Goal: Task Accomplishment & Management: Complete application form

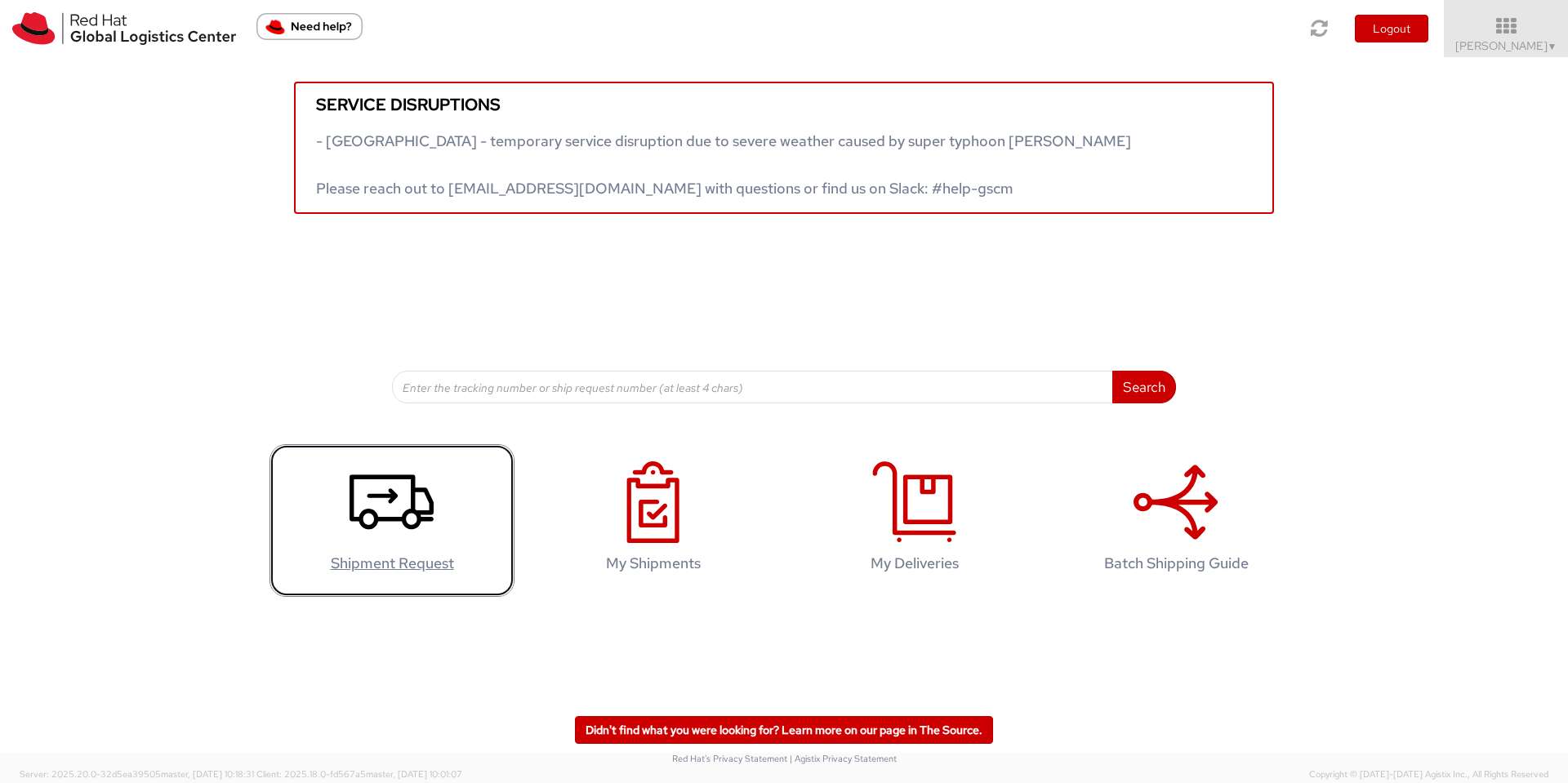
click at [423, 527] on icon at bounding box center [391, 502] width 84 height 82
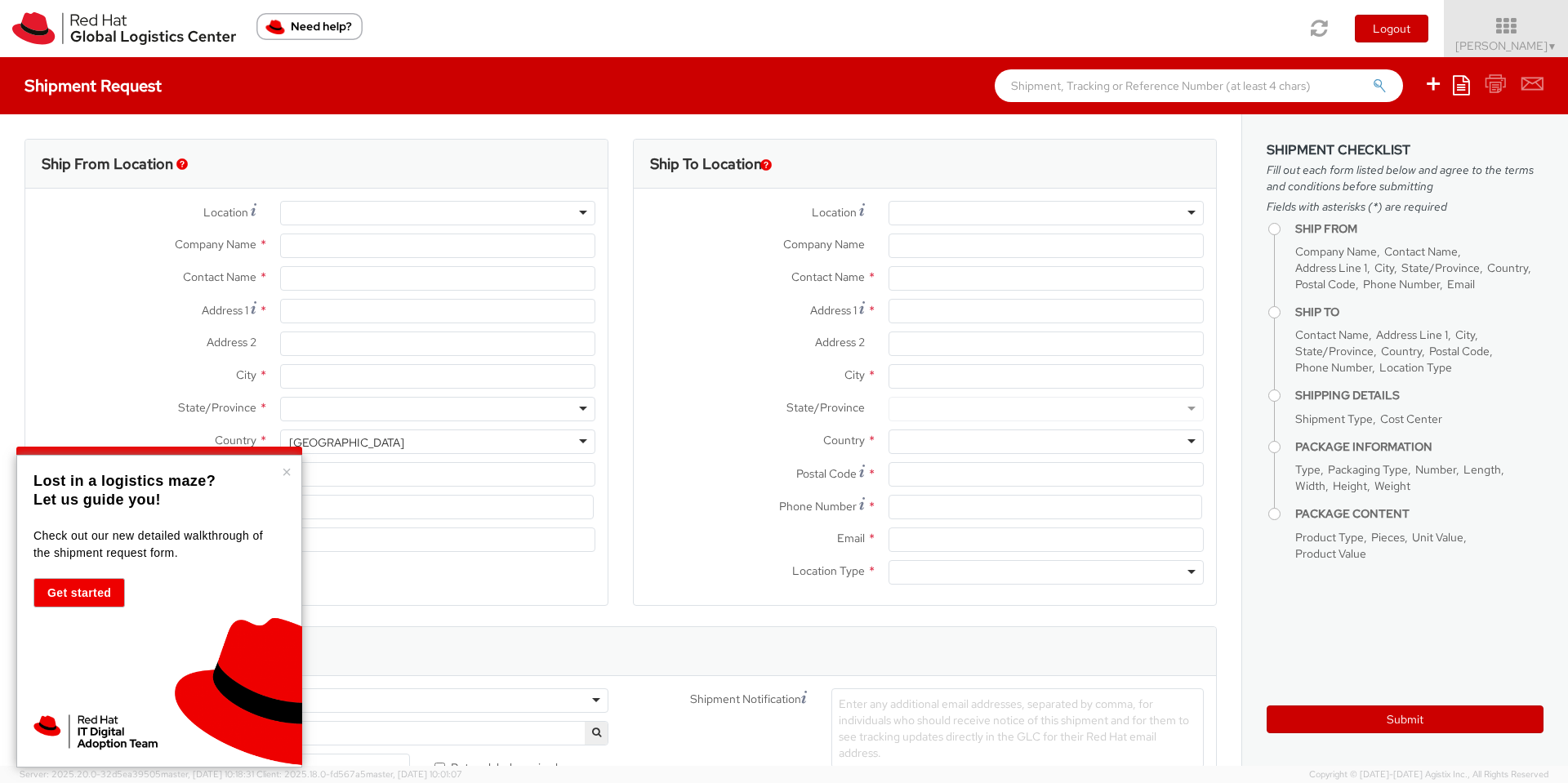
select select "675"
select select
type input "Red Hat"
type input "[PERSON_NAME]"
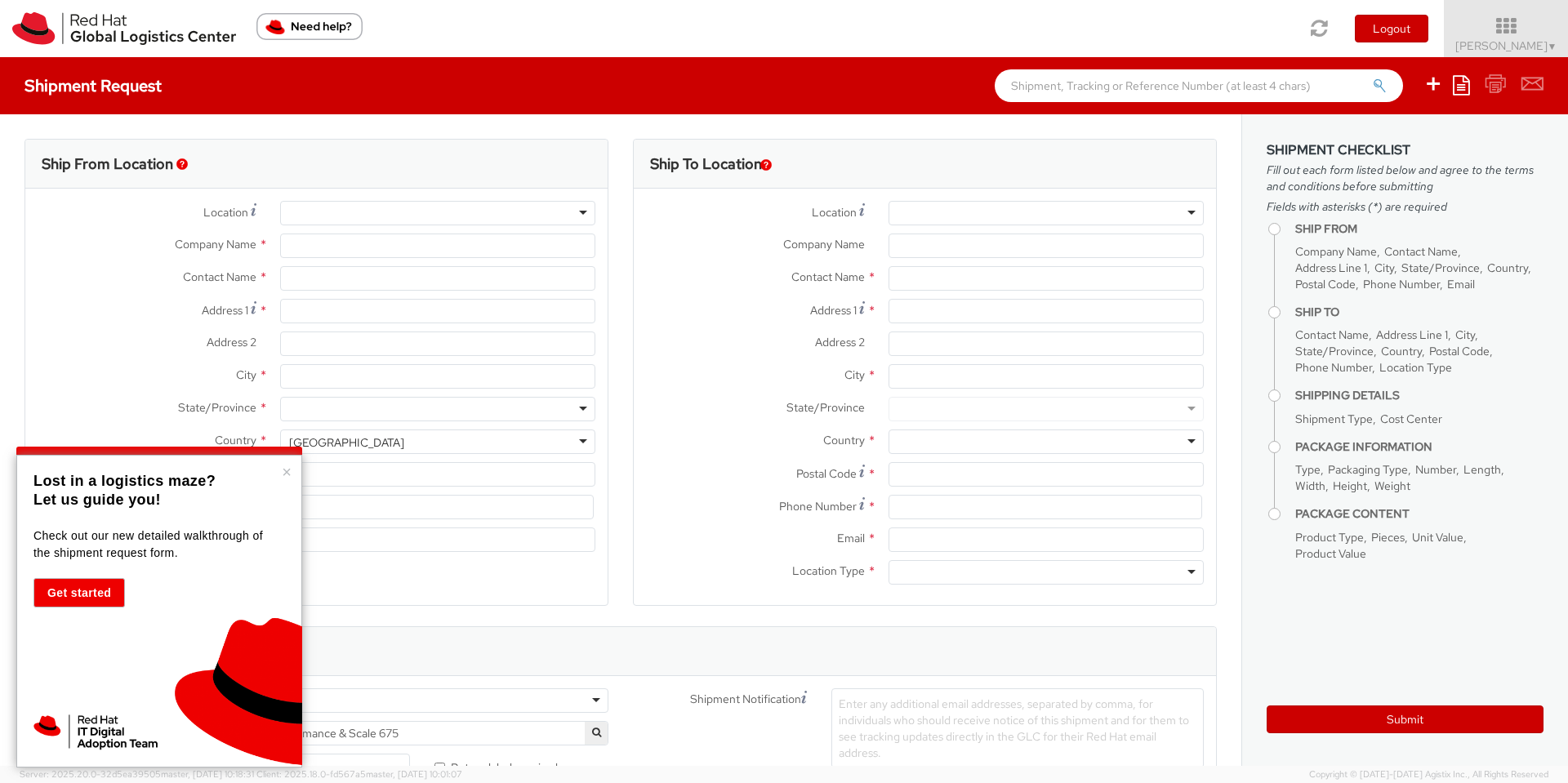
type input "[EMAIL_ADDRESS][DOMAIN_NAME]"
click at [422, 217] on div "RH - Remote" at bounding box center [437, 213] width 315 height 24
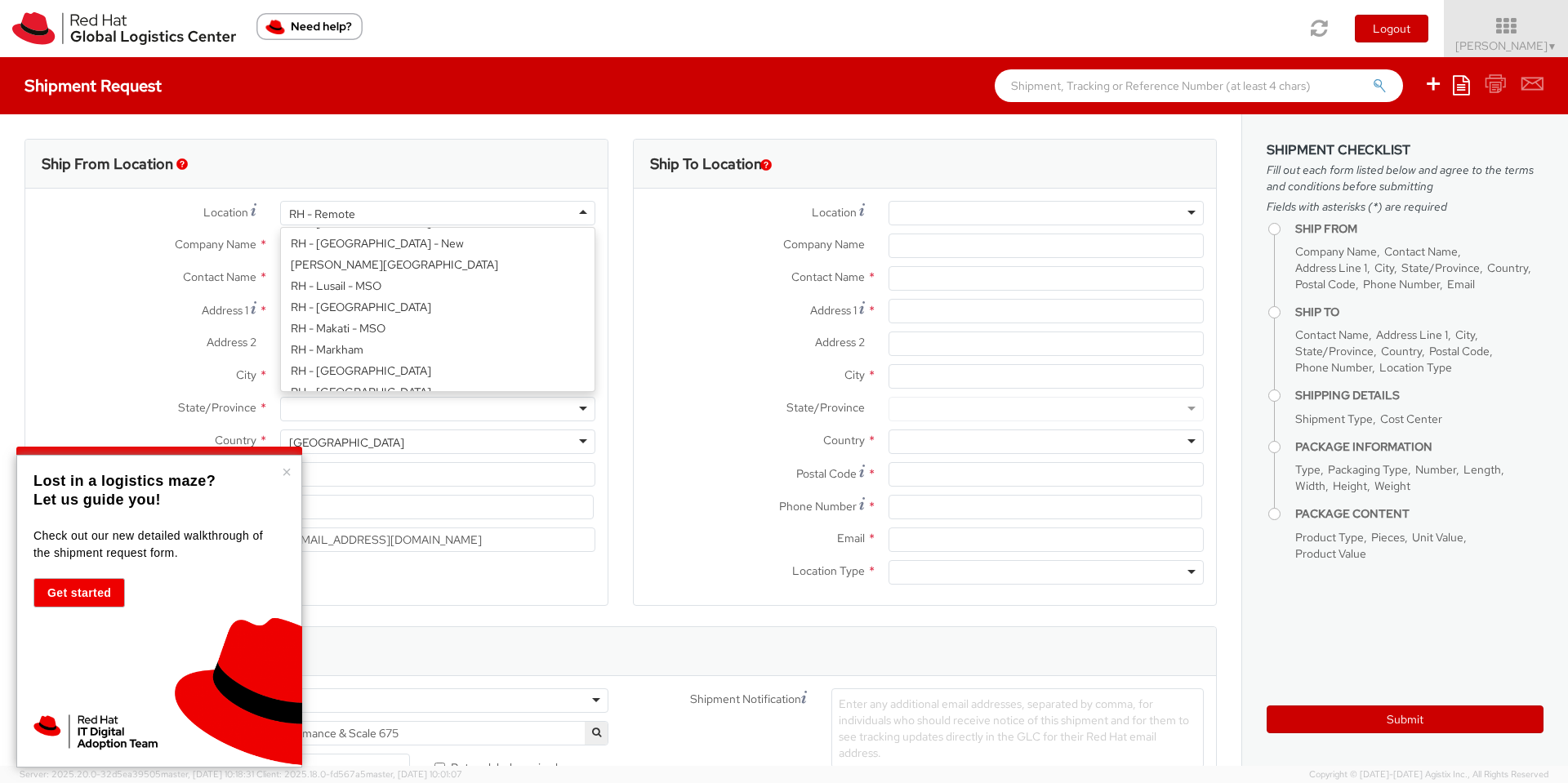
scroll to position [1494, 0]
click at [368, 211] on div "RH - Remote" at bounding box center [437, 213] width 315 height 24
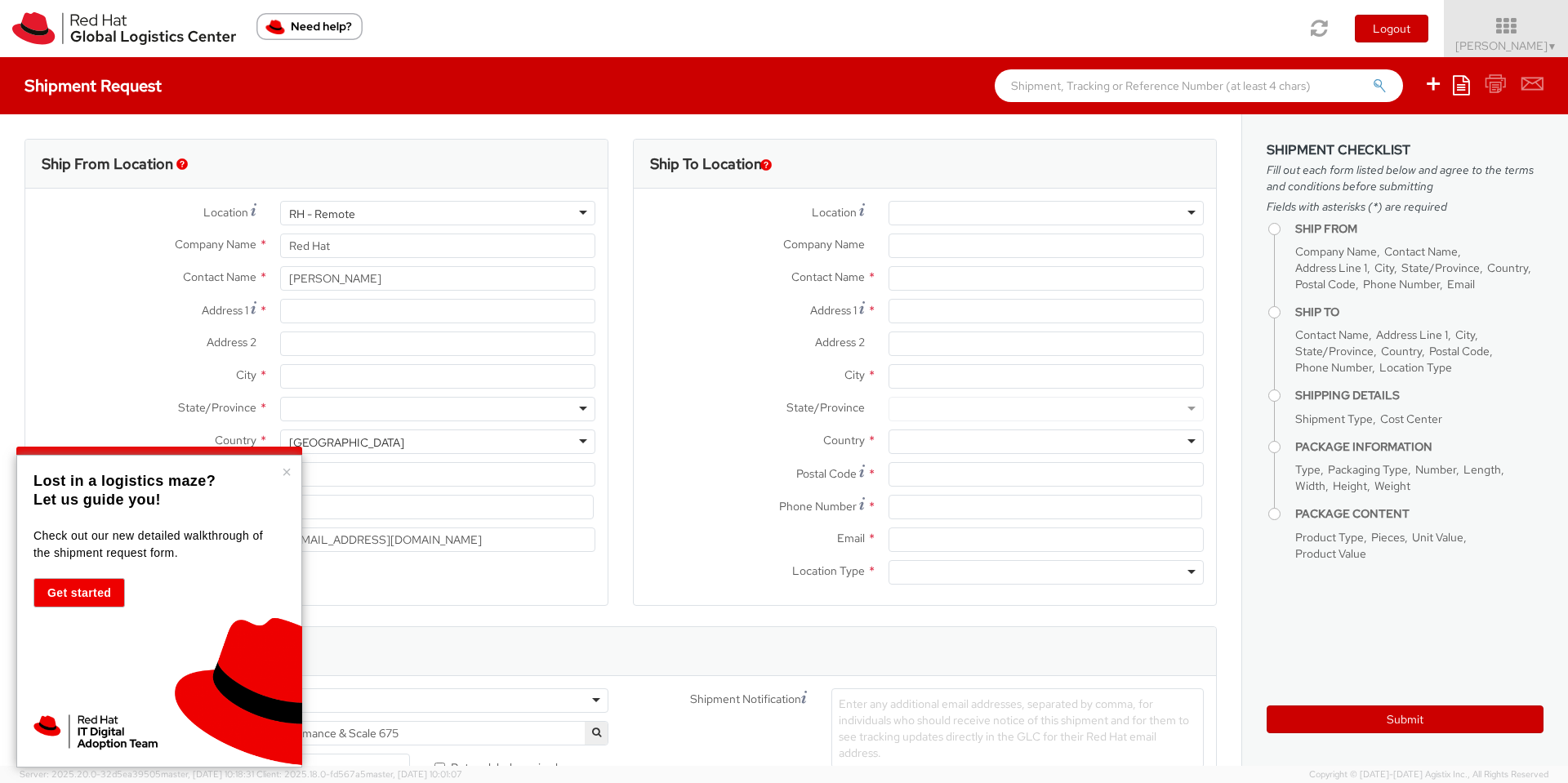
click at [328, 214] on div "RH - Remote" at bounding box center [321, 213] width 66 height 16
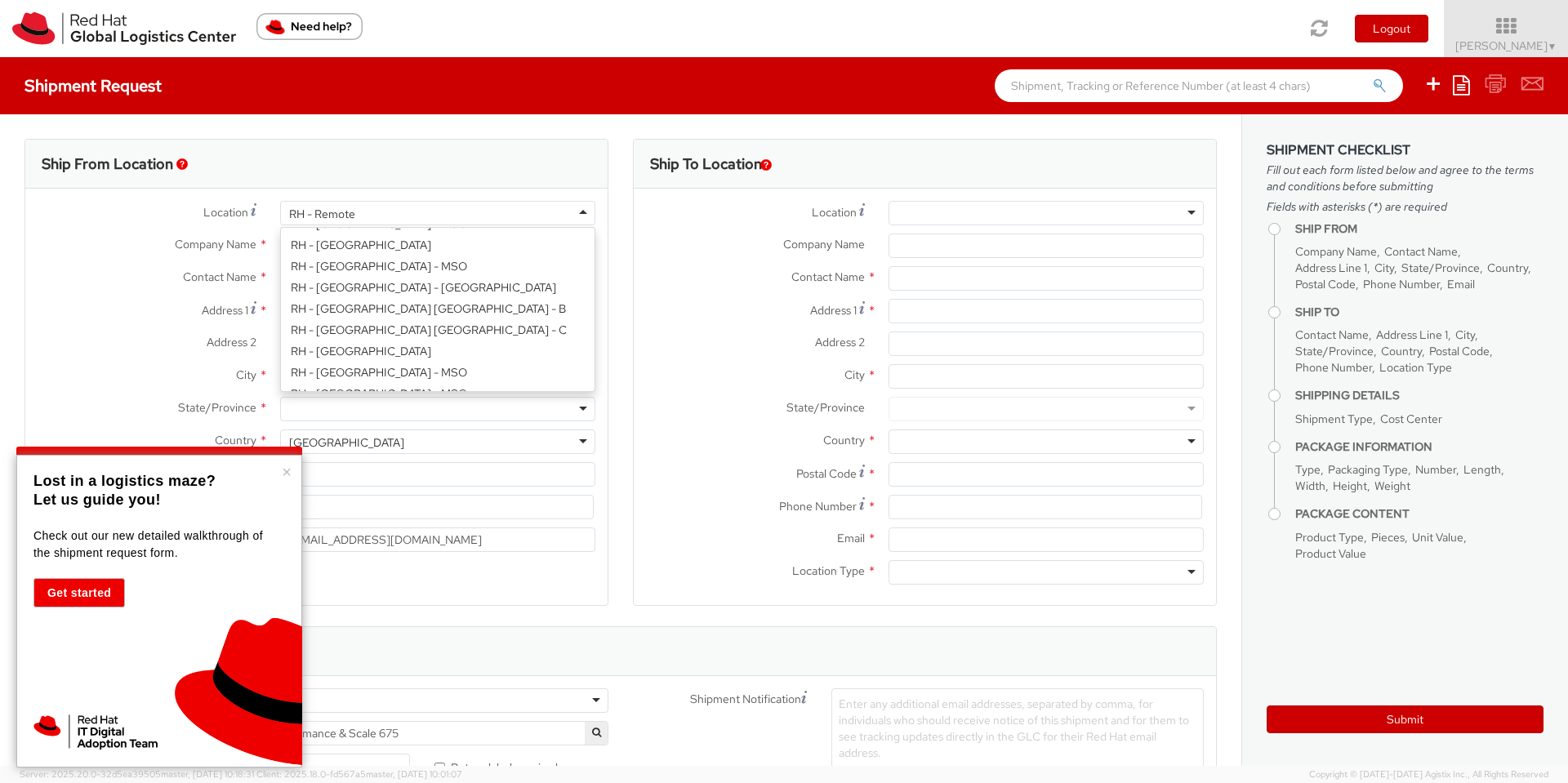
scroll to position [441, 0]
type input "Red Hat Czech s.r.o."
type input "Purkynova 665/115"
type input "[GEOGRAPHIC_DATA]"
type input "621 00"
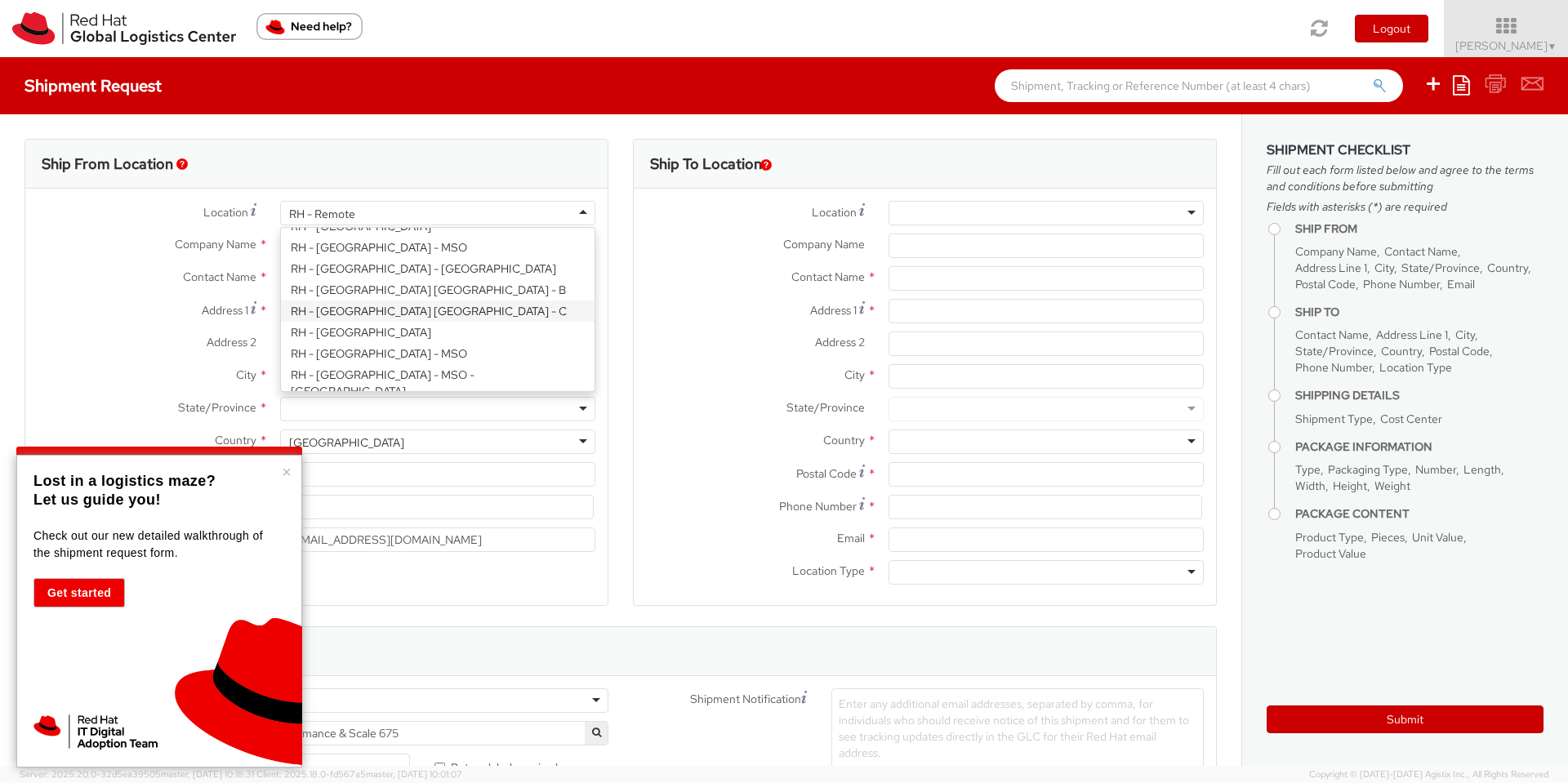
type input "420 532 294 555"
select select "CM"
select select "KGS"
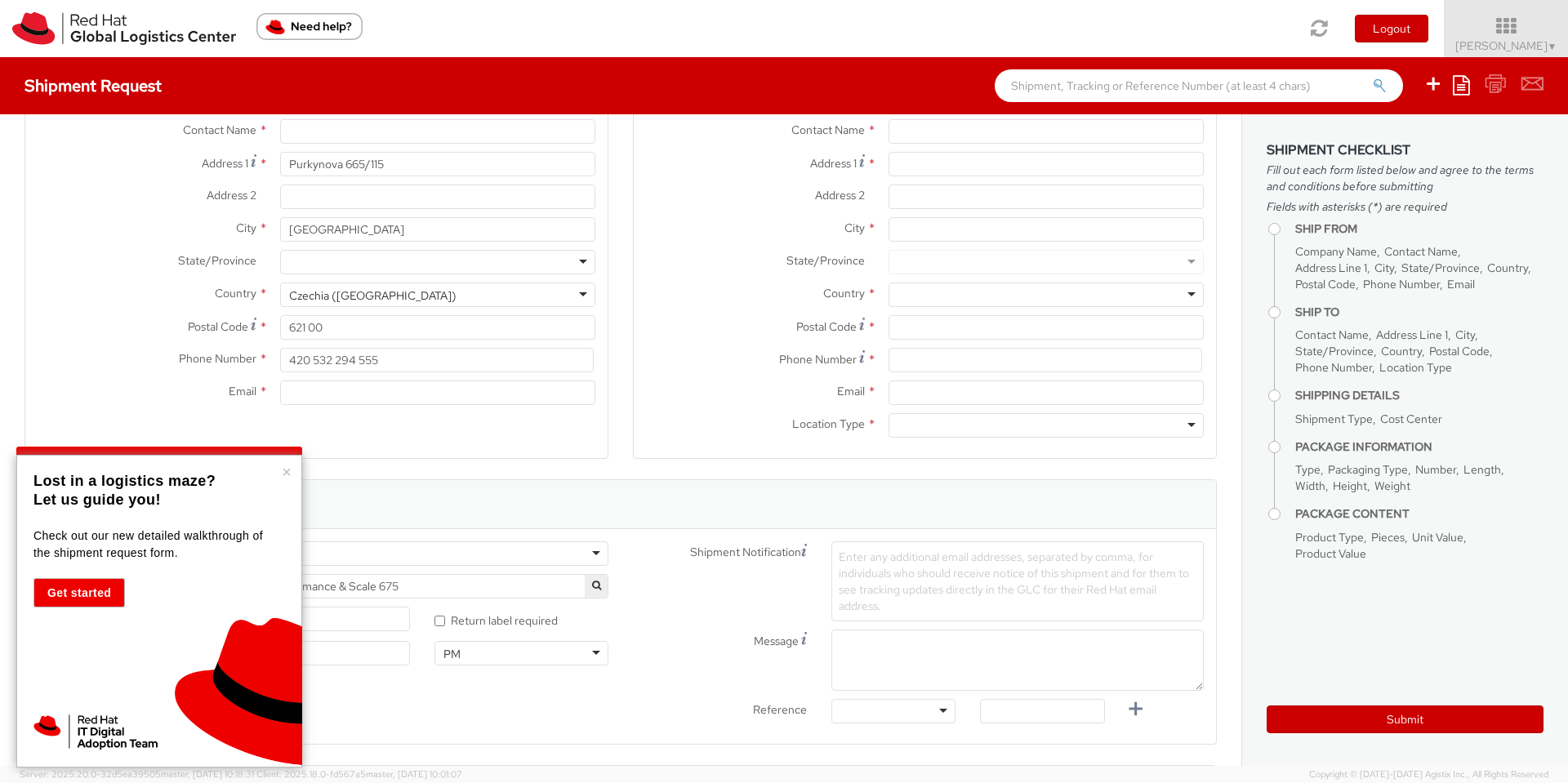
scroll to position [0, 0]
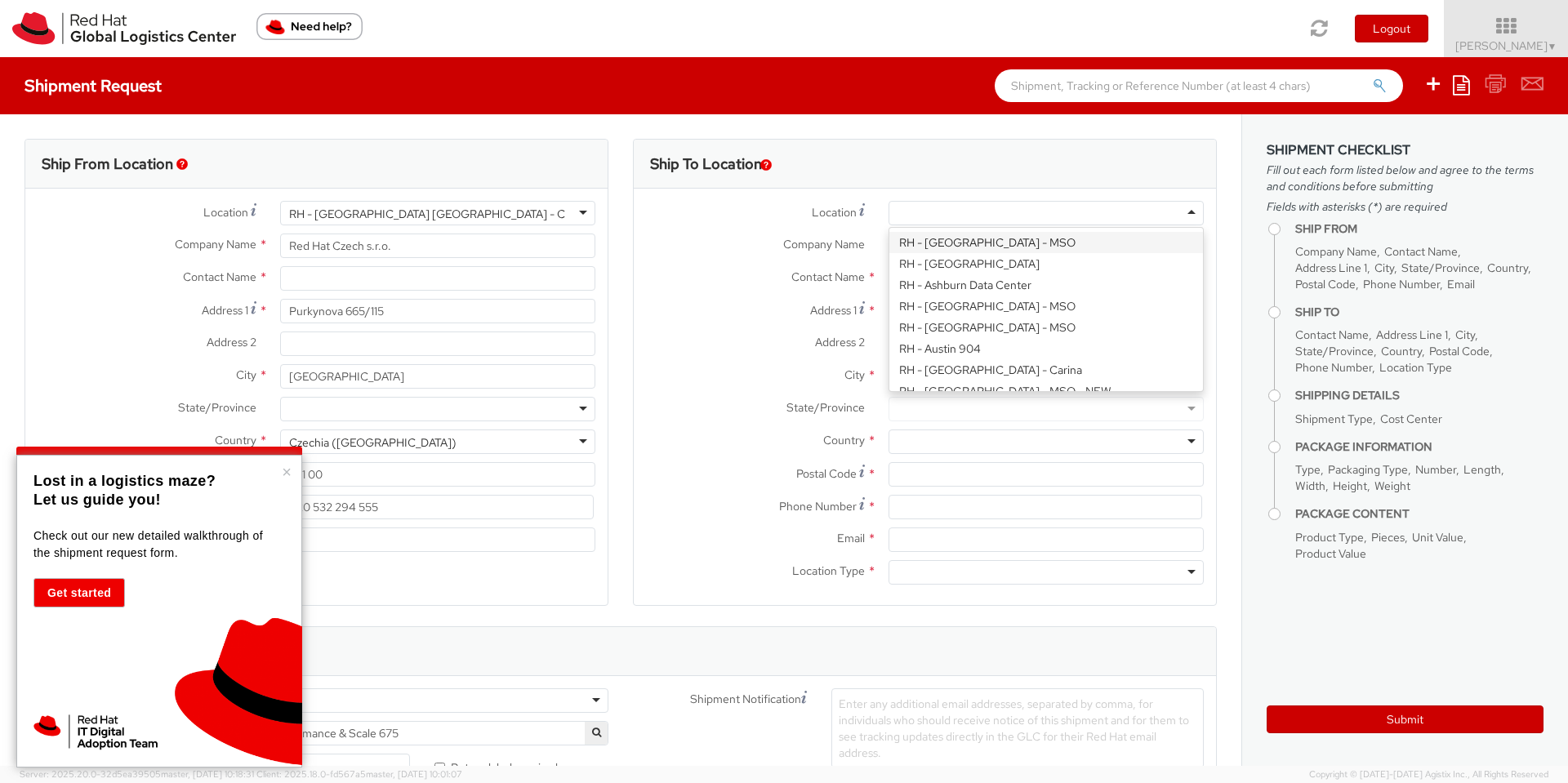
click at [906, 209] on div at bounding box center [1045, 213] width 315 height 24
click at [712, 211] on label "Location *" at bounding box center [755, 211] width 243 height 22
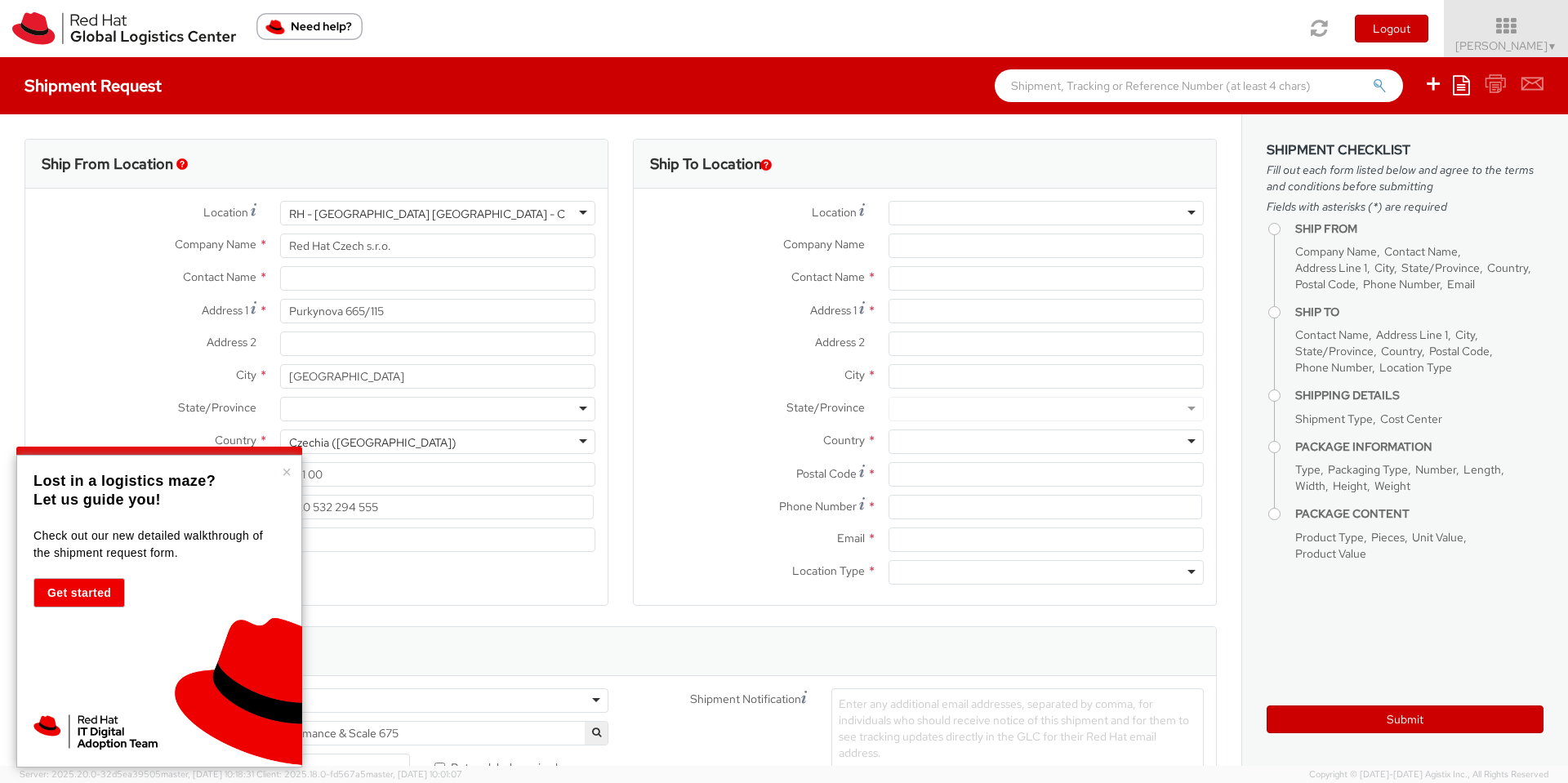
click at [1063, 198] on div "Location * RH - Amsterdam - MSO RH - Amsterdam Data Center RH - Ashburn Data Ce…" at bounding box center [924, 397] width 582 height 416
click at [1062, 210] on div at bounding box center [1045, 213] width 315 height 24
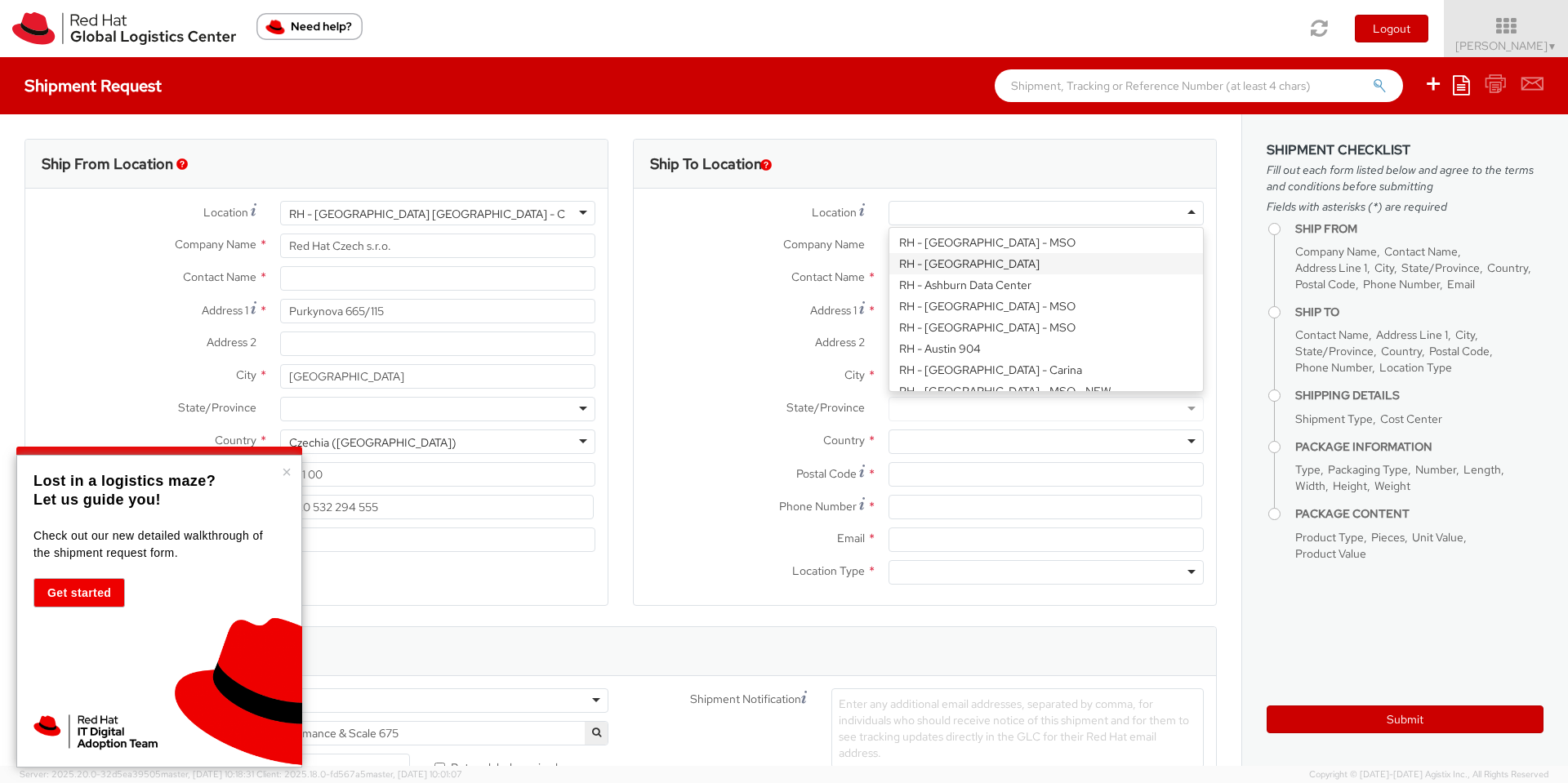
click at [783, 246] on span "Company Name" at bounding box center [823, 244] width 82 height 15
click at [888, 246] on input "Company Name *" at bounding box center [1045, 245] width 315 height 24
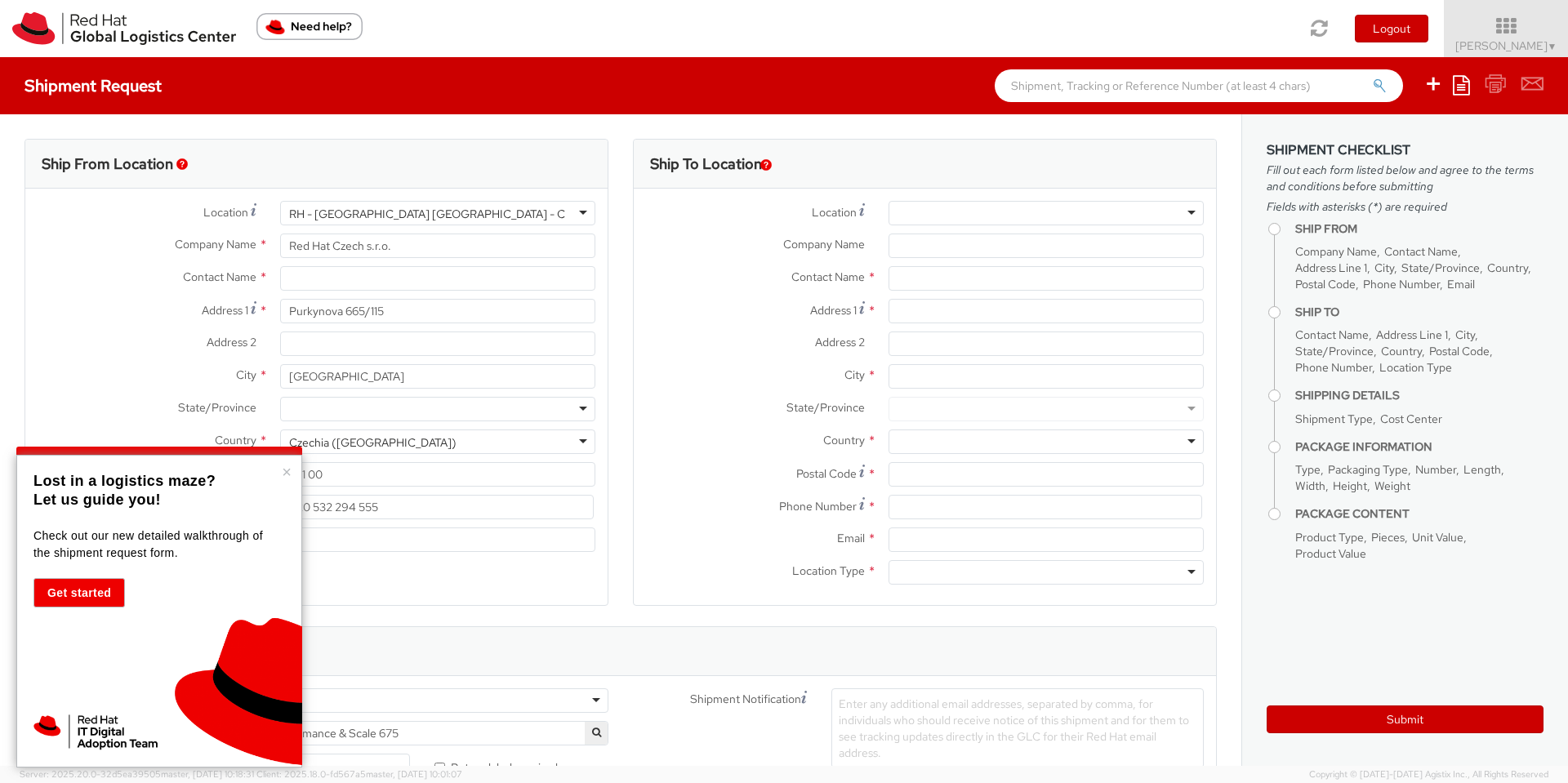
click at [767, 162] on img "button" at bounding box center [766, 164] width 11 height 11
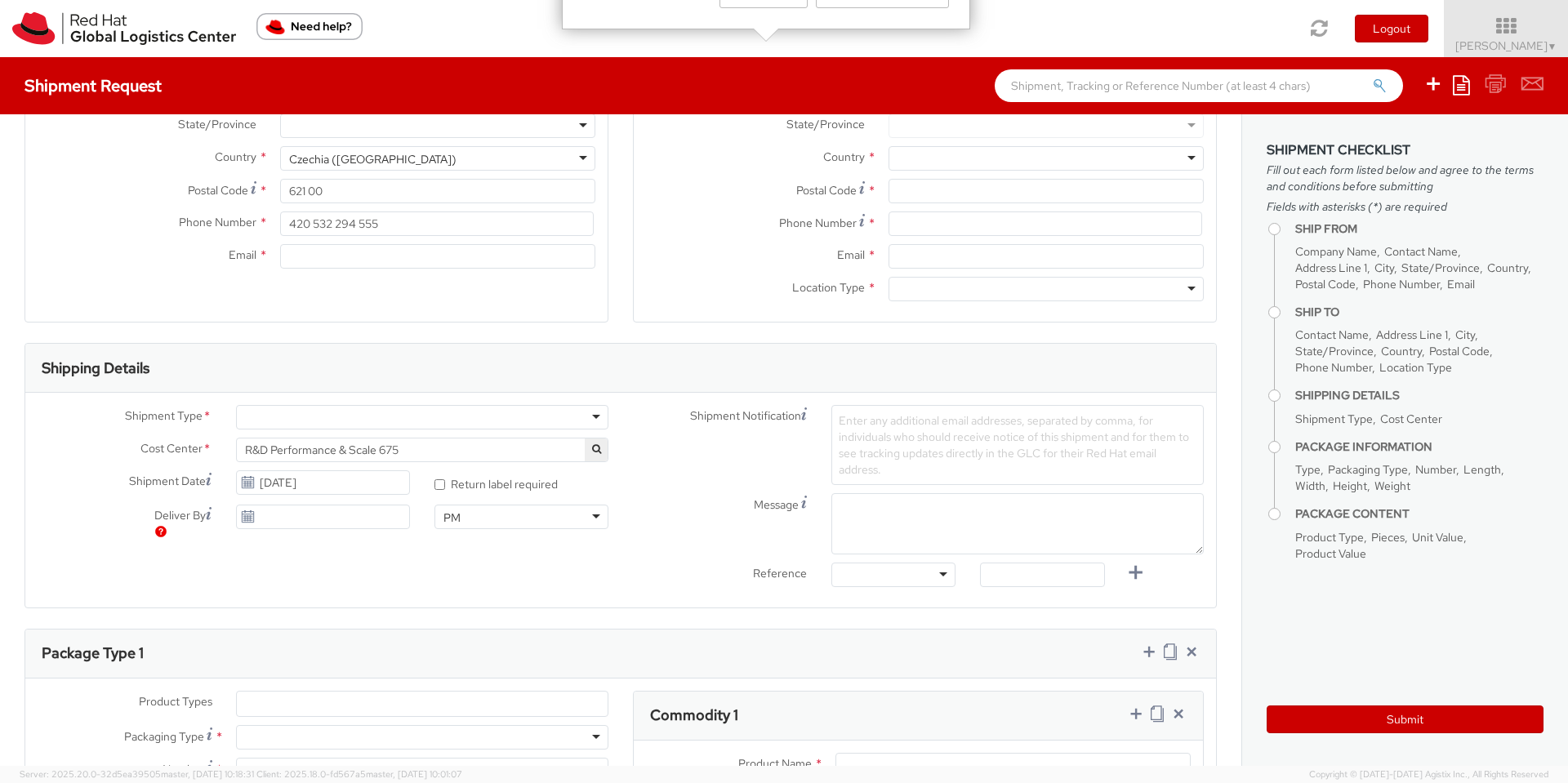
scroll to position [294, 0]
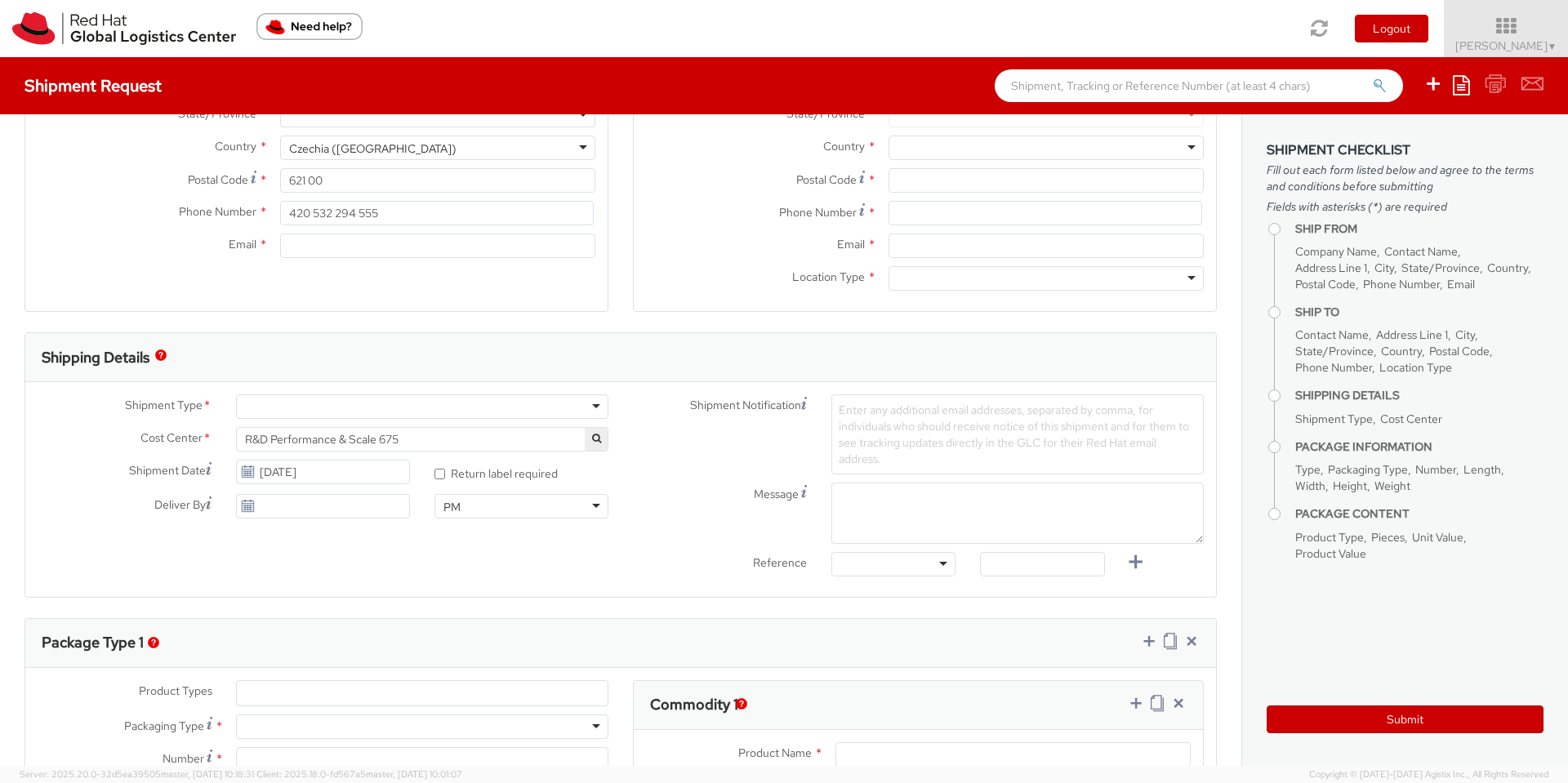
click at [491, 394] on div at bounding box center [422, 406] width 372 height 24
click at [656, 373] on div "Shipping Details" at bounding box center [620, 357] width 1190 height 49
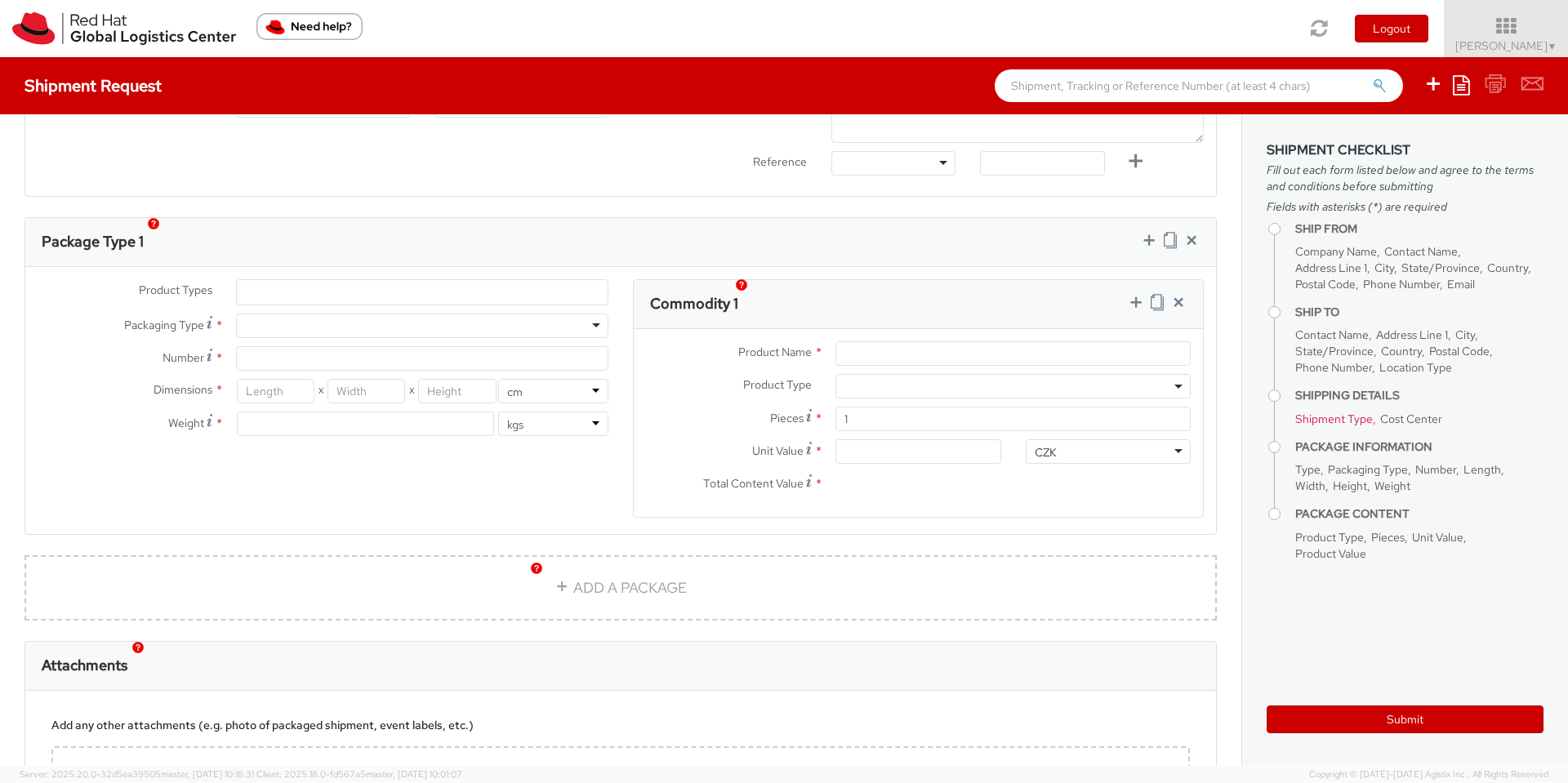
scroll to position [735, 0]
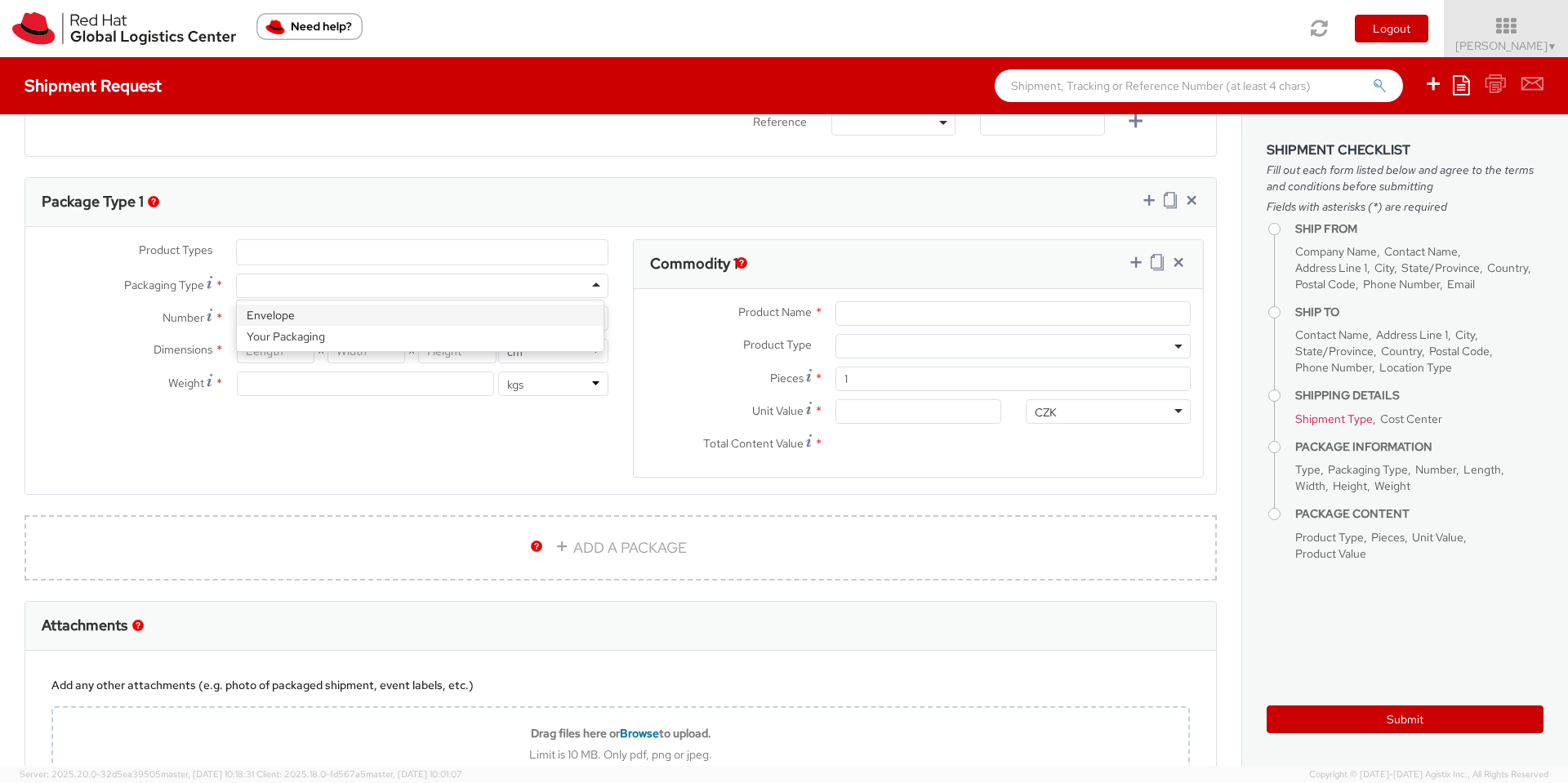
click at [454, 289] on div at bounding box center [422, 286] width 372 height 24
click at [43, 343] on label "Dimensions *" at bounding box center [124, 349] width 198 height 22
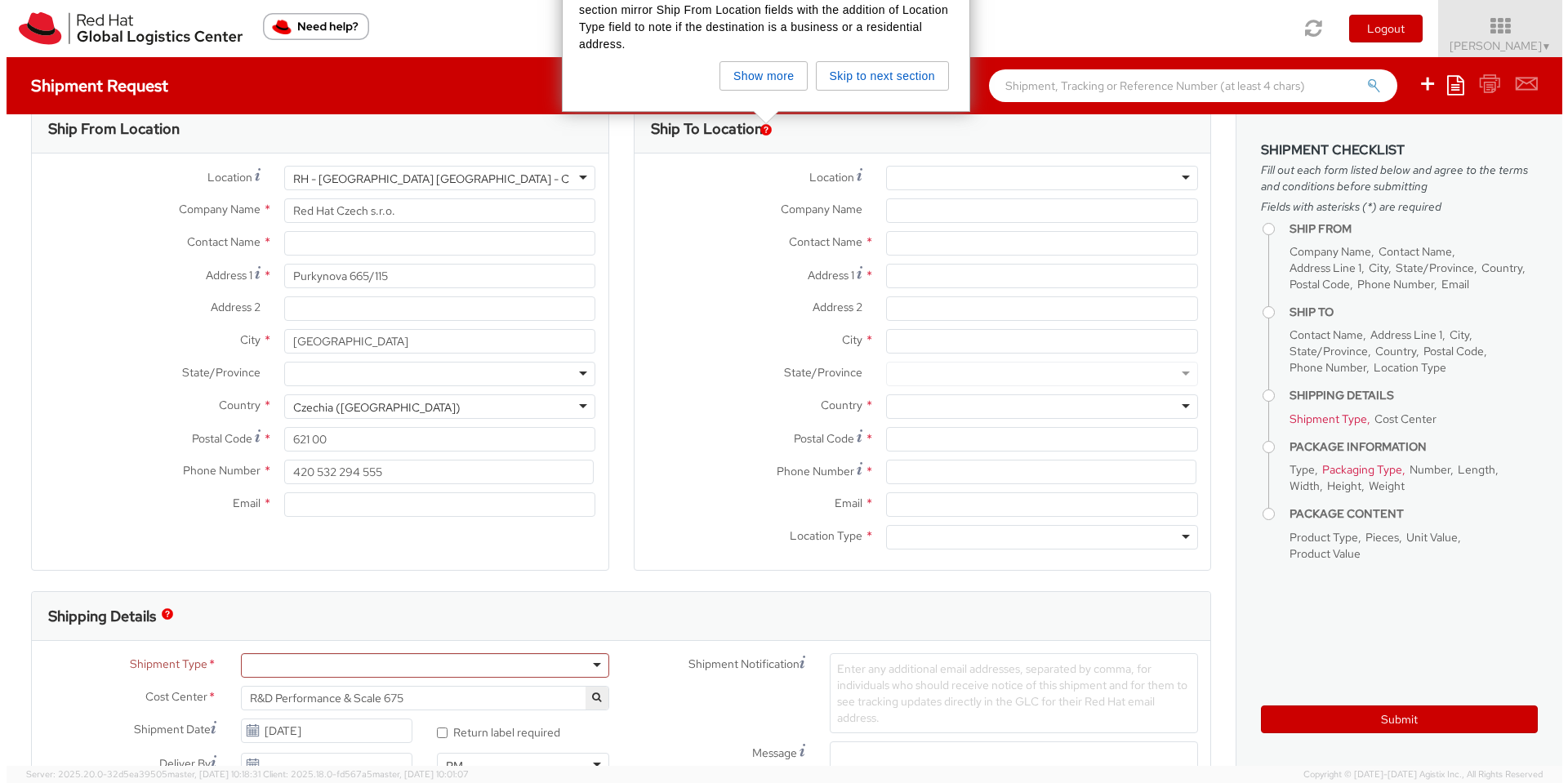
scroll to position [0, 0]
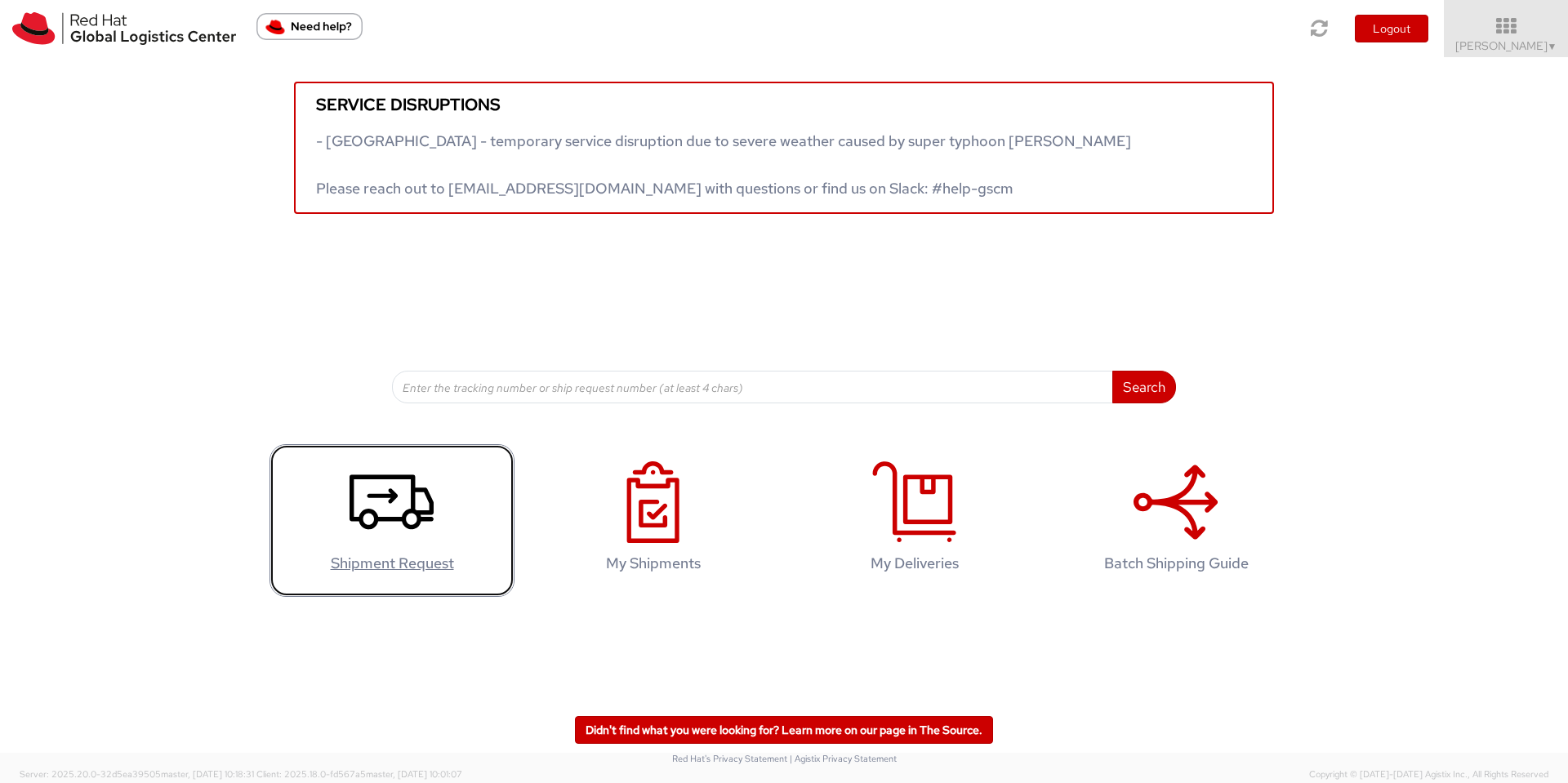
click at [358, 560] on h4 "Shipment Request" at bounding box center [392, 563] width 211 height 16
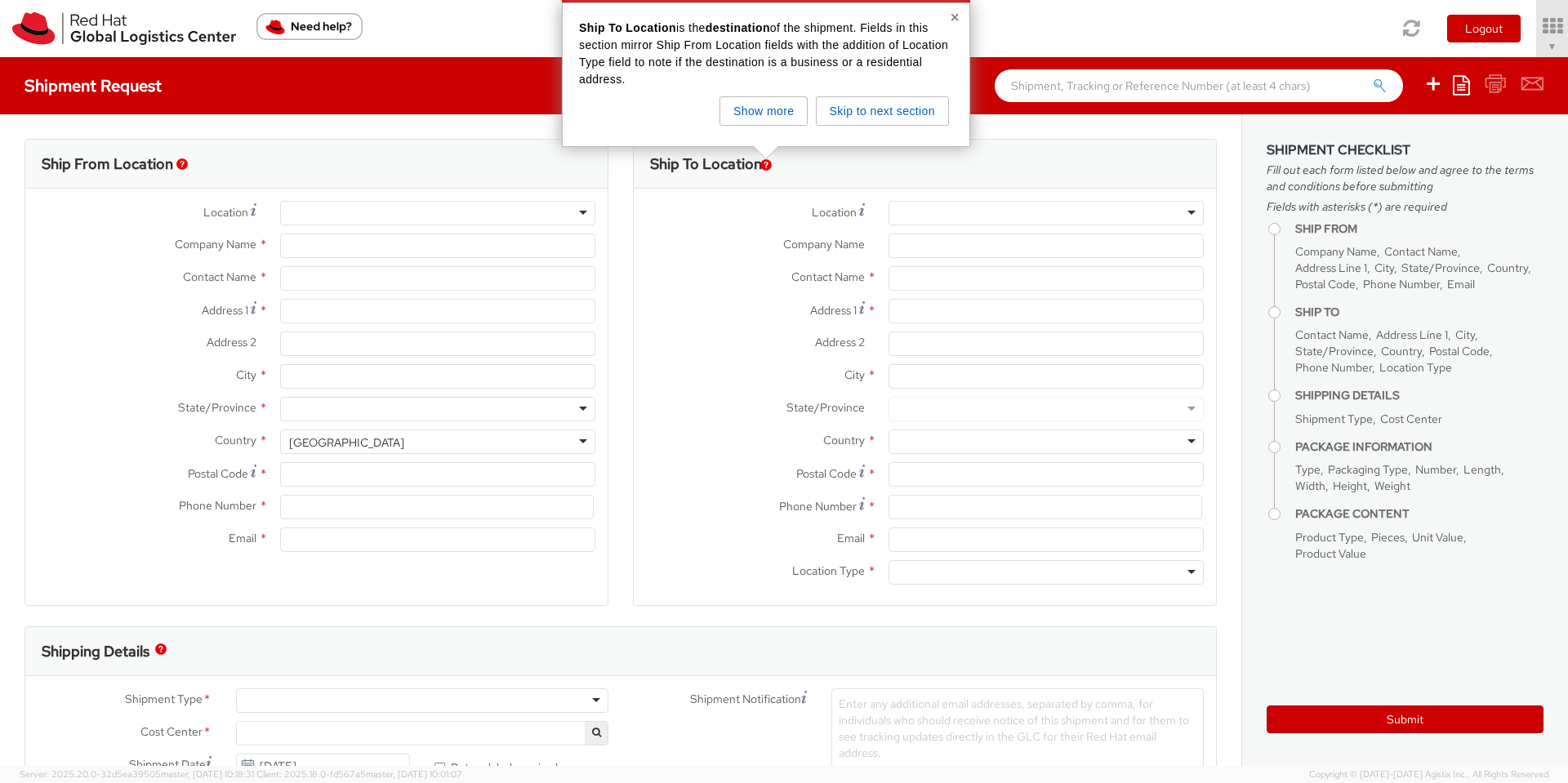
type input "Red Hat"
type input "Alexandros Atsalakis"
type input "aatsalak@redhat.com"
select select "675"
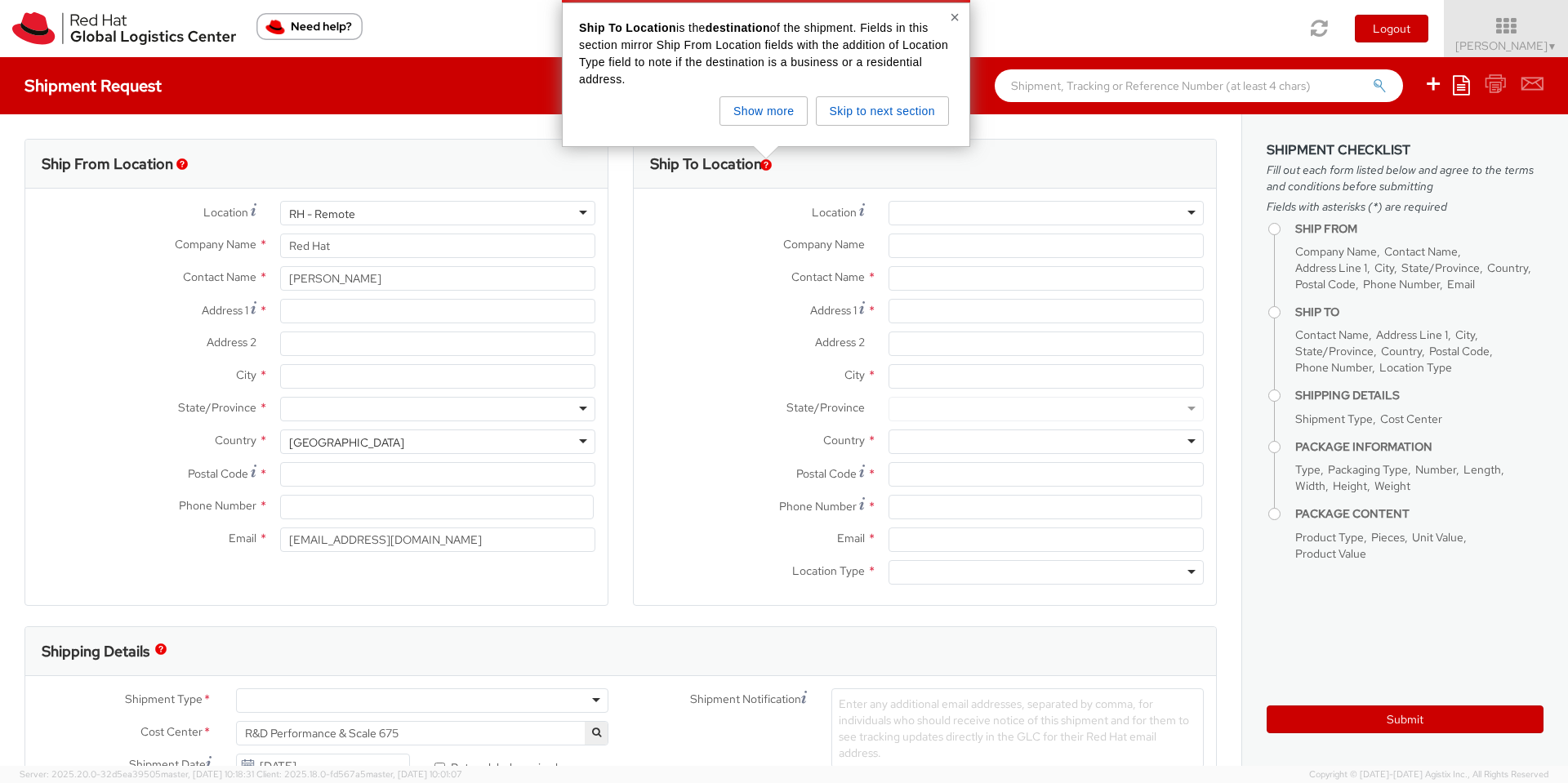
select select
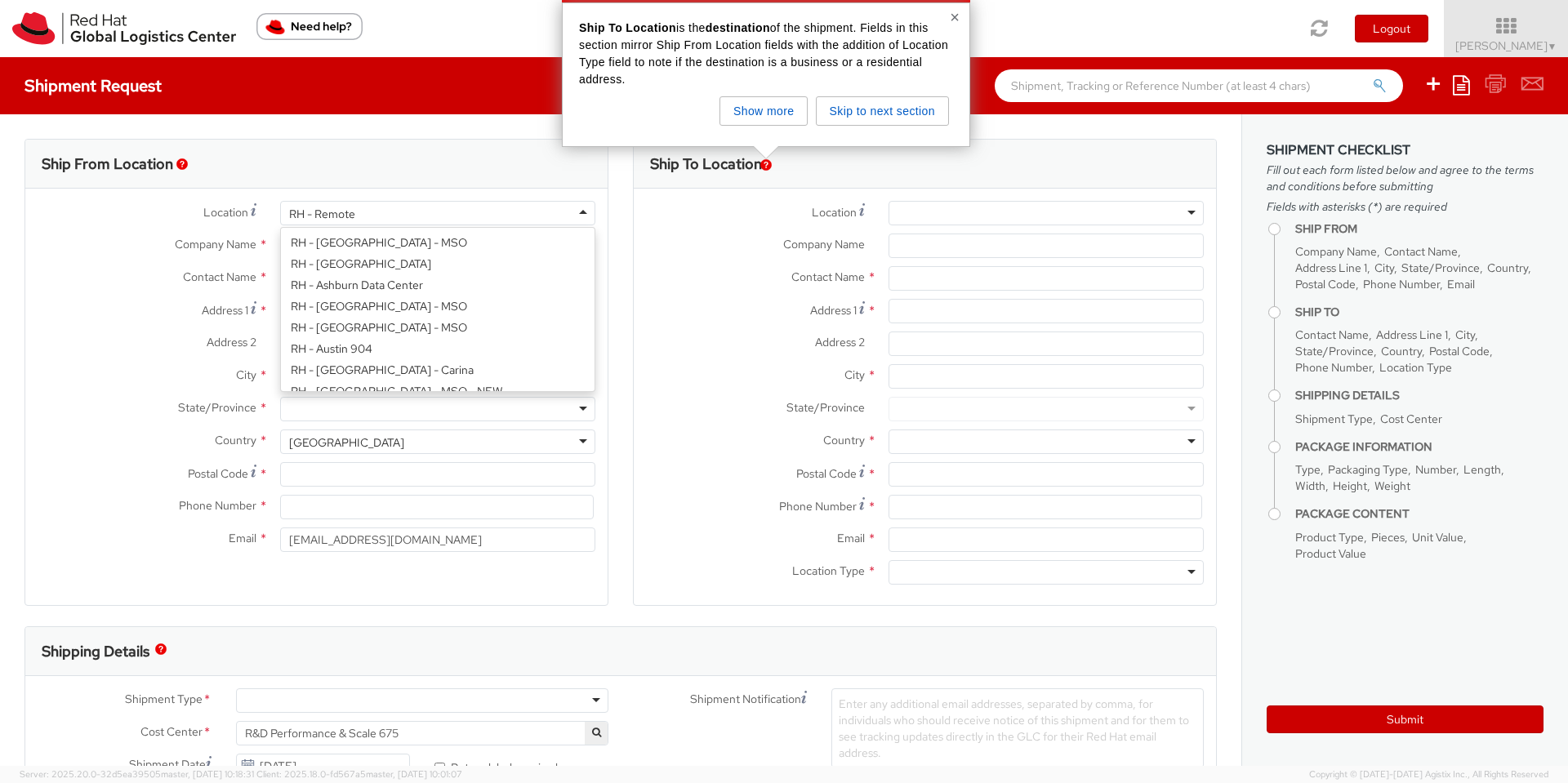
click at [523, 208] on div "RH - Remote" at bounding box center [437, 213] width 315 height 24
click at [394, 211] on div "RH - Remote" at bounding box center [437, 213] width 315 height 24
type input "RH - Brn"
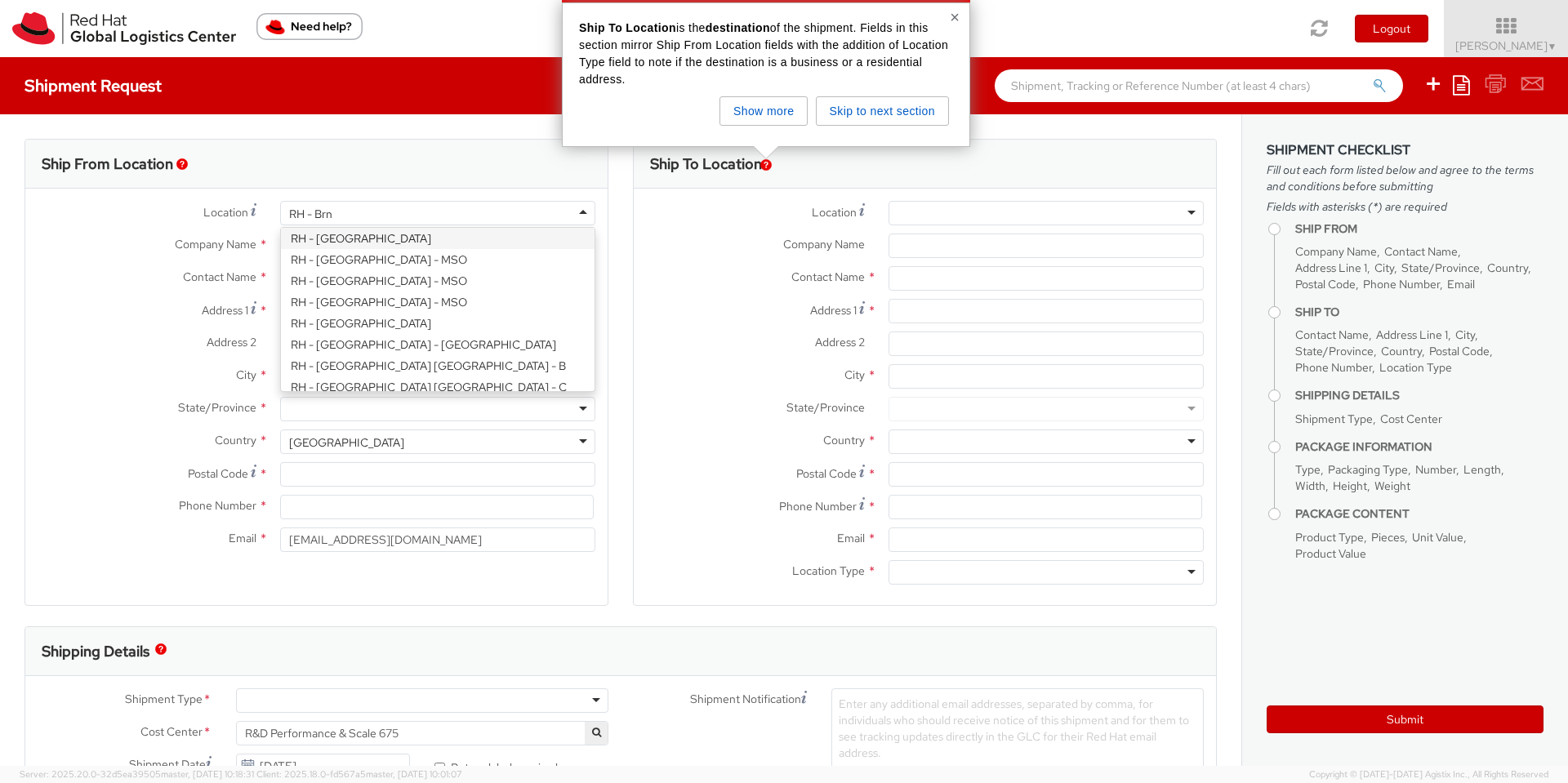
scroll to position [0, 0]
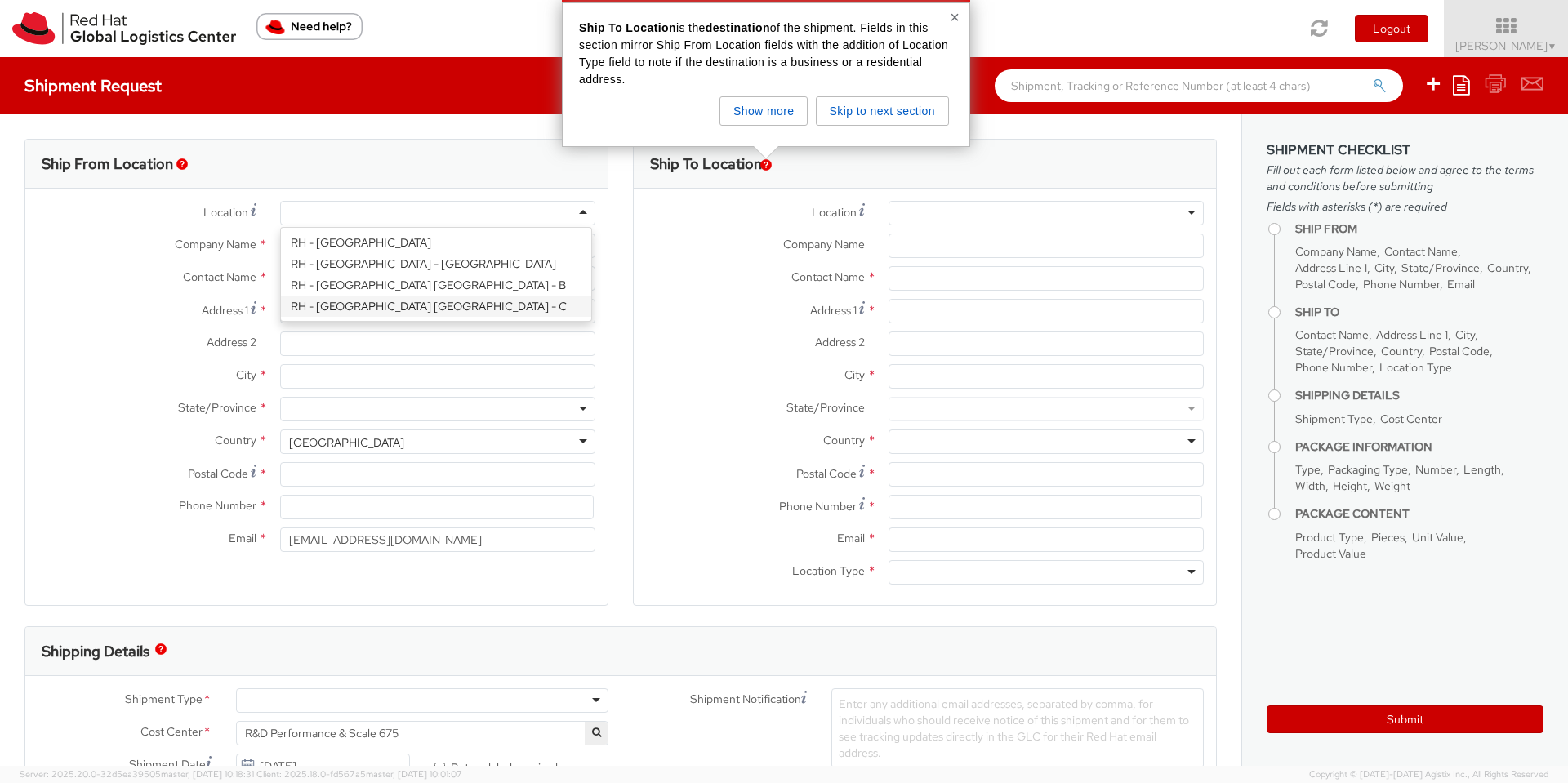
type input "Red Hat Czech s.r.o."
type input "Purkynova 665/115"
type input "[GEOGRAPHIC_DATA]"
type input "621 00"
type input "420 532 294 555"
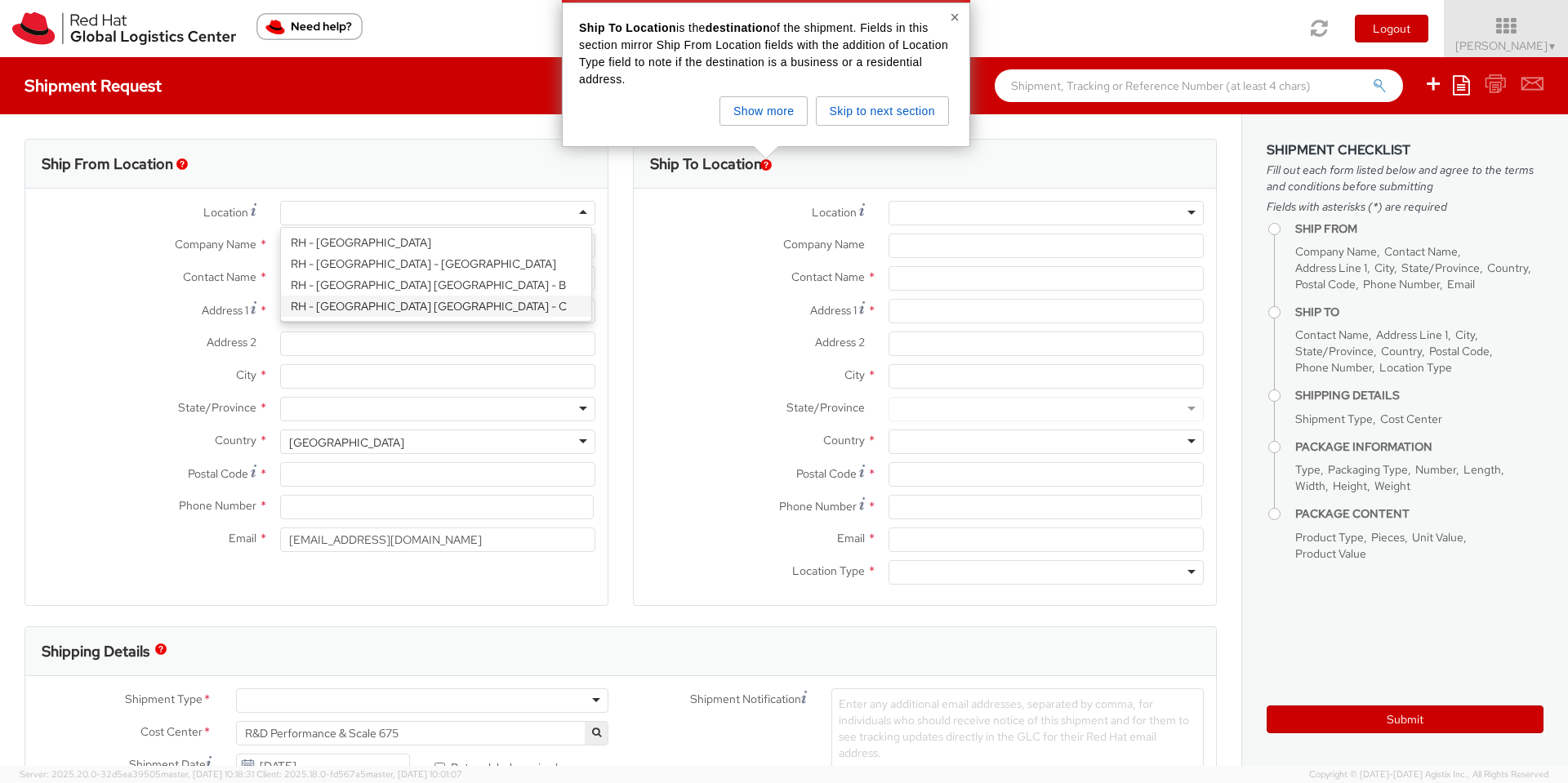
select select "CM"
select select "KGS"
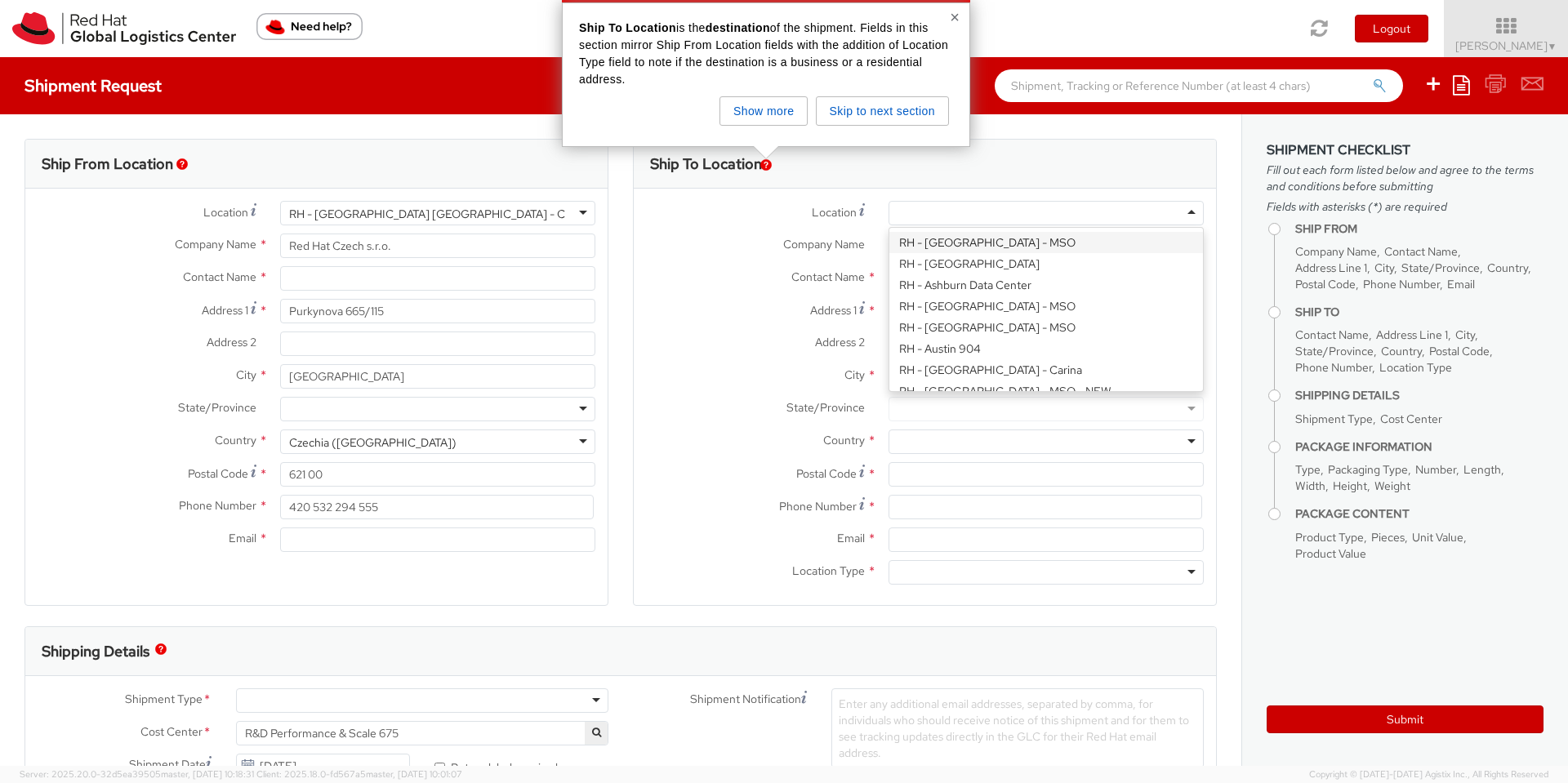
click at [1007, 216] on div at bounding box center [1045, 213] width 315 height 24
type input "RH - Rem"
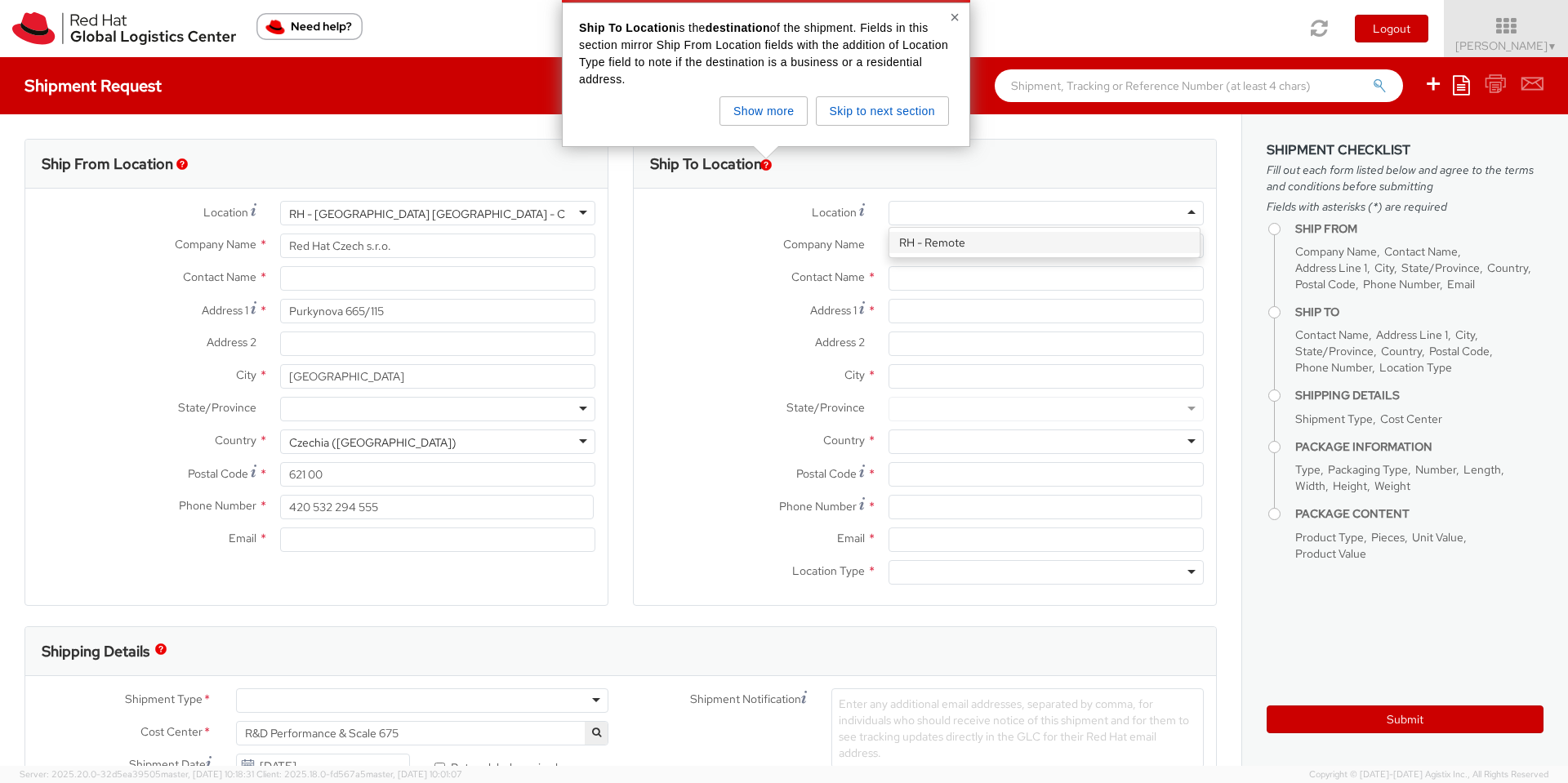
type input "Red Hat"
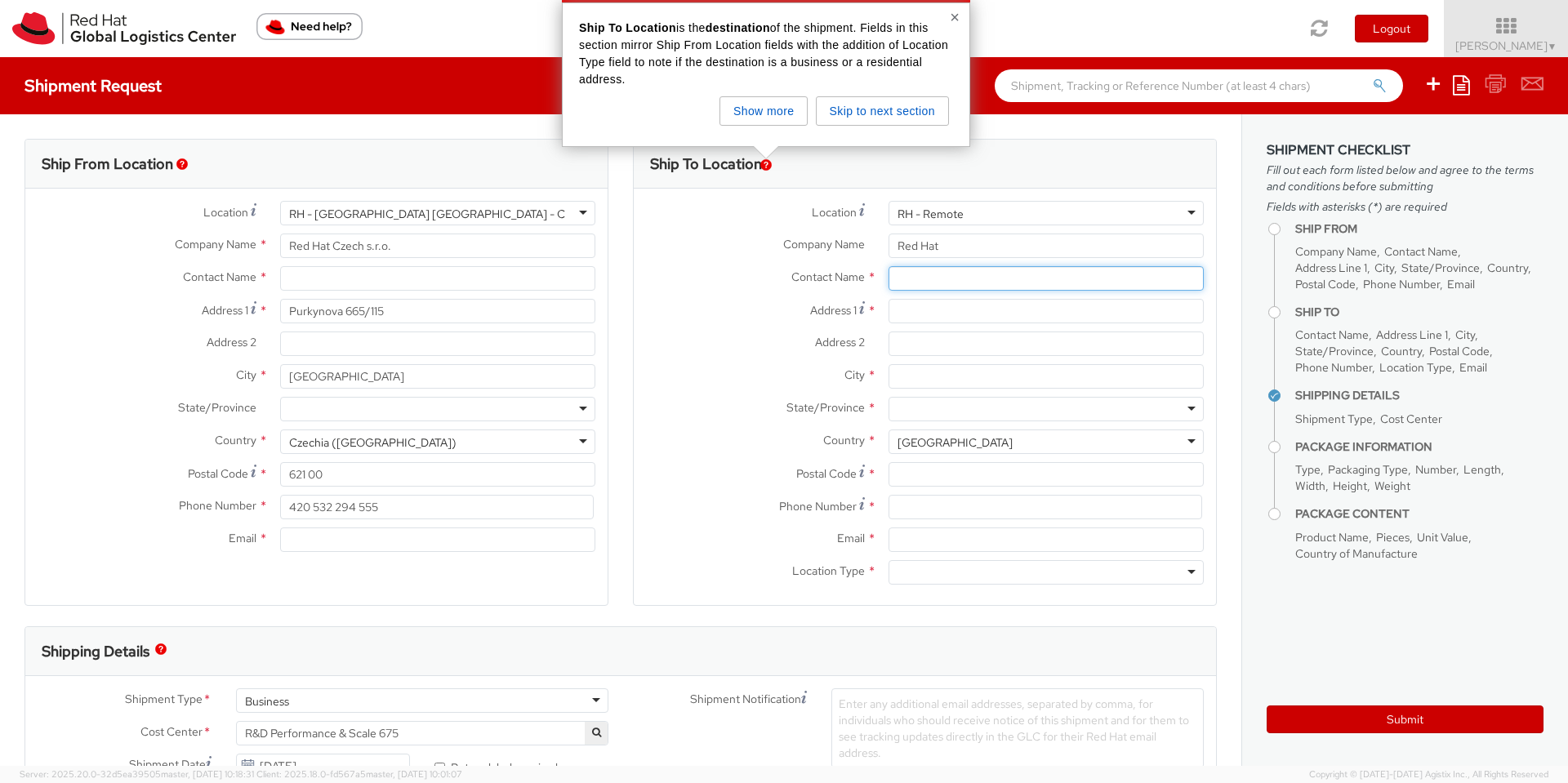
click at [888, 289] on input "text" at bounding box center [1045, 278] width 315 height 24
type input "[PERSON_NAME]"
type input "Kamenicka 672/7, apt 11"
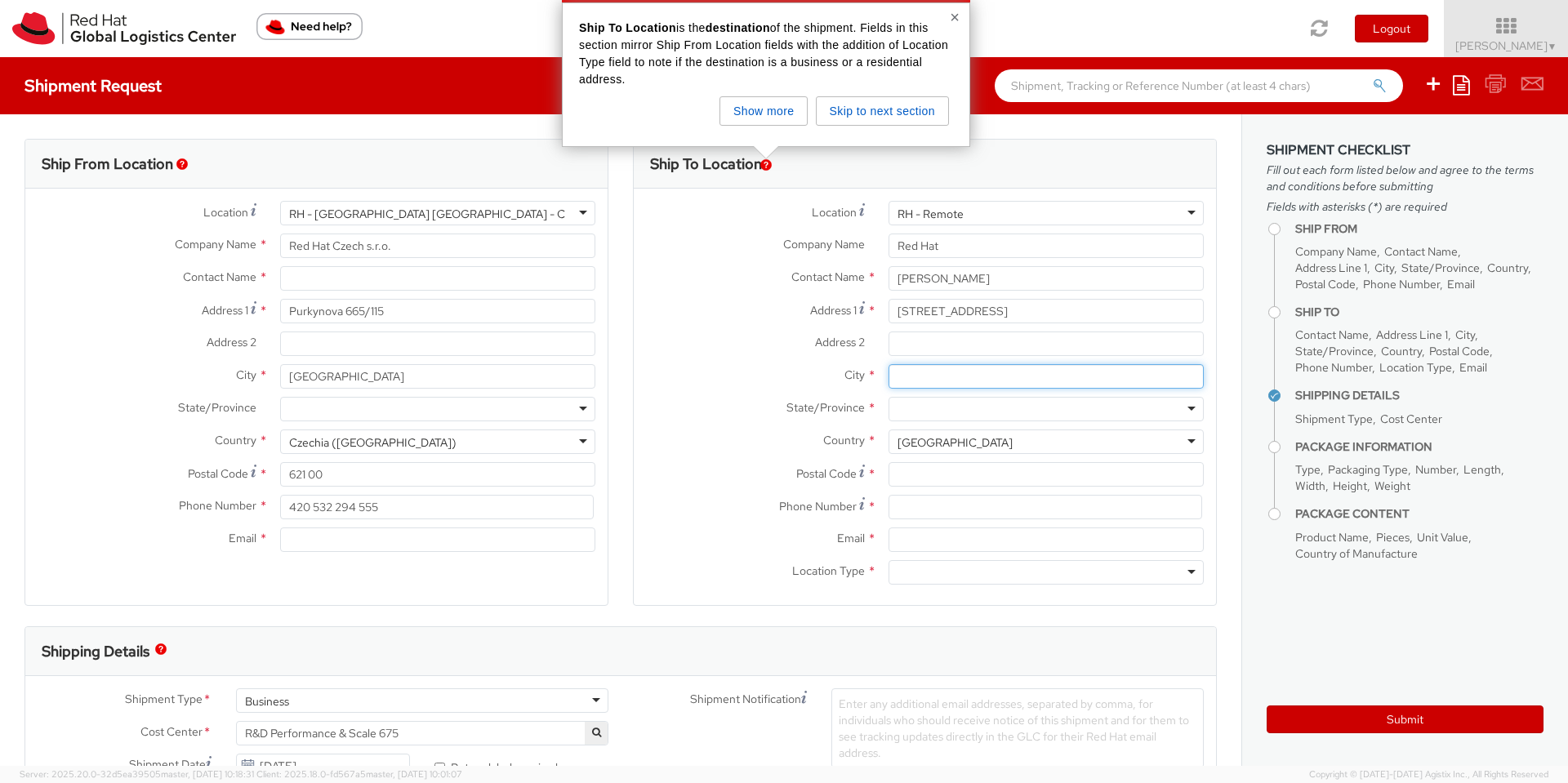
type input "PRAHA"
type input "170 00"
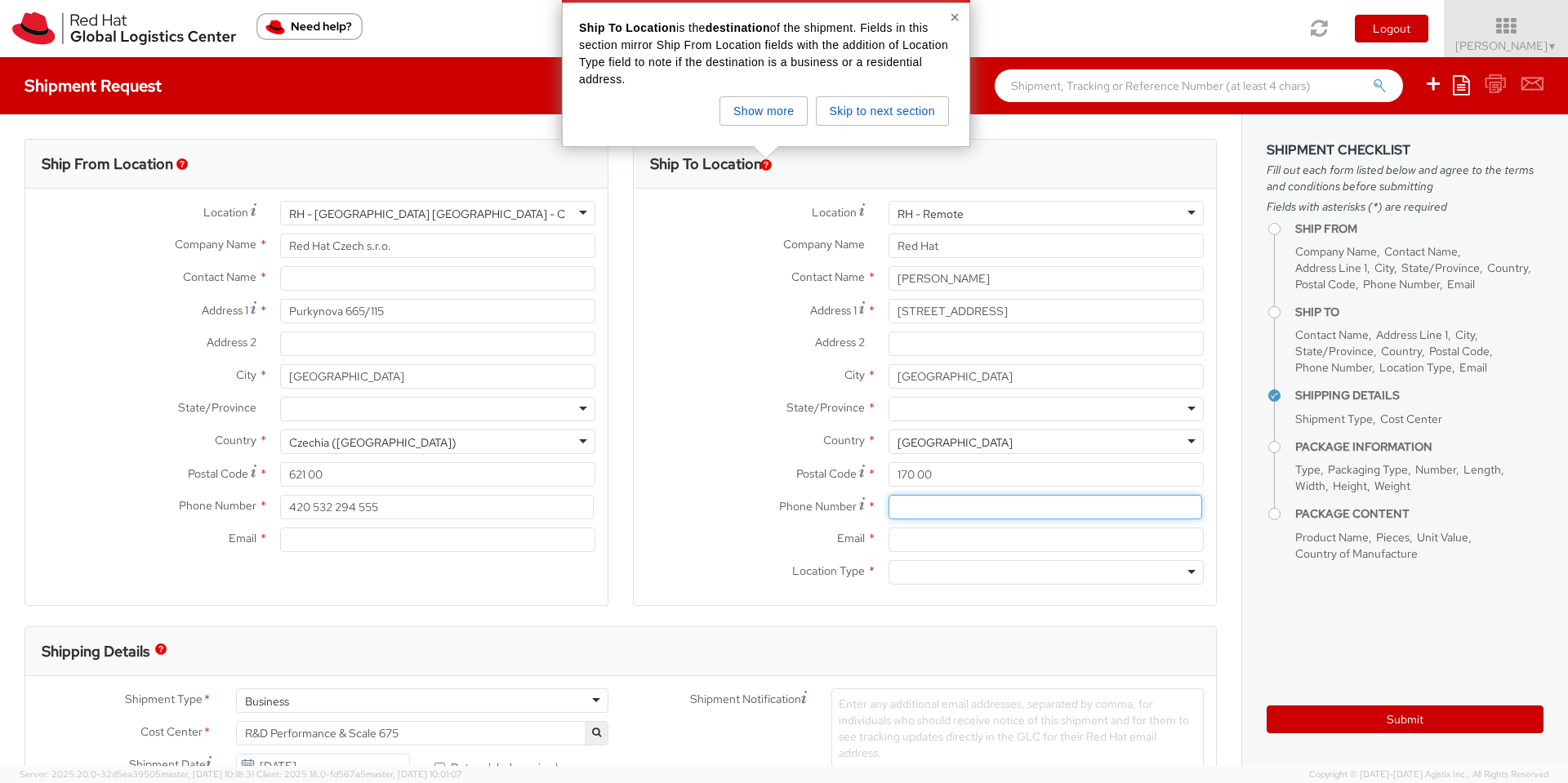
type input "771217314"
type input "[EMAIL_ADDRESS][DOMAIN_NAME]"
click at [984, 432] on div "United States" at bounding box center [1045, 442] width 315 height 24
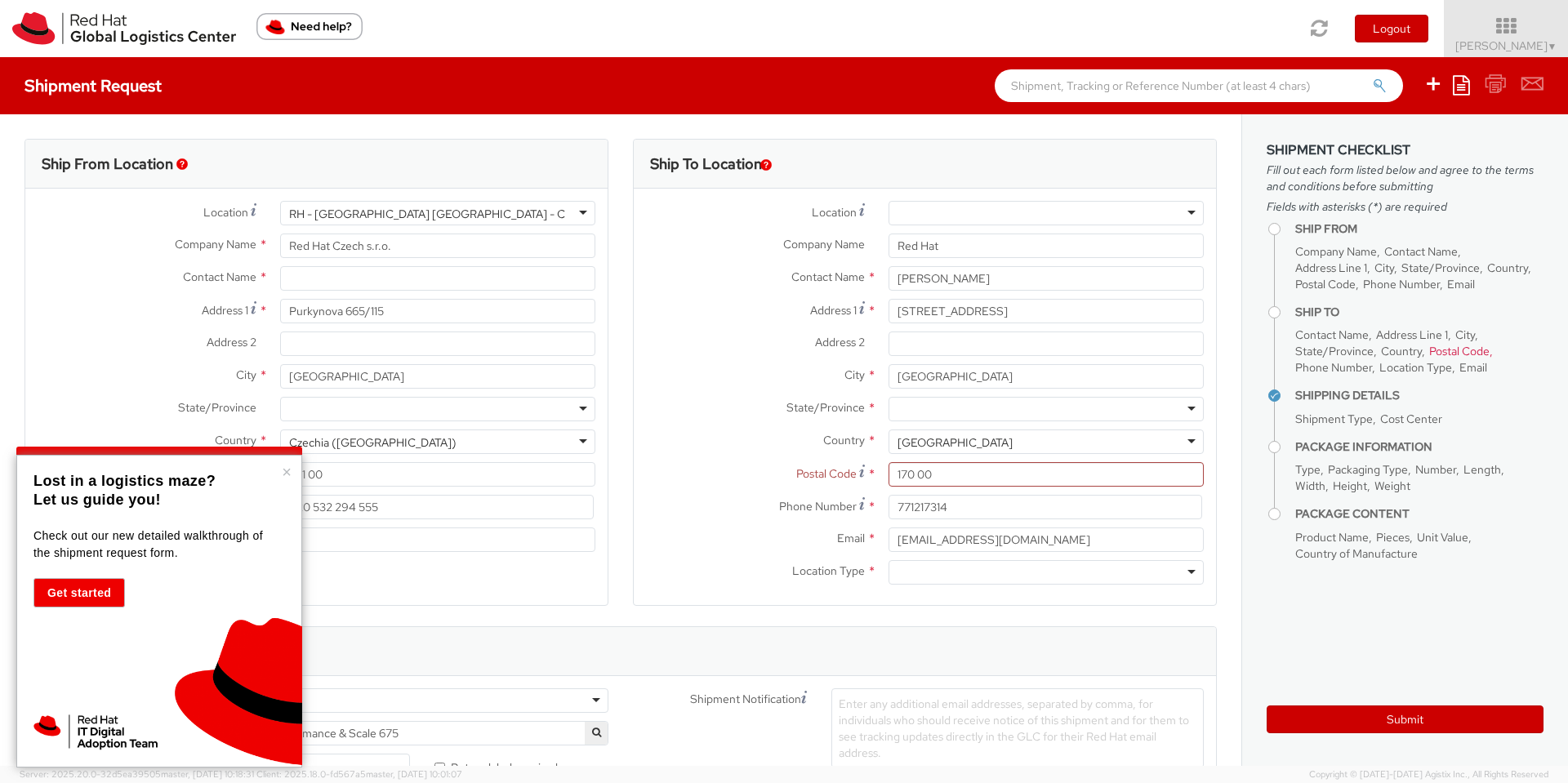
click at [988, 443] on div "United States" at bounding box center [1045, 442] width 315 height 24
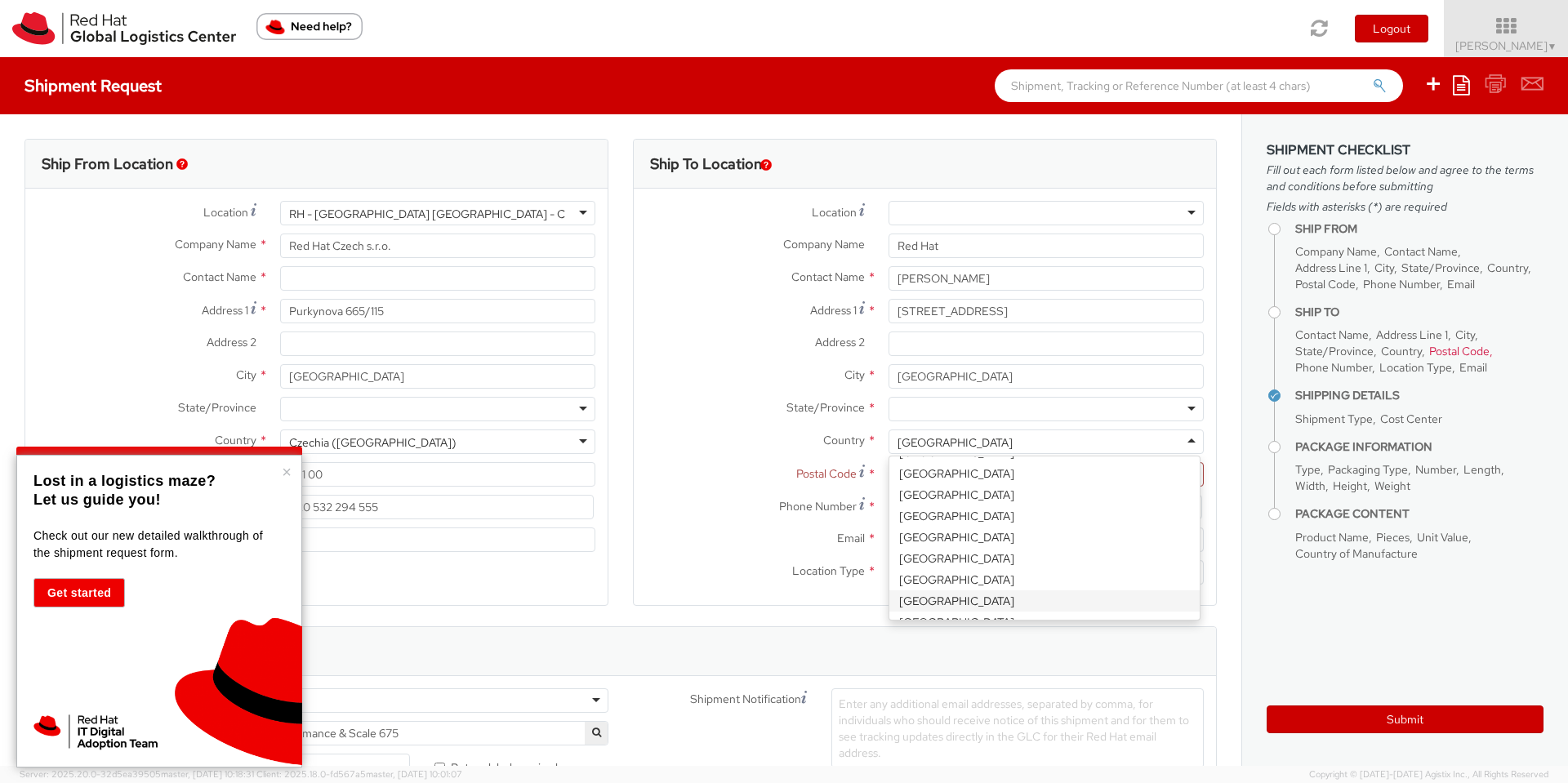
click at [988, 443] on div "United States" at bounding box center [1045, 442] width 315 height 24
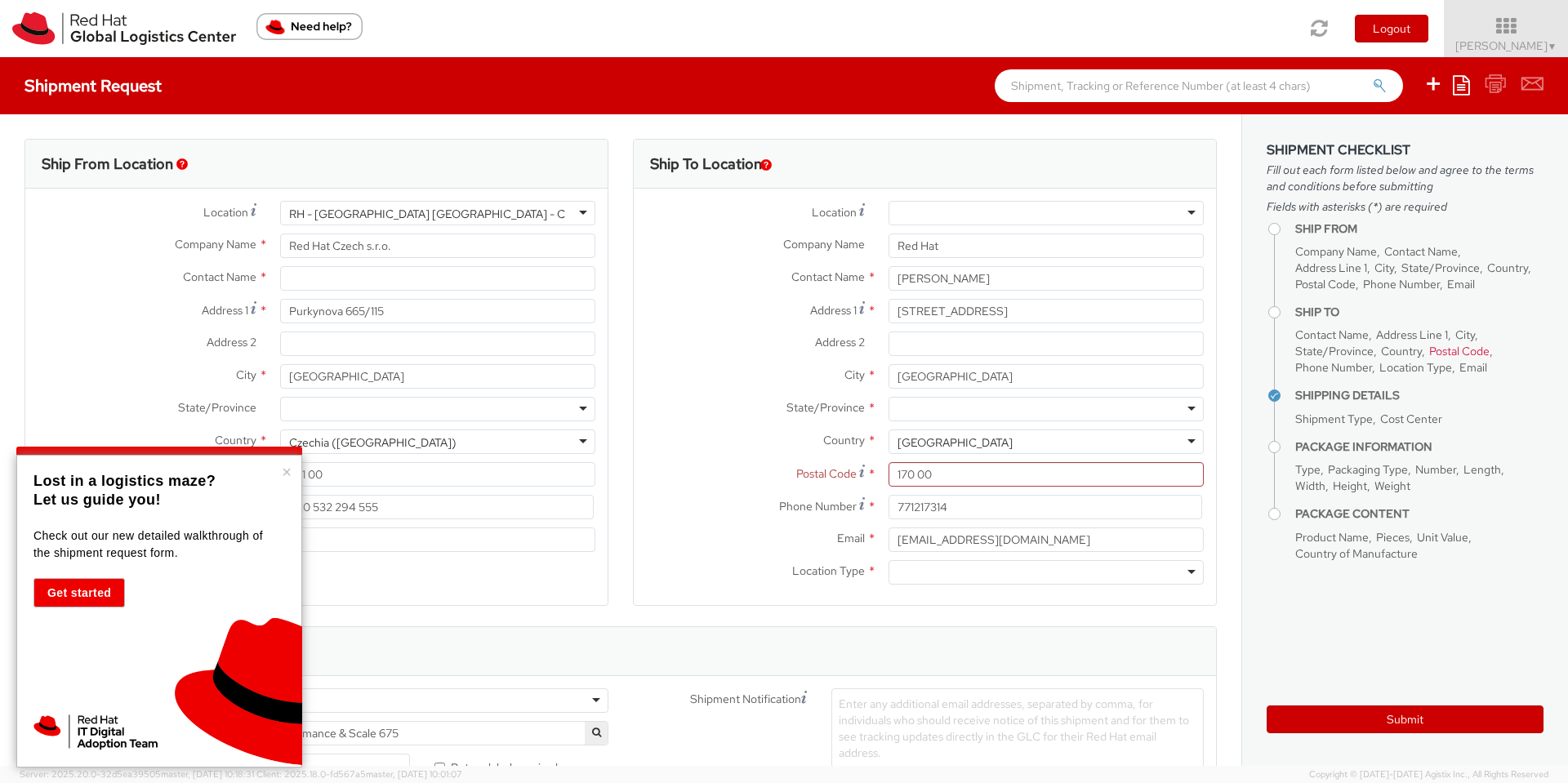
click at [988, 443] on div "United States" at bounding box center [1045, 442] width 315 height 24
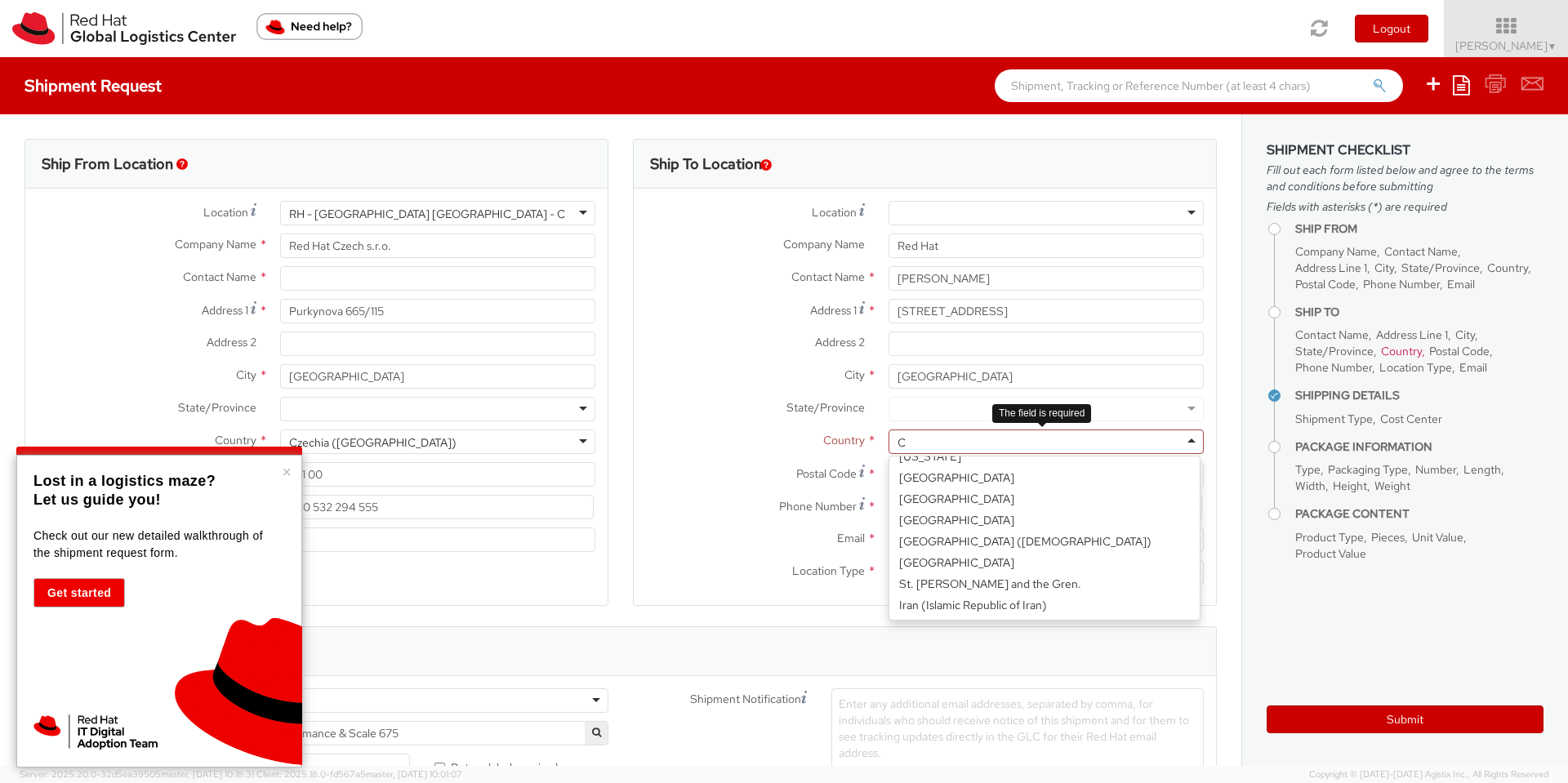
scroll to position [4, 0]
type input "Cz"
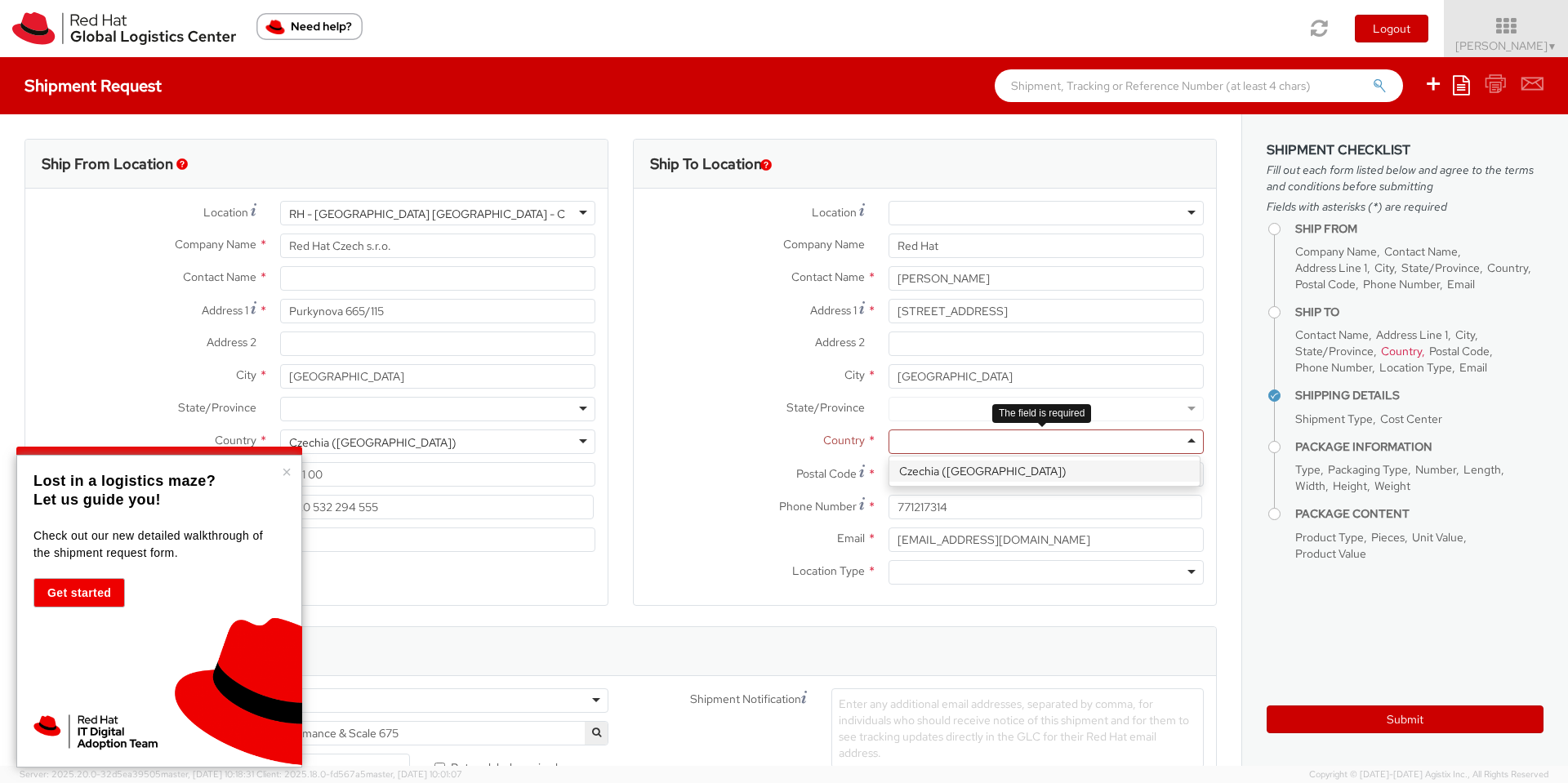
scroll to position [0, 0]
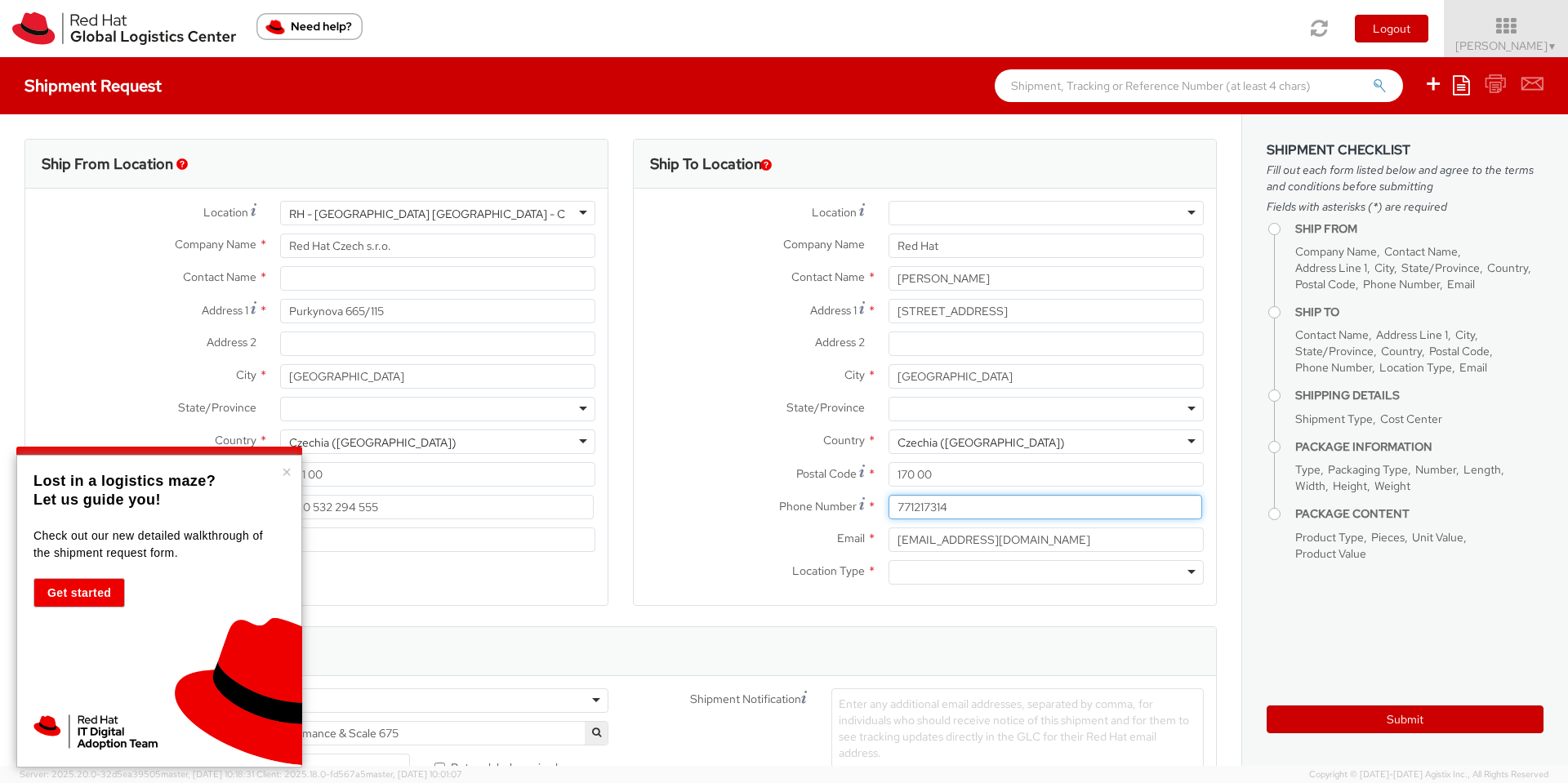
click at [888, 509] on input "771217314" at bounding box center [1045, 507] width 314 height 24
type input "+420771217314"
click at [1059, 572] on div at bounding box center [1045, 572] width 315 height 24
click at [762, 320] on label "Address 1 *" at bounding box center [755, 309] width 243 height 22
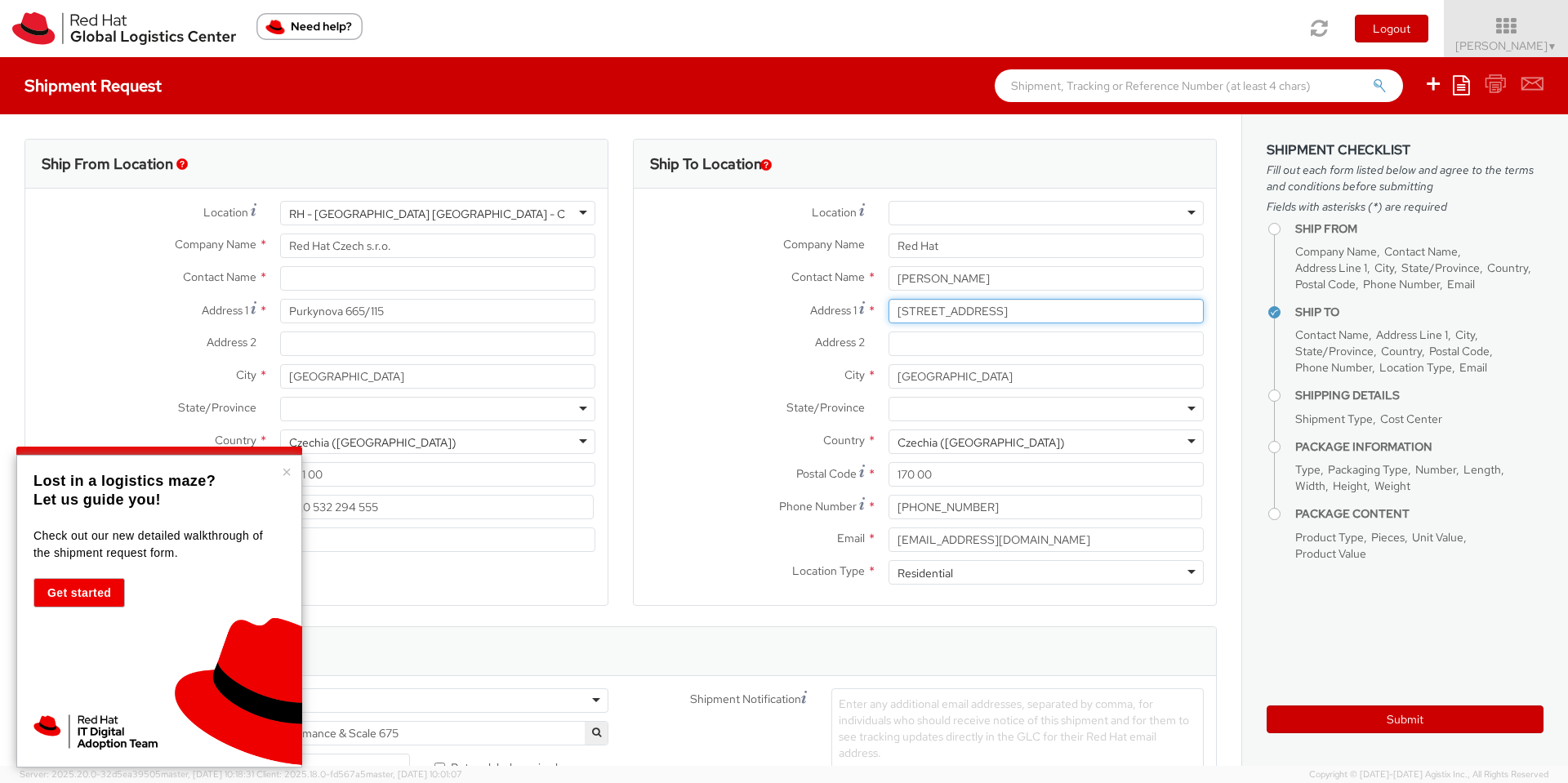
click at [888, 320] on input "[STREET_ADDRESS]" at bounding box center [1045, 311] width 315 height 24
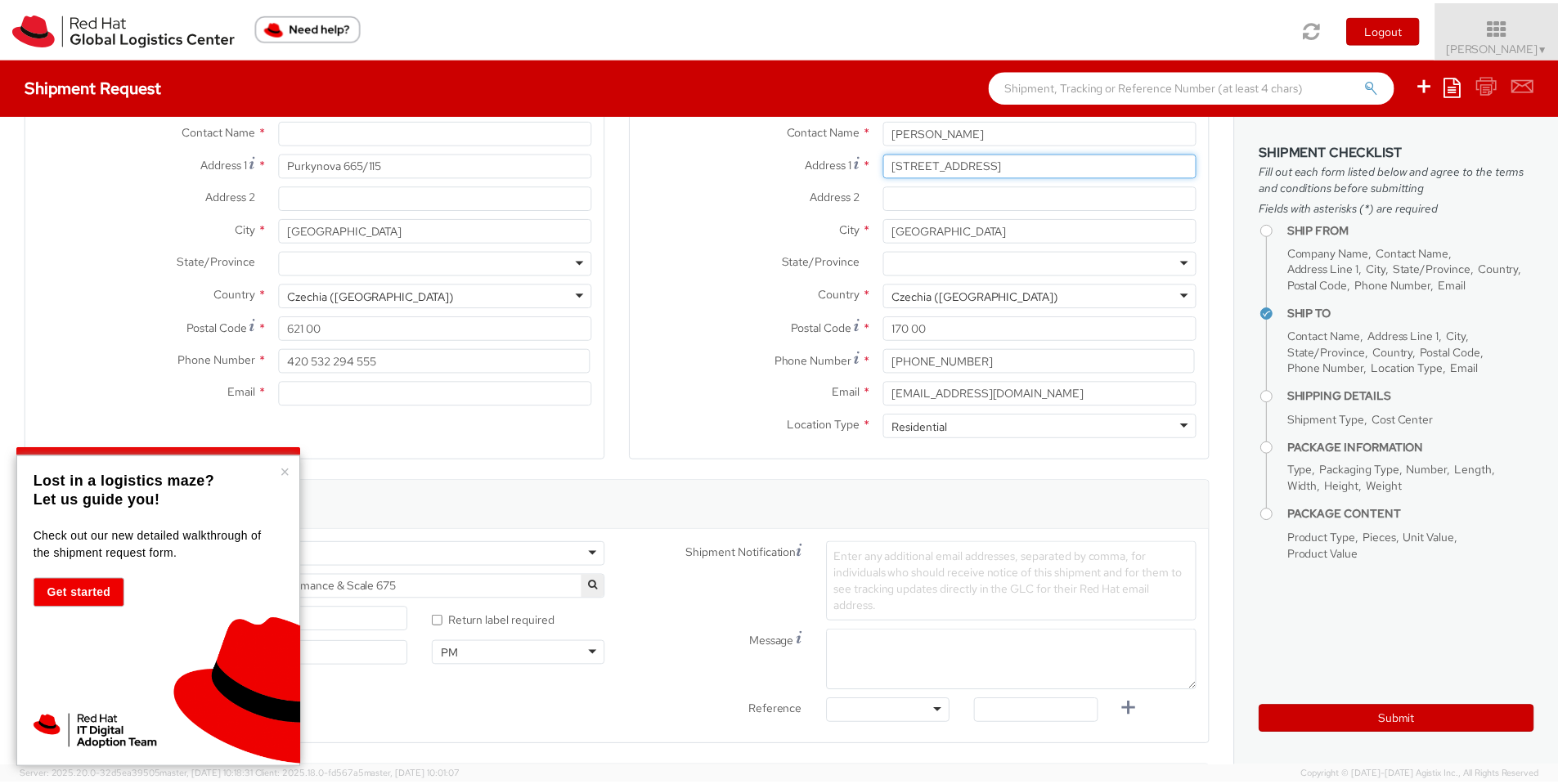
scroll to position [295, 0]
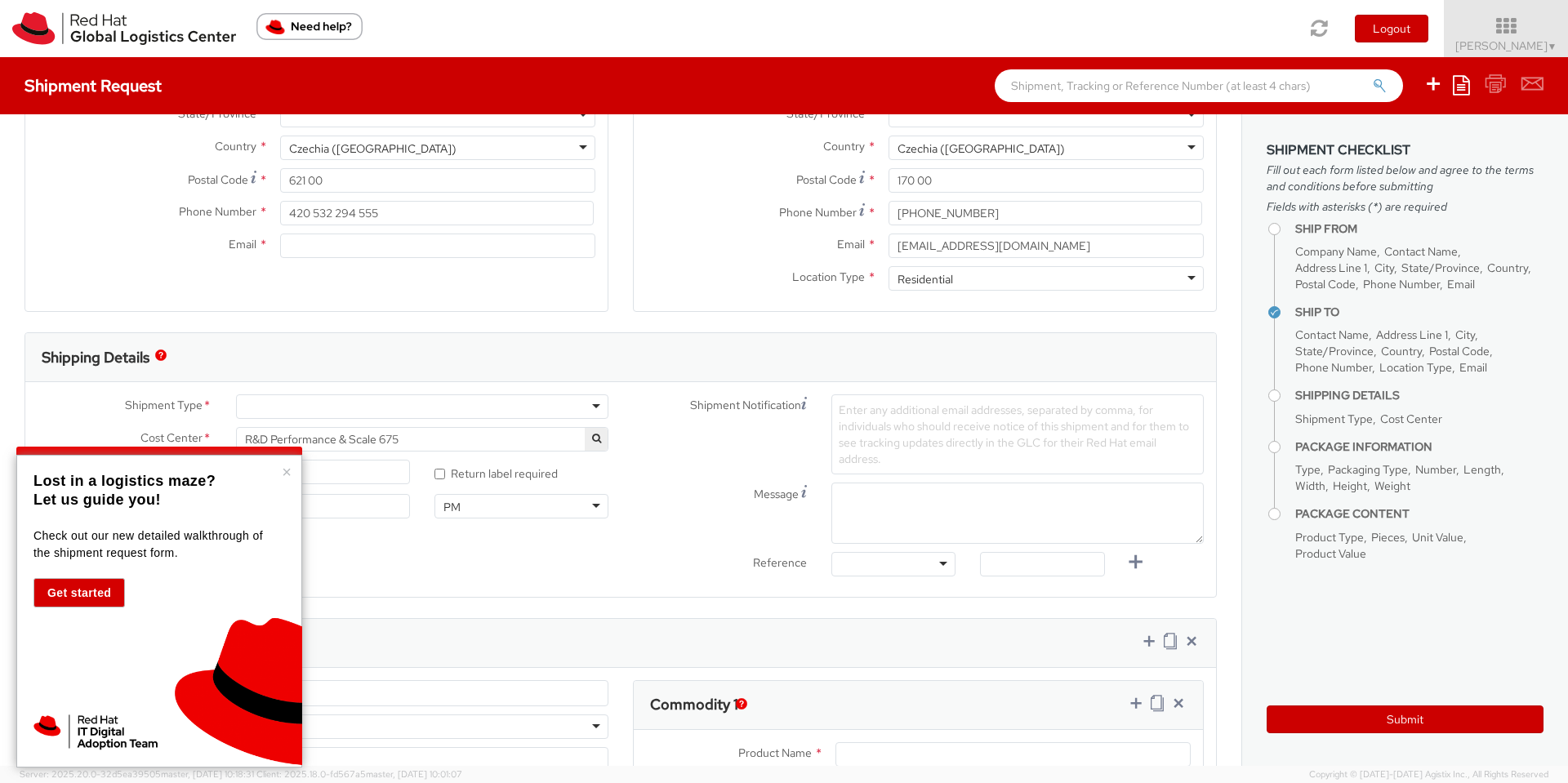
click at [116, 592] on button "Get started" at bounding box center [79, 592] width 91 height 29
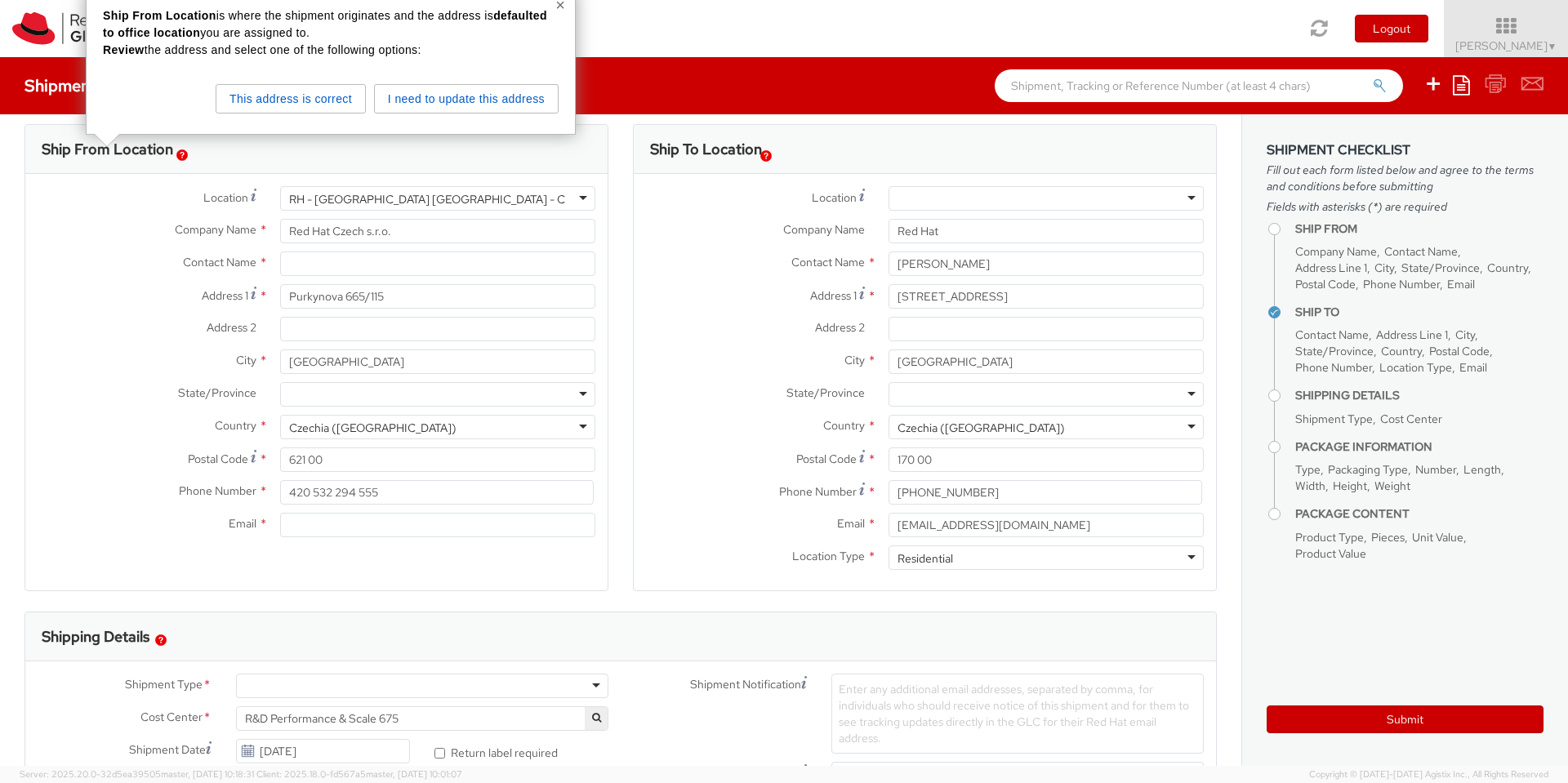
scroll to position [0, 0]
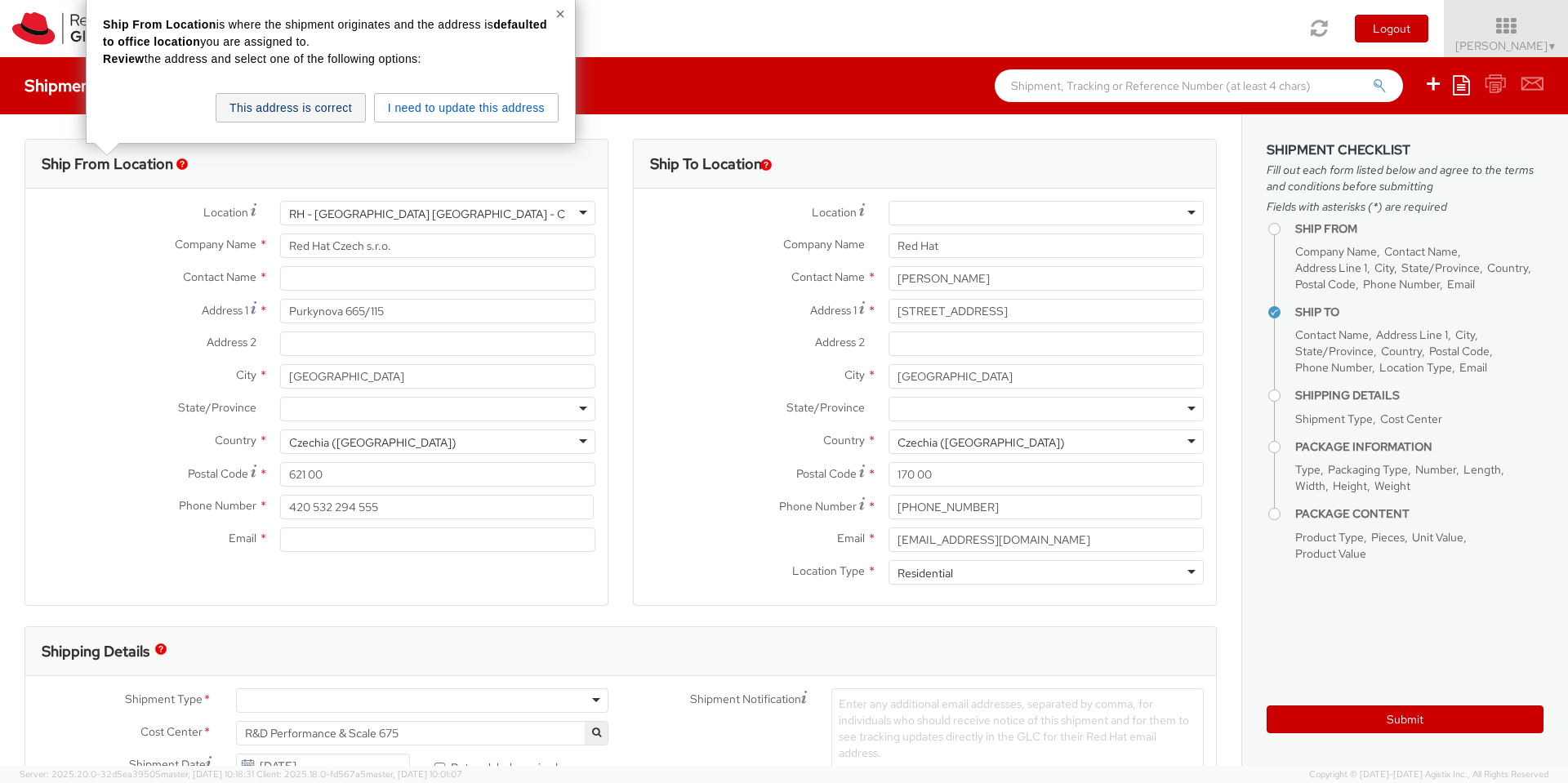
click at [324, 110] on button "This address is correct" at bounding box center [290, 107] width 150 height 29
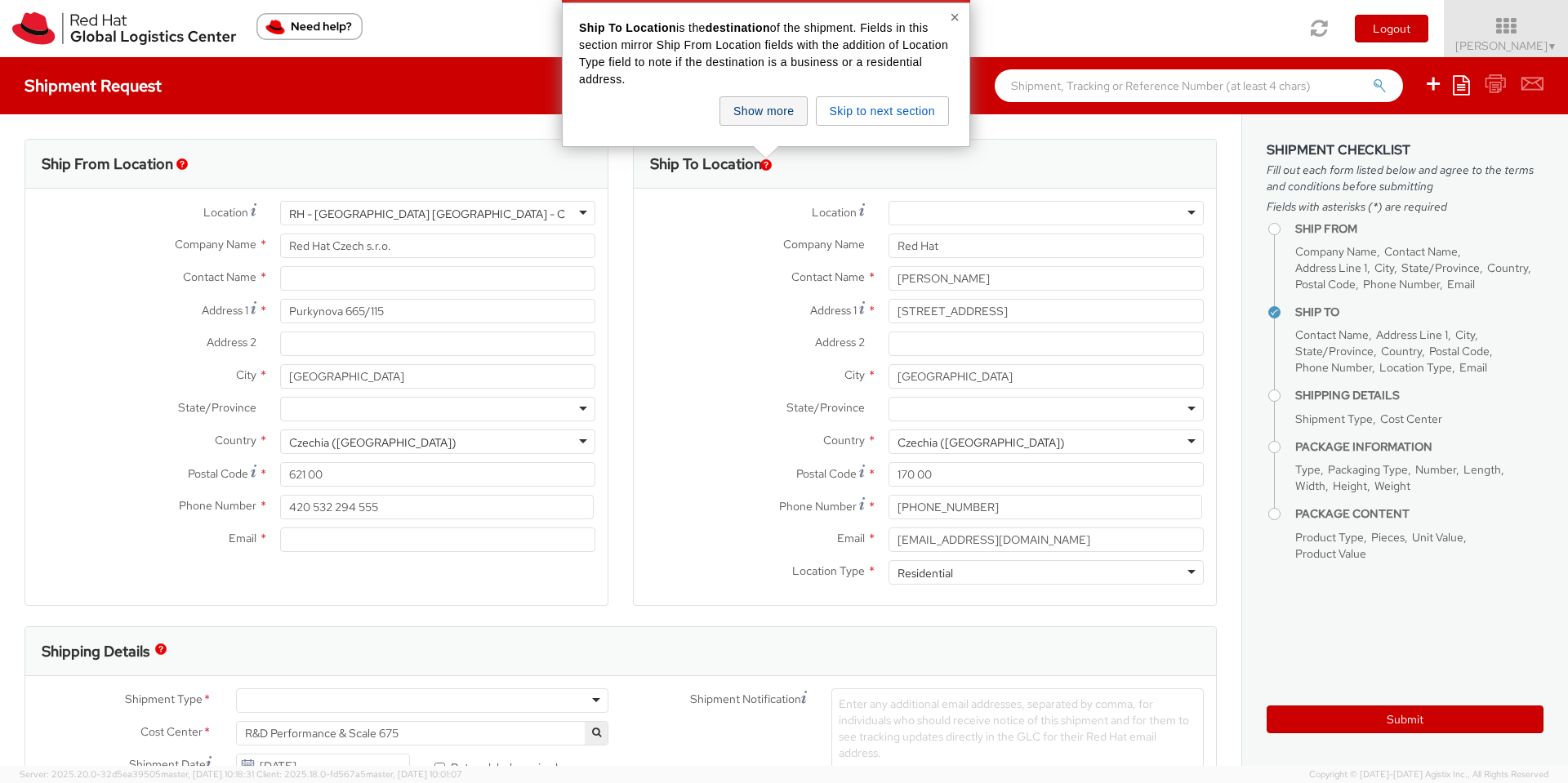
click at [791, 119] on button "Show more" at bounding box center [763, 110] width 88 height 29
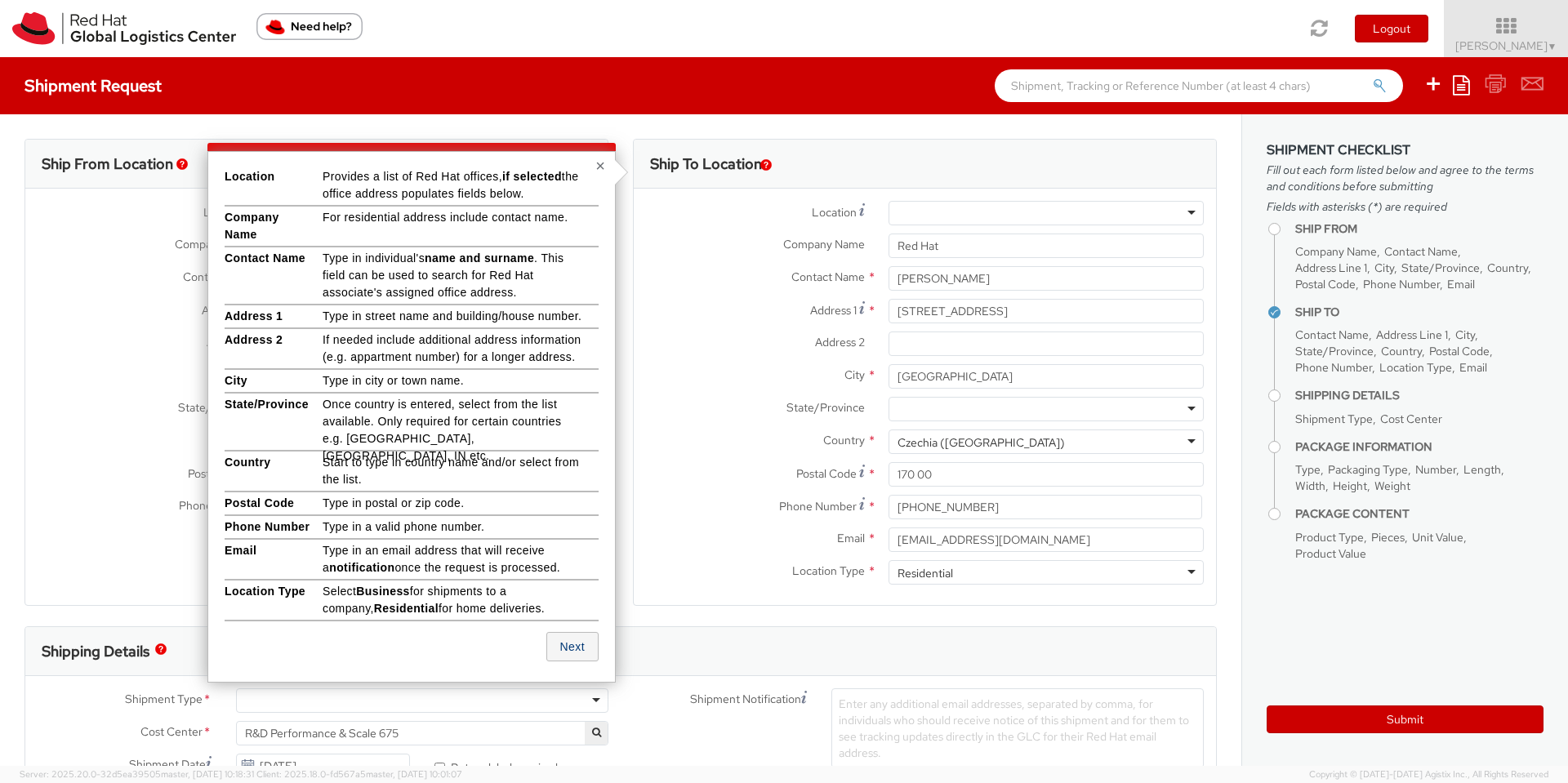
click at [576, 648] on button "Next" at bounding box center [572, 646] width 53 height 29
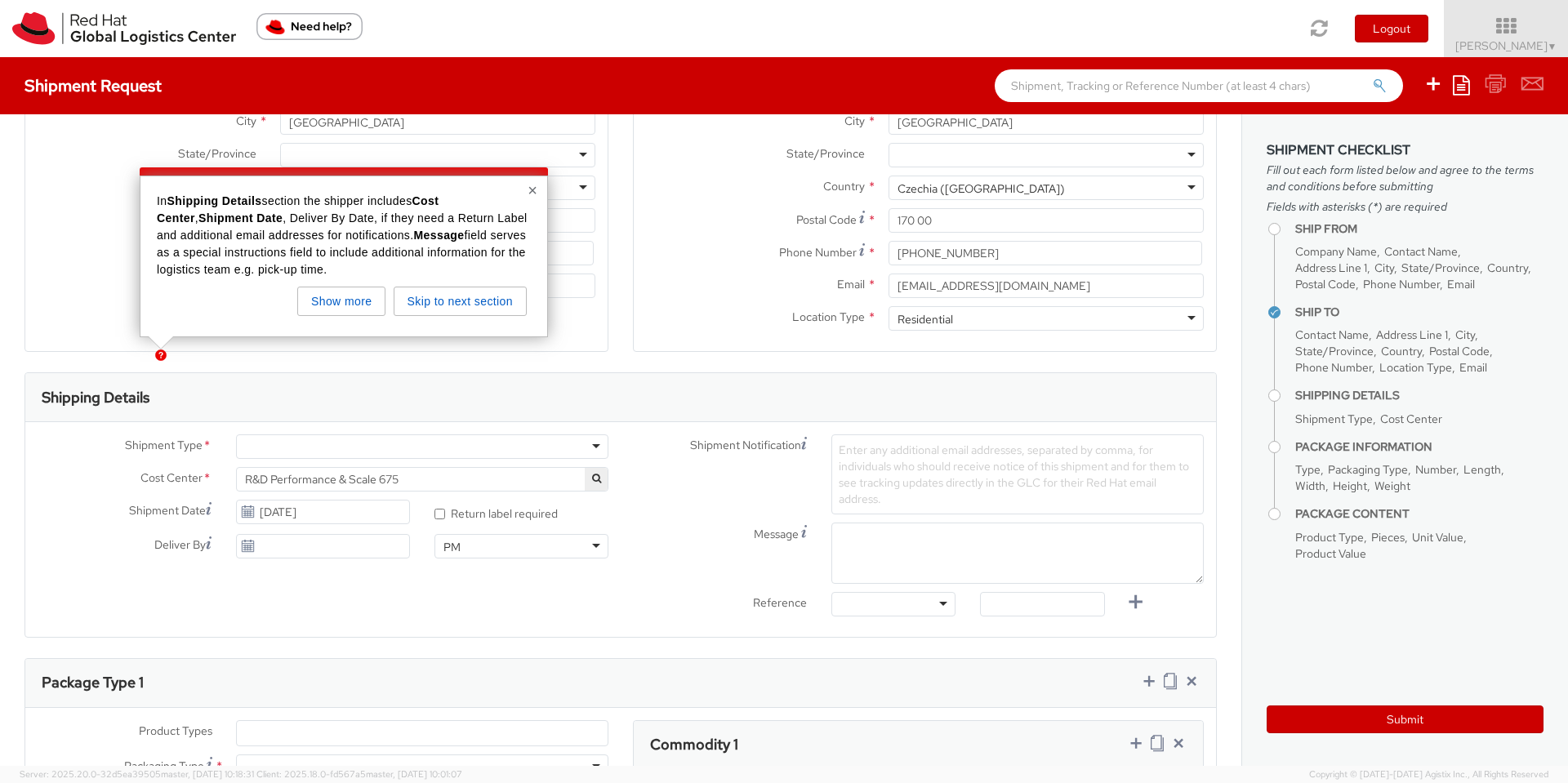
scroll to position [294, 0]
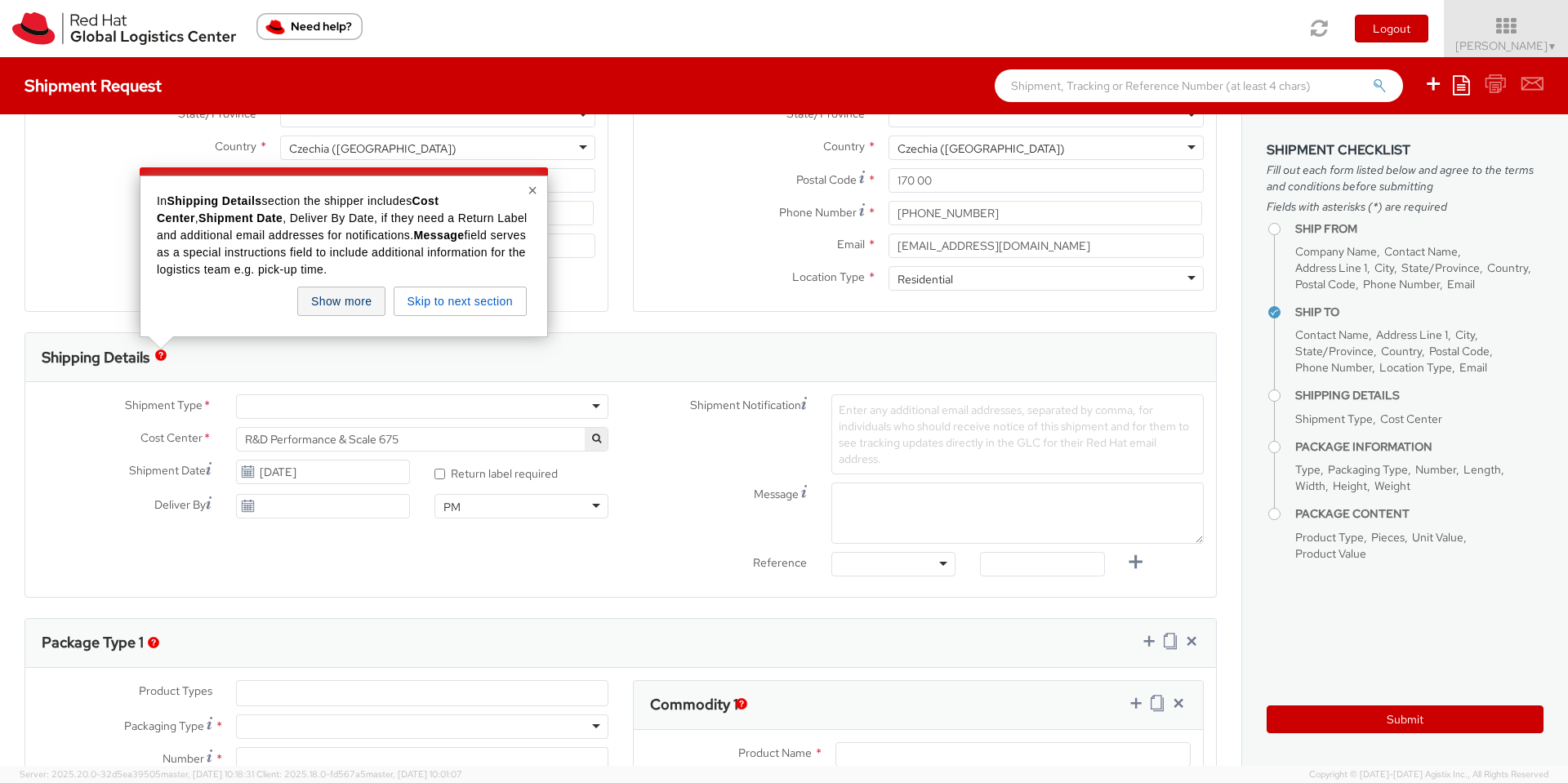
click at [326, 305] on button "Show more" at bounding box center [341, 301] width 88 height 29
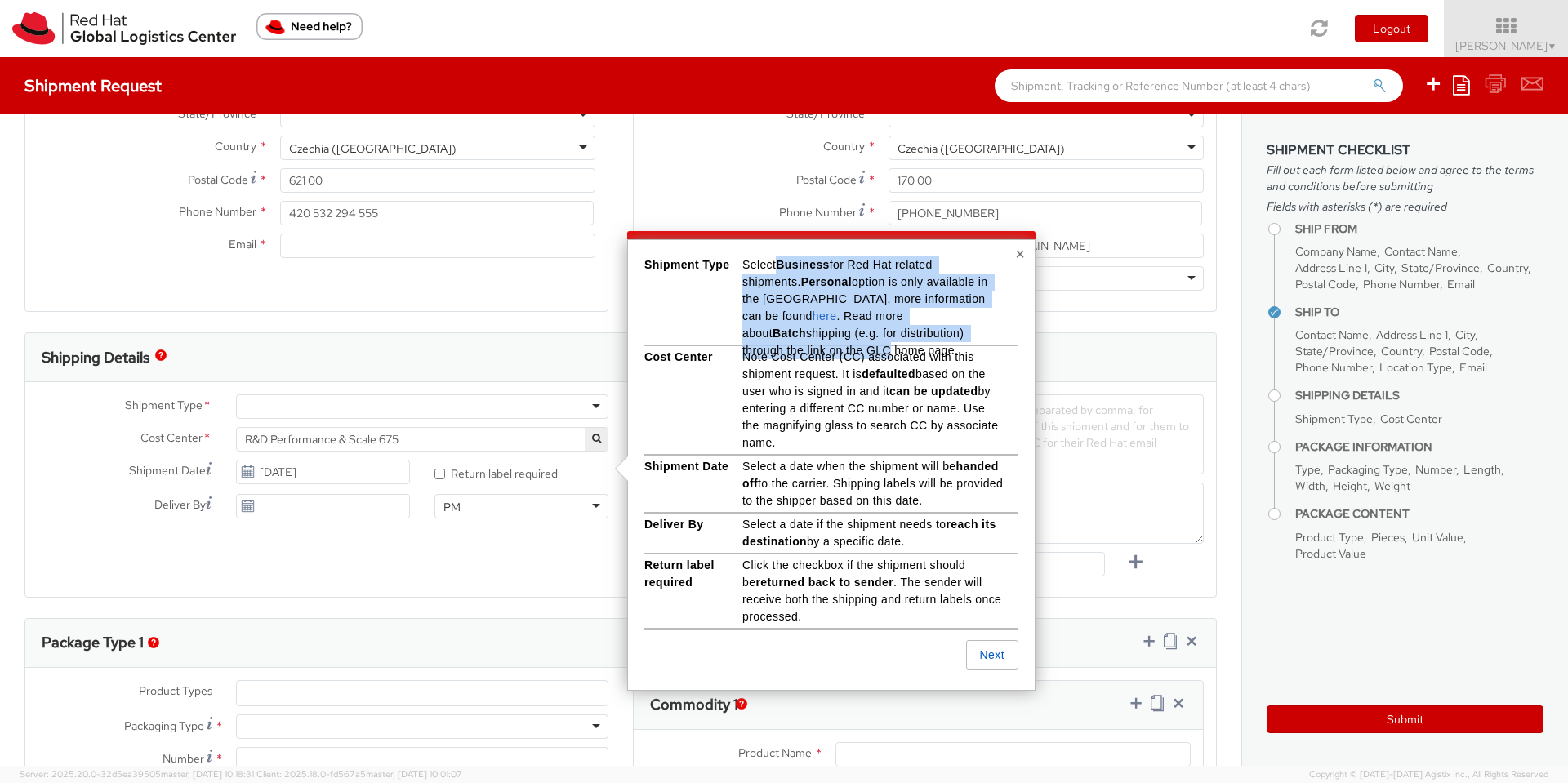
drag, startPoint x: 780, startPoint y: 268, endPoint x: 880, endPoint y: 337, distance: 121.5
click at [880, 337] on p "Select Business for Red Hat related shipments. Personal option is only availabl…" at bounding box center [872, 307] width 261 height 102
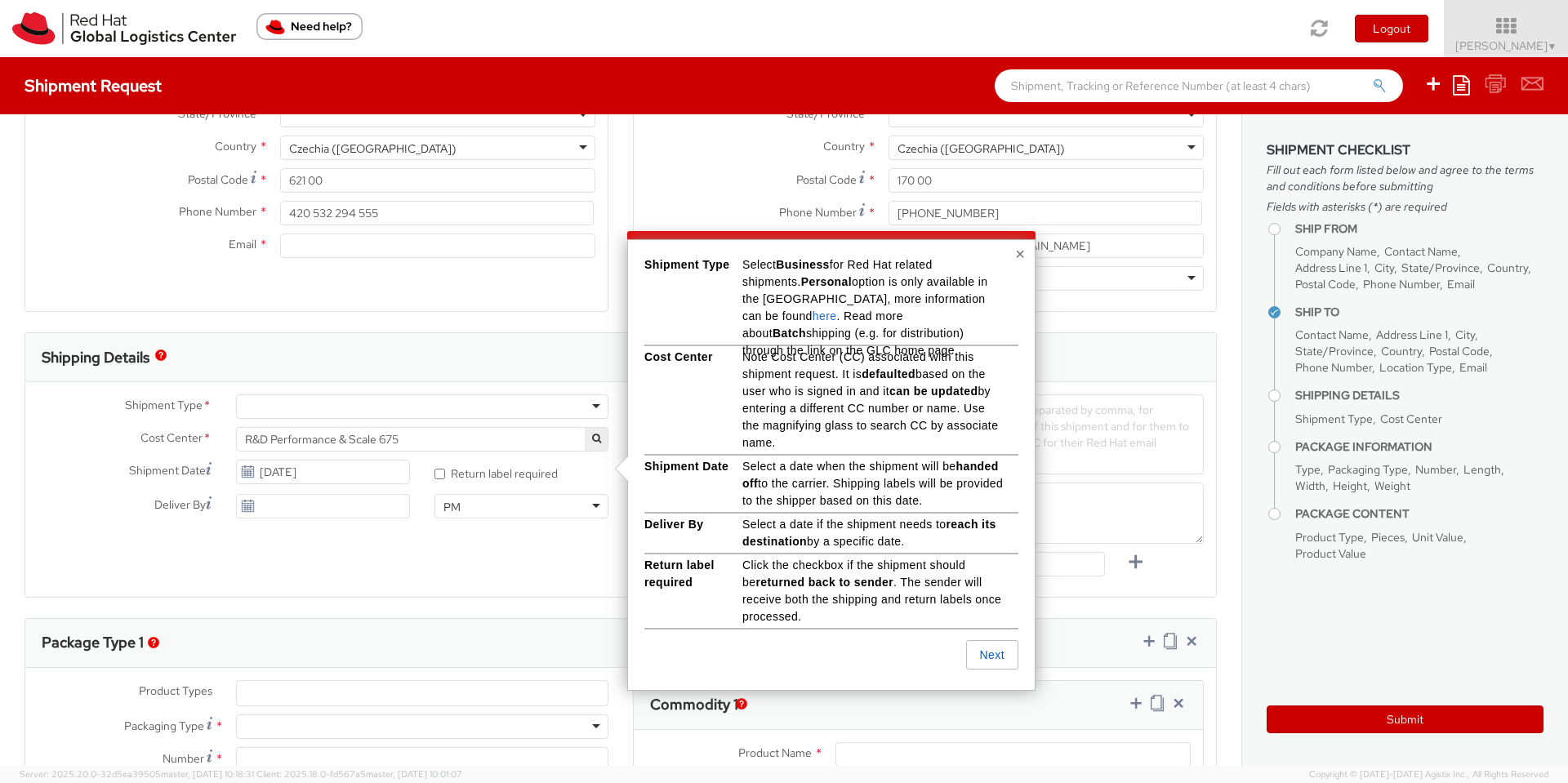
click at [720, 340] on div "Shipment Type Select Business for Red Hat related shipments. Personal option is…" at bounding box center [831, 299] width 374 height 86
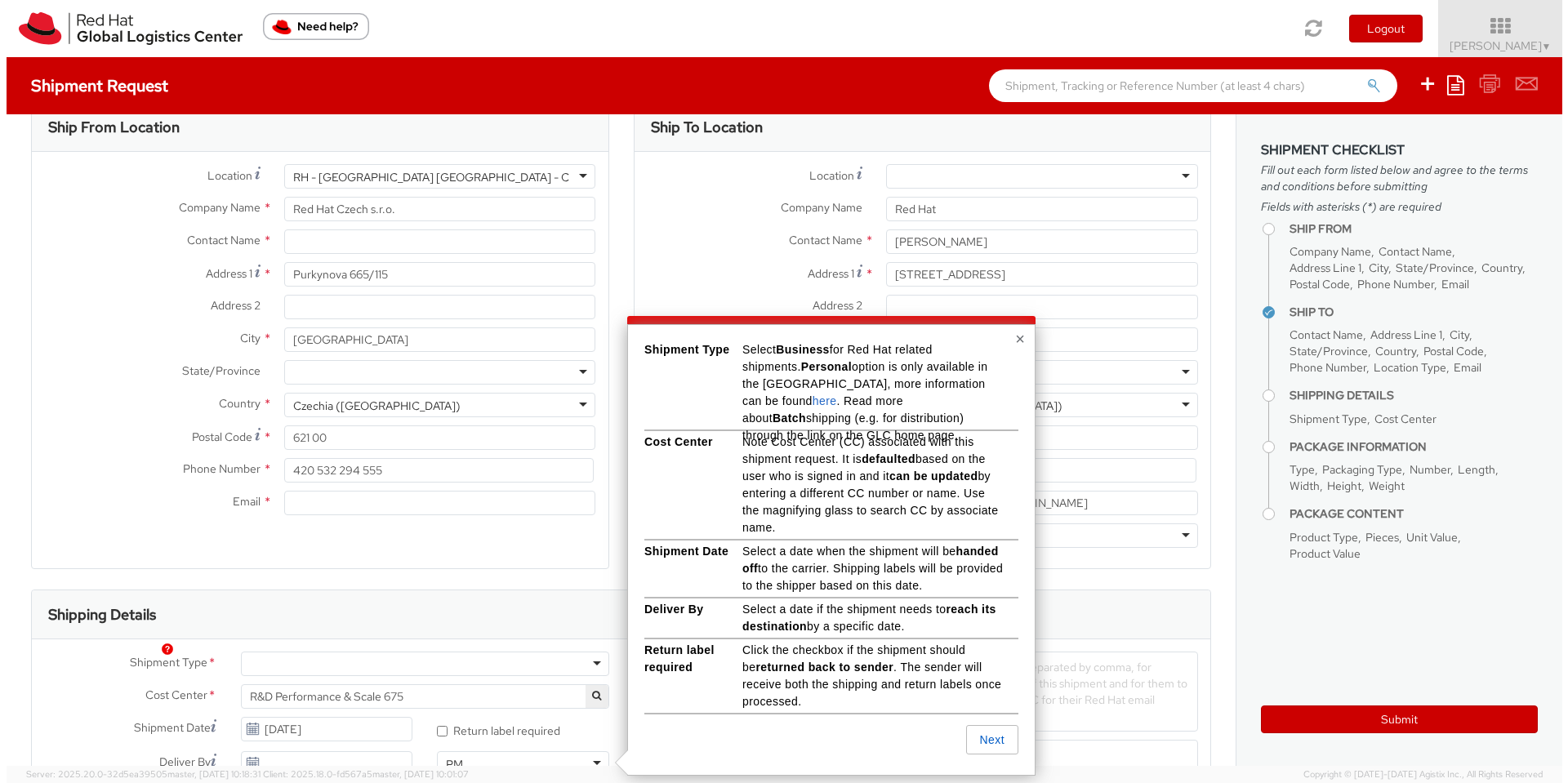
scroll to position [0, 0]
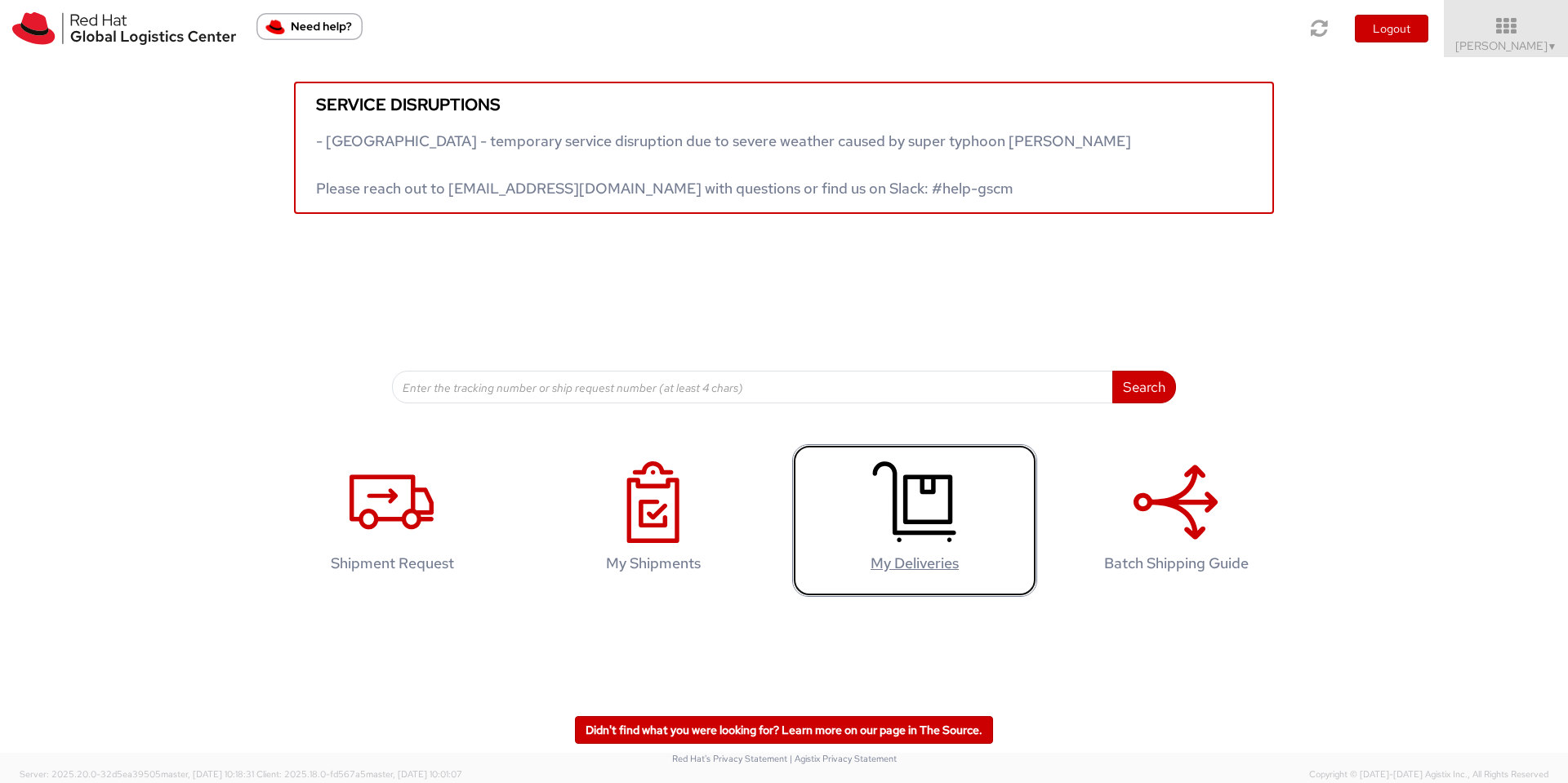
click at [876, 520] on icon at bounding box center [914, 502] width 84 height 82
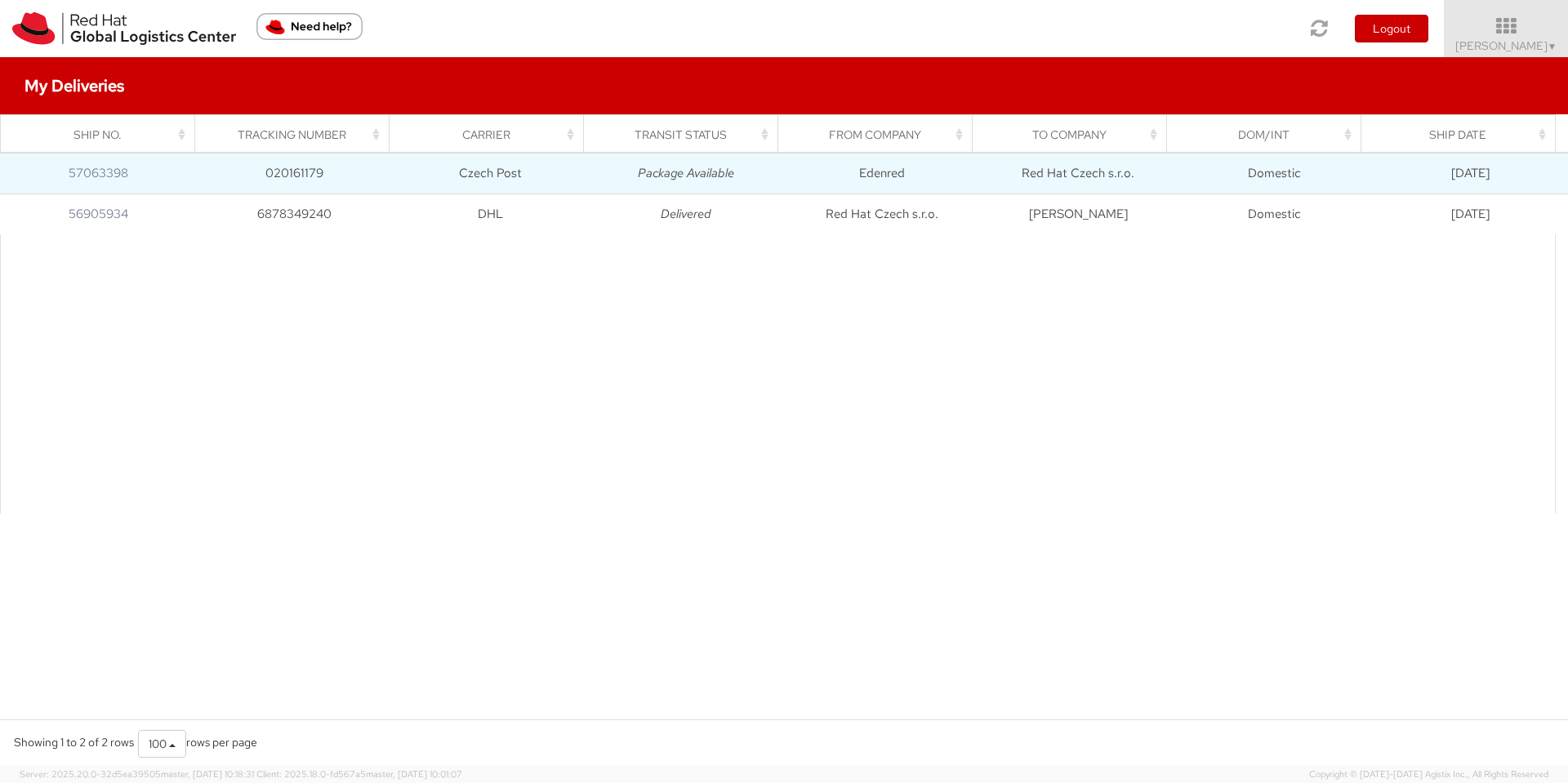
click at [755, 177] on td "Package Available" at bounding box center [685, 172] width 196 height 40
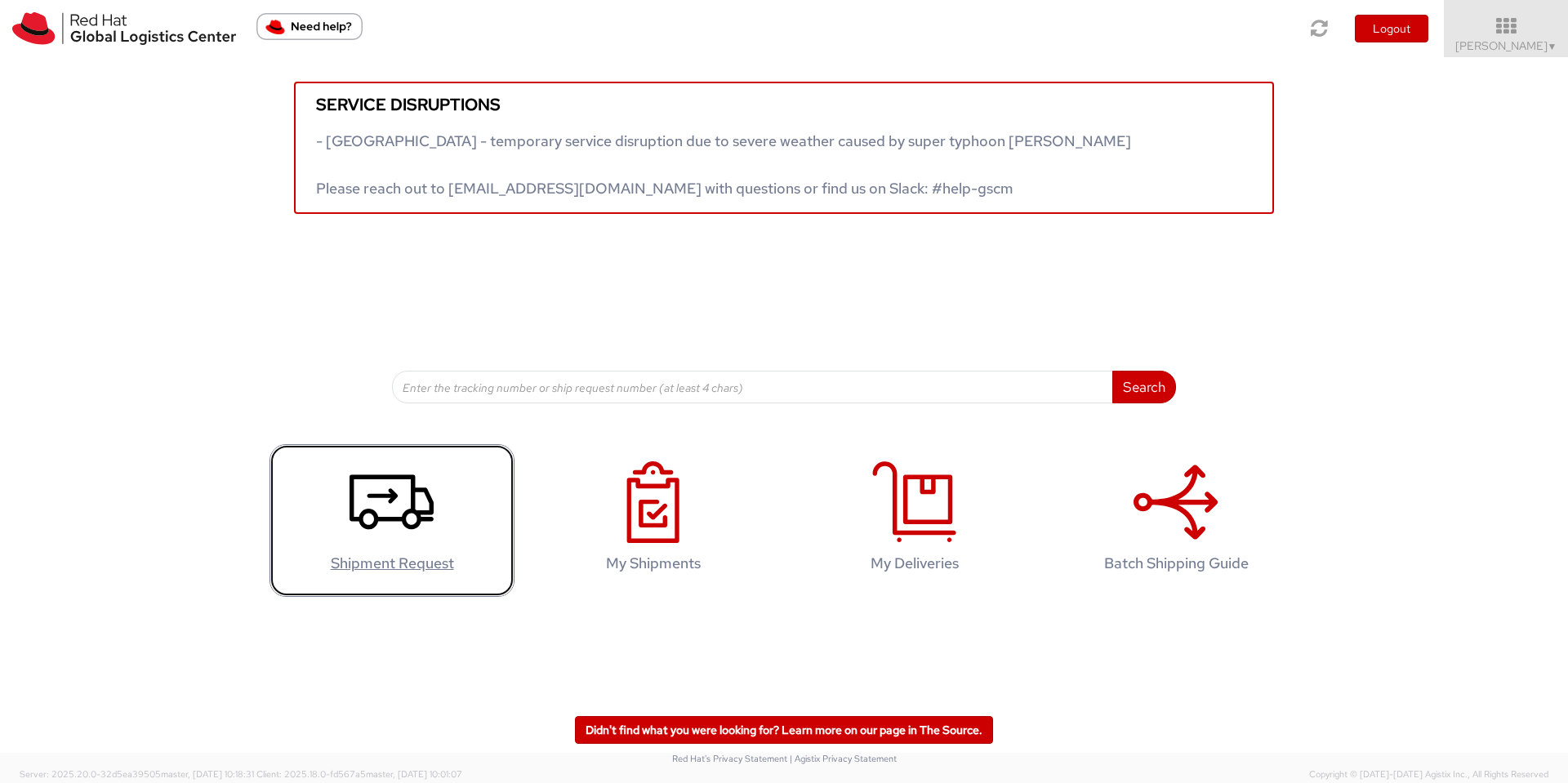
click at [416, 537] on icon at bounding box center [391, 502] width 84 height 82
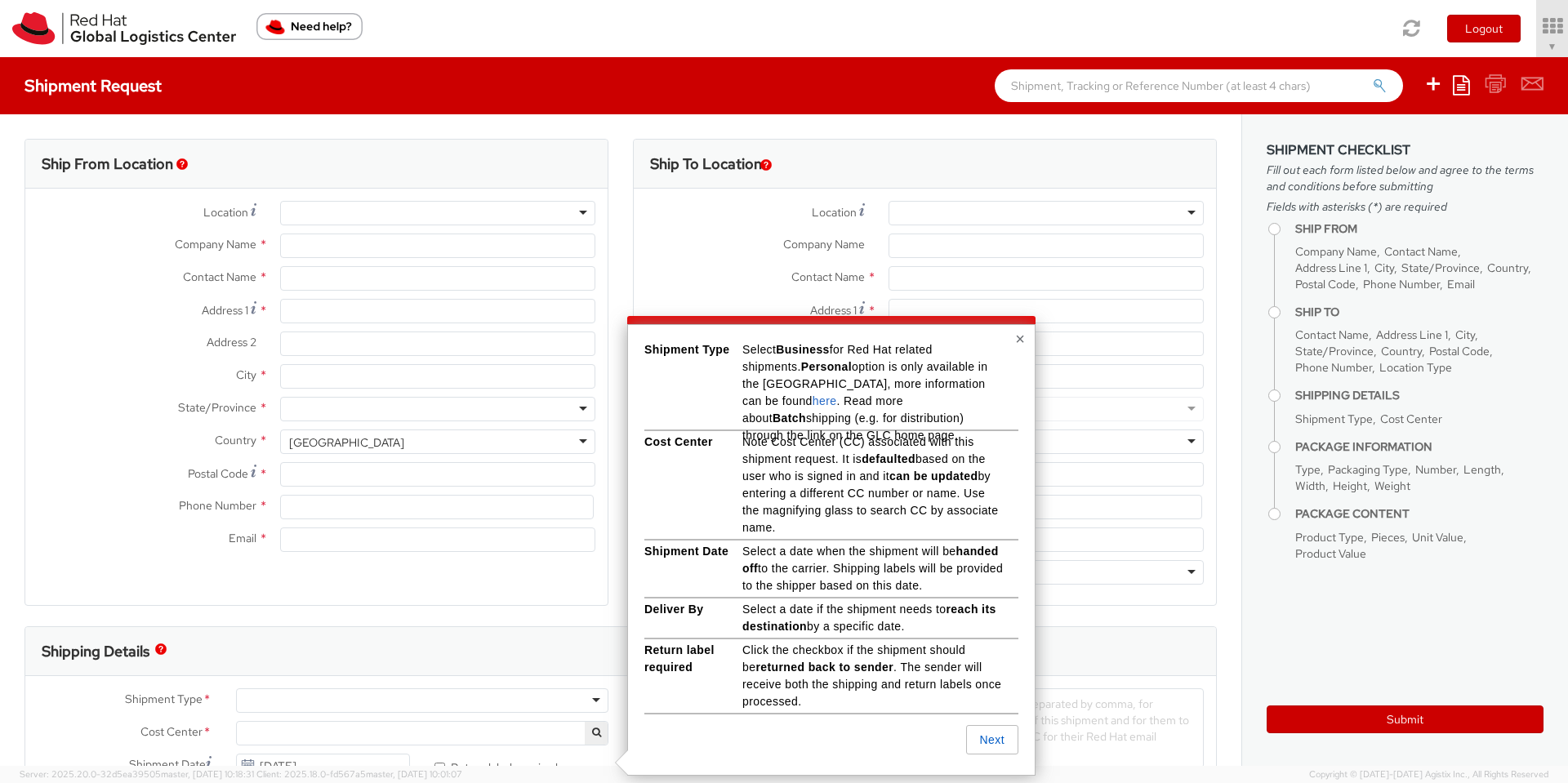
scroll to position [55, 0]
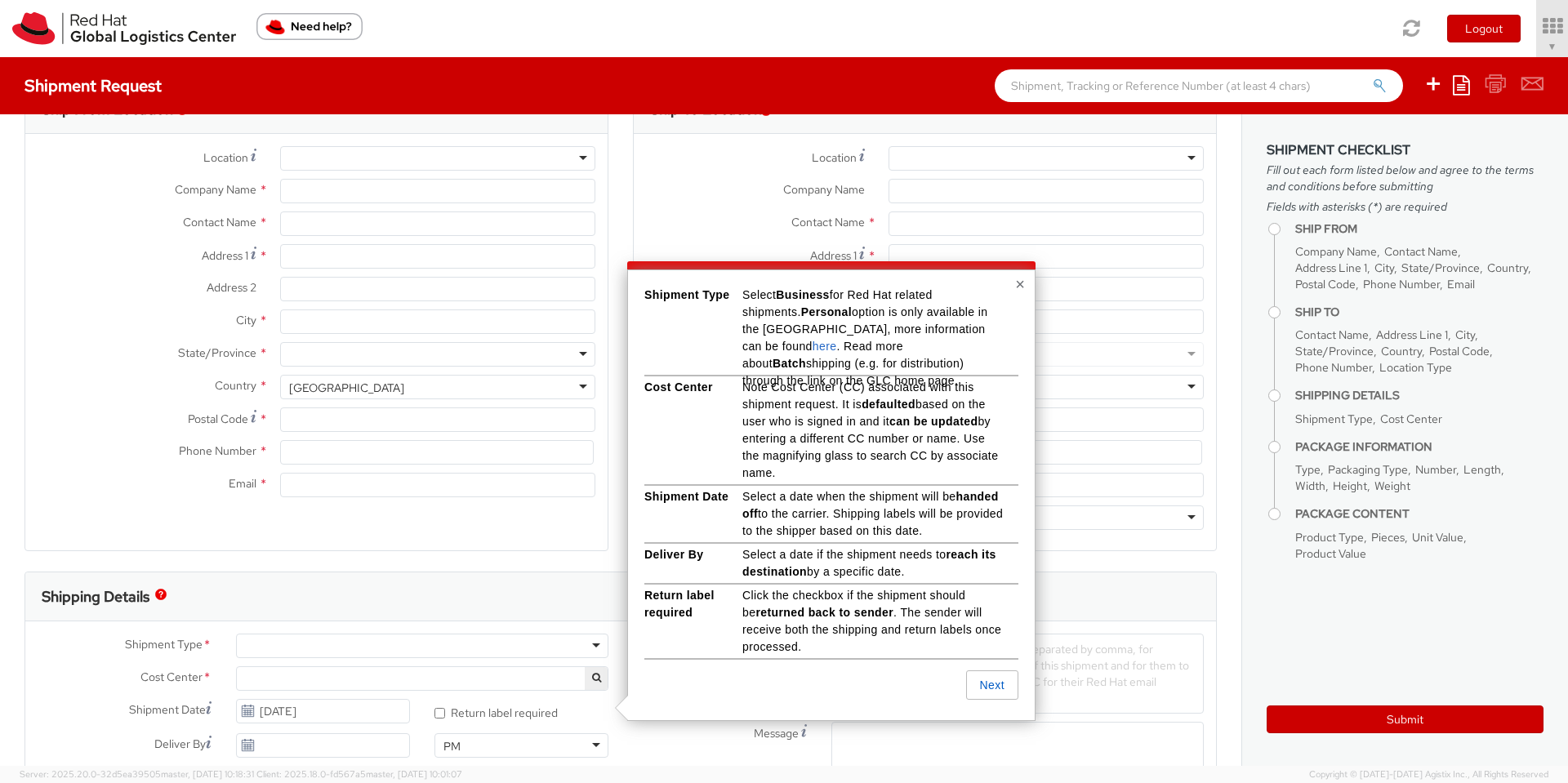
select select "675"
type input "Red Hat"
type input "[PERSON_NAME]"
type input "[EMAIL_ADDRESS][DOMAIN_NAME]"
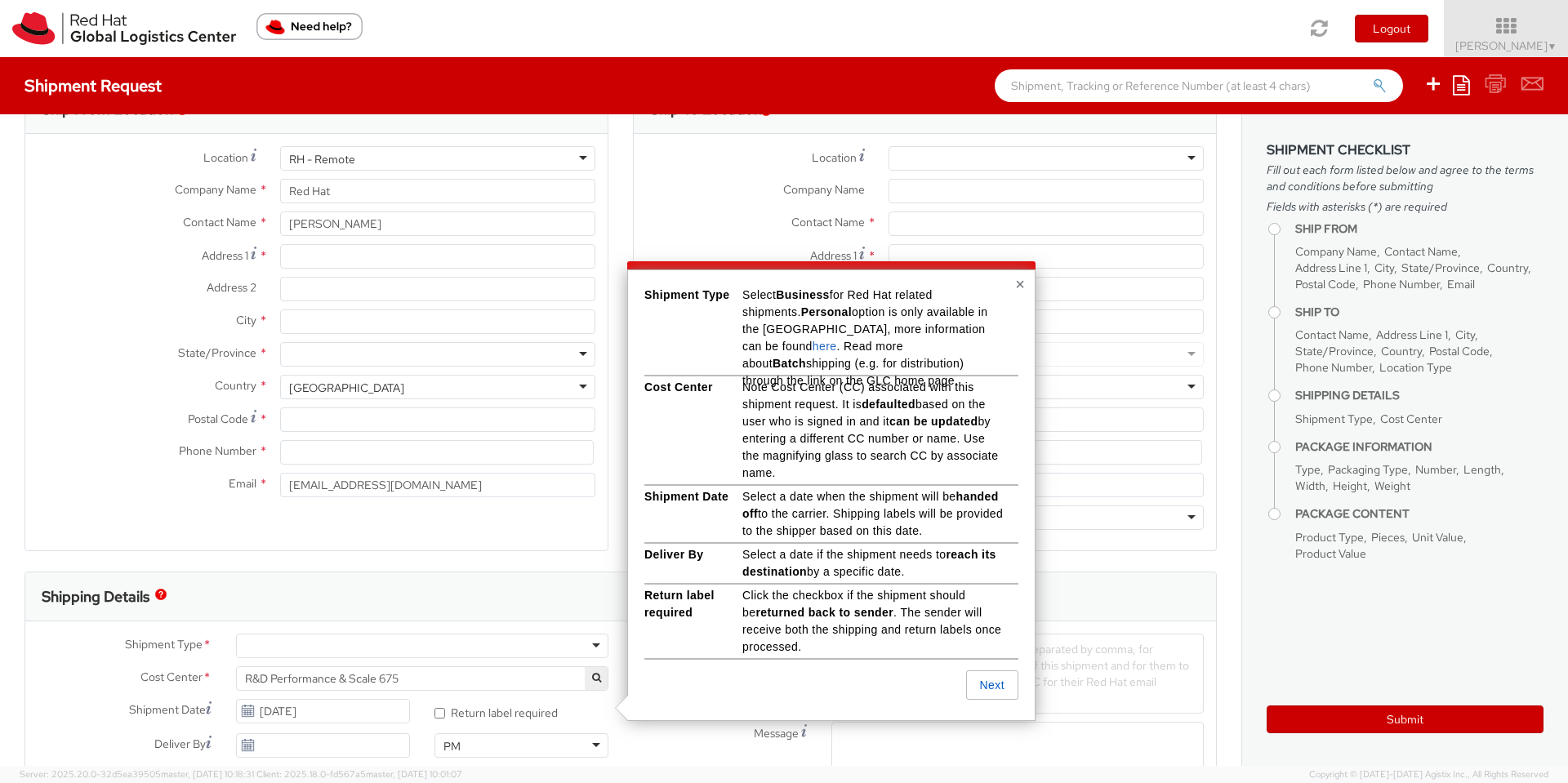
select select
click at [478, 154] on div "RH - Remote" at bounding box center [437, 158] width 315 height 24
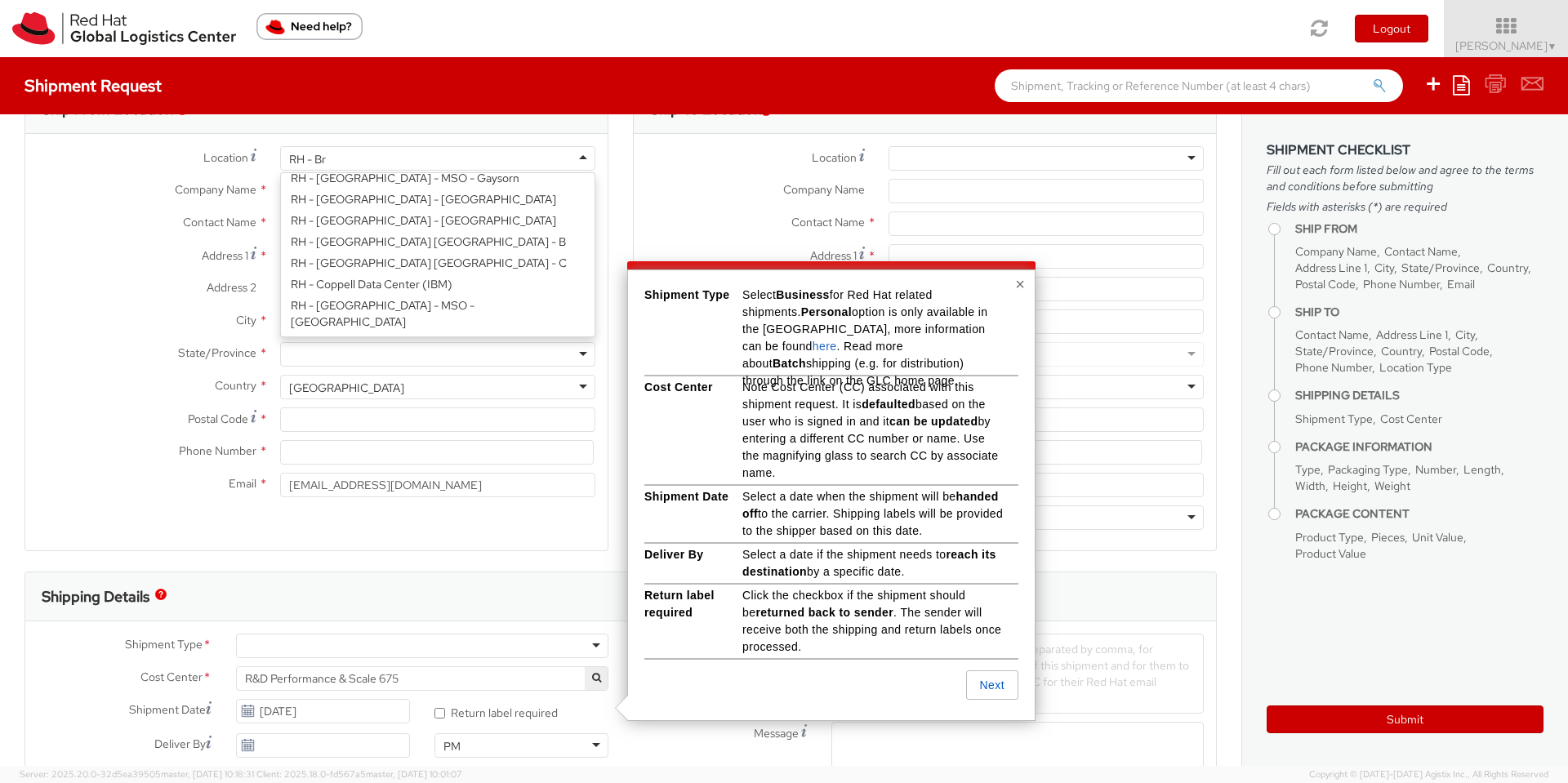
scroll to position [4, 0]
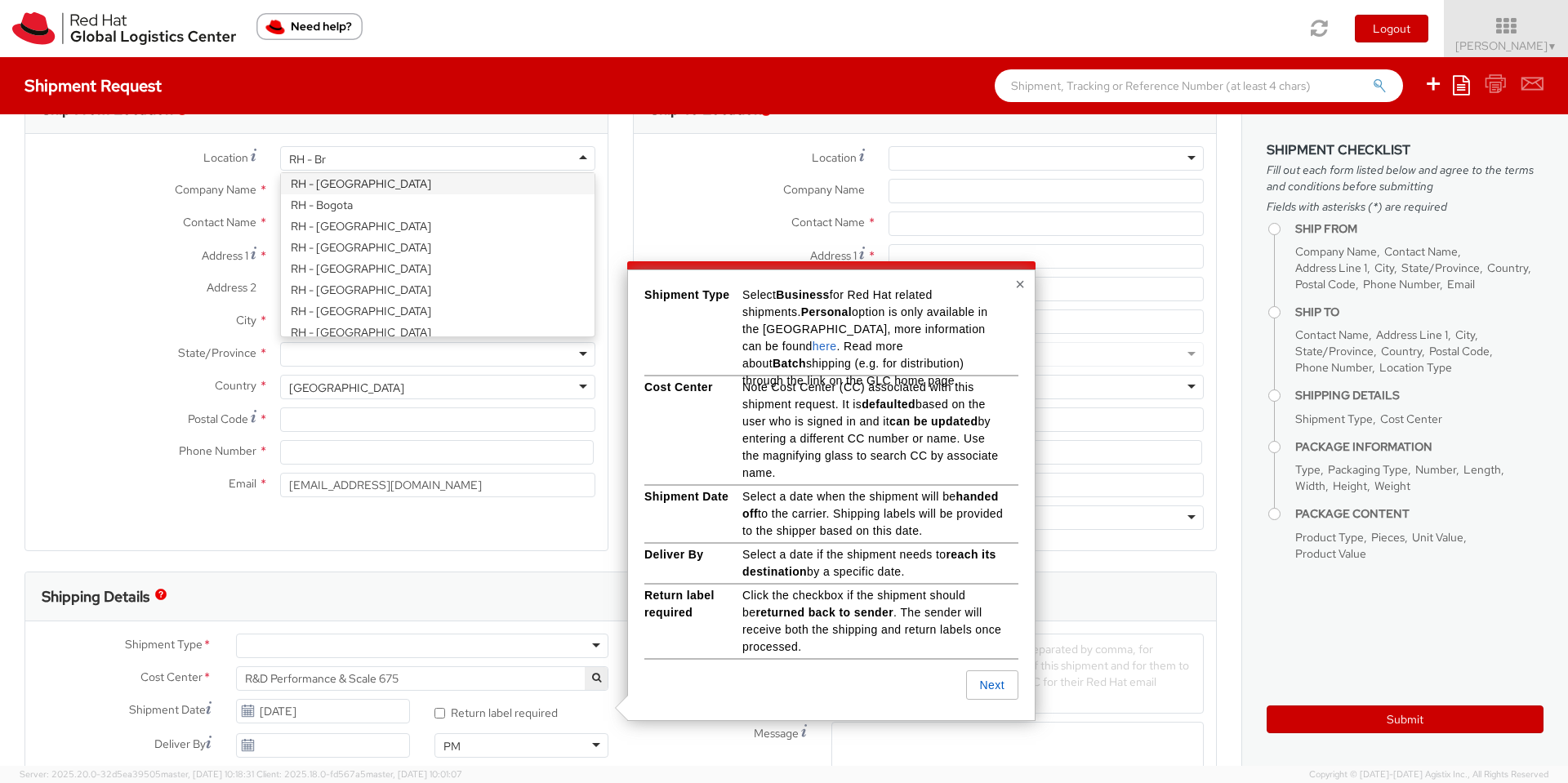
type input "RH - Brn"
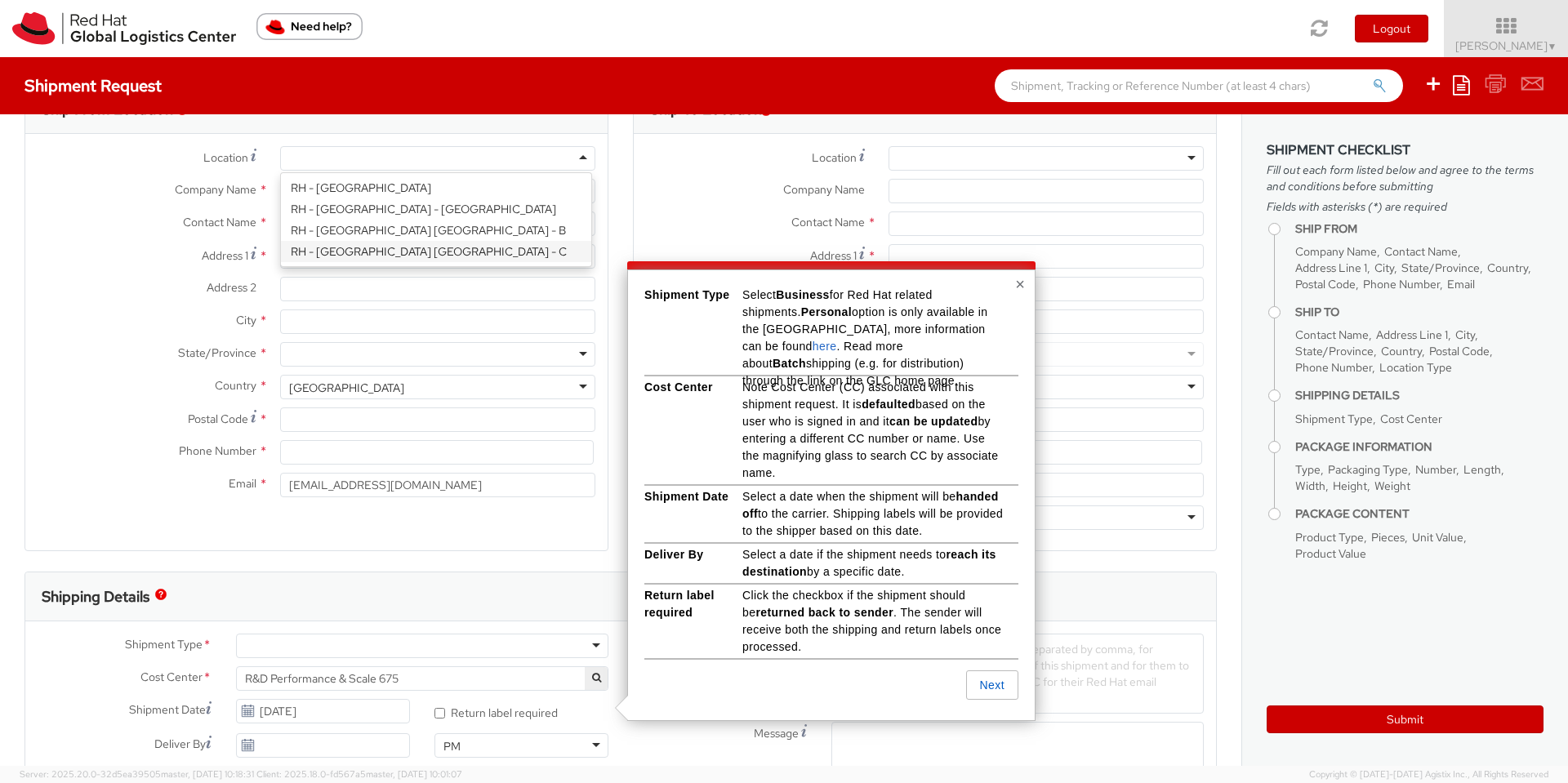
type input "Red Hat Czech s.r.o."
type input "Purkynova 665/115"
type input "[GEOGRAPHIC_DATA]"
type input "621 00"
type input "420 532 294 555"
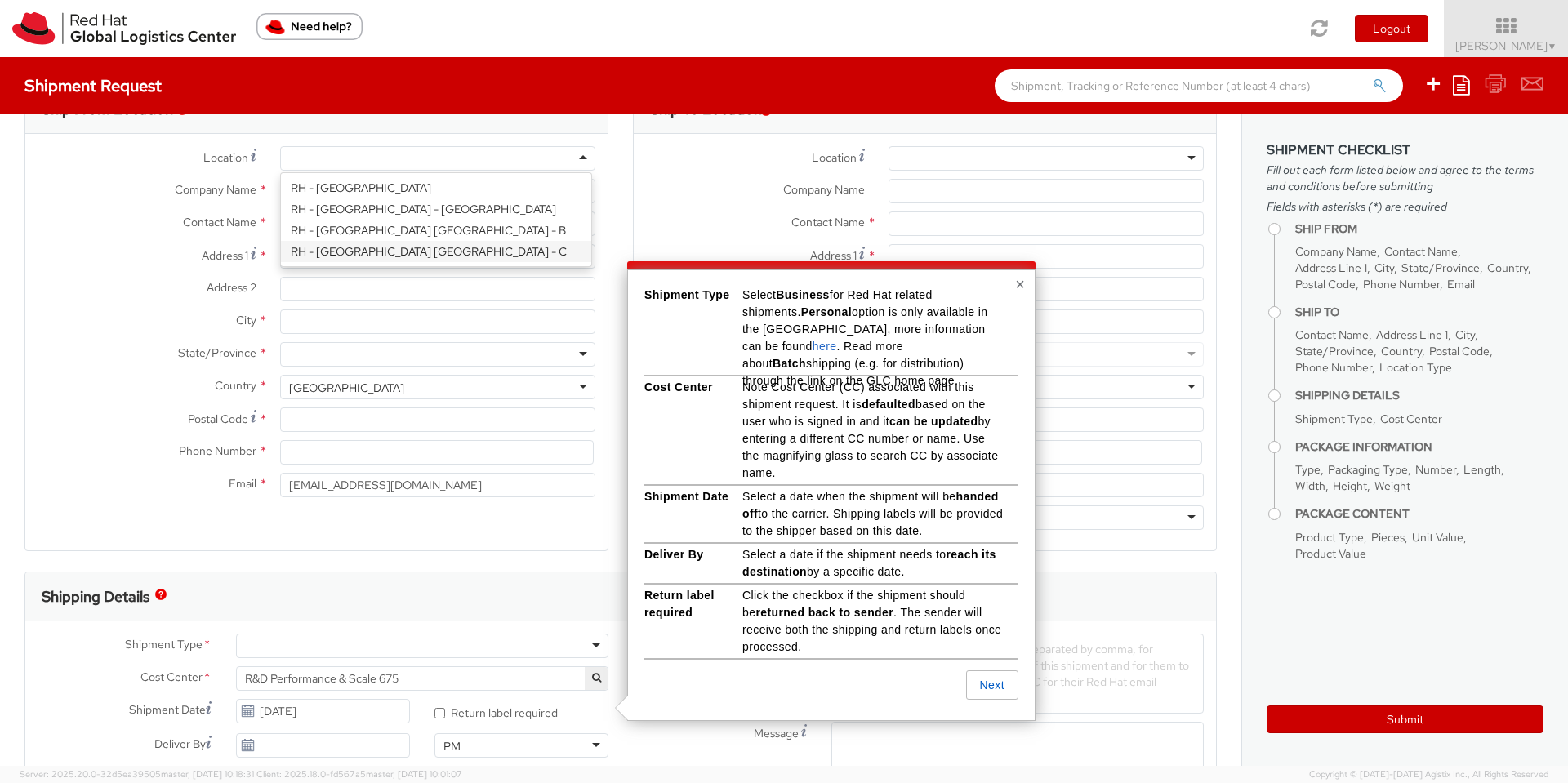
select select "CM"
select select "KGS"
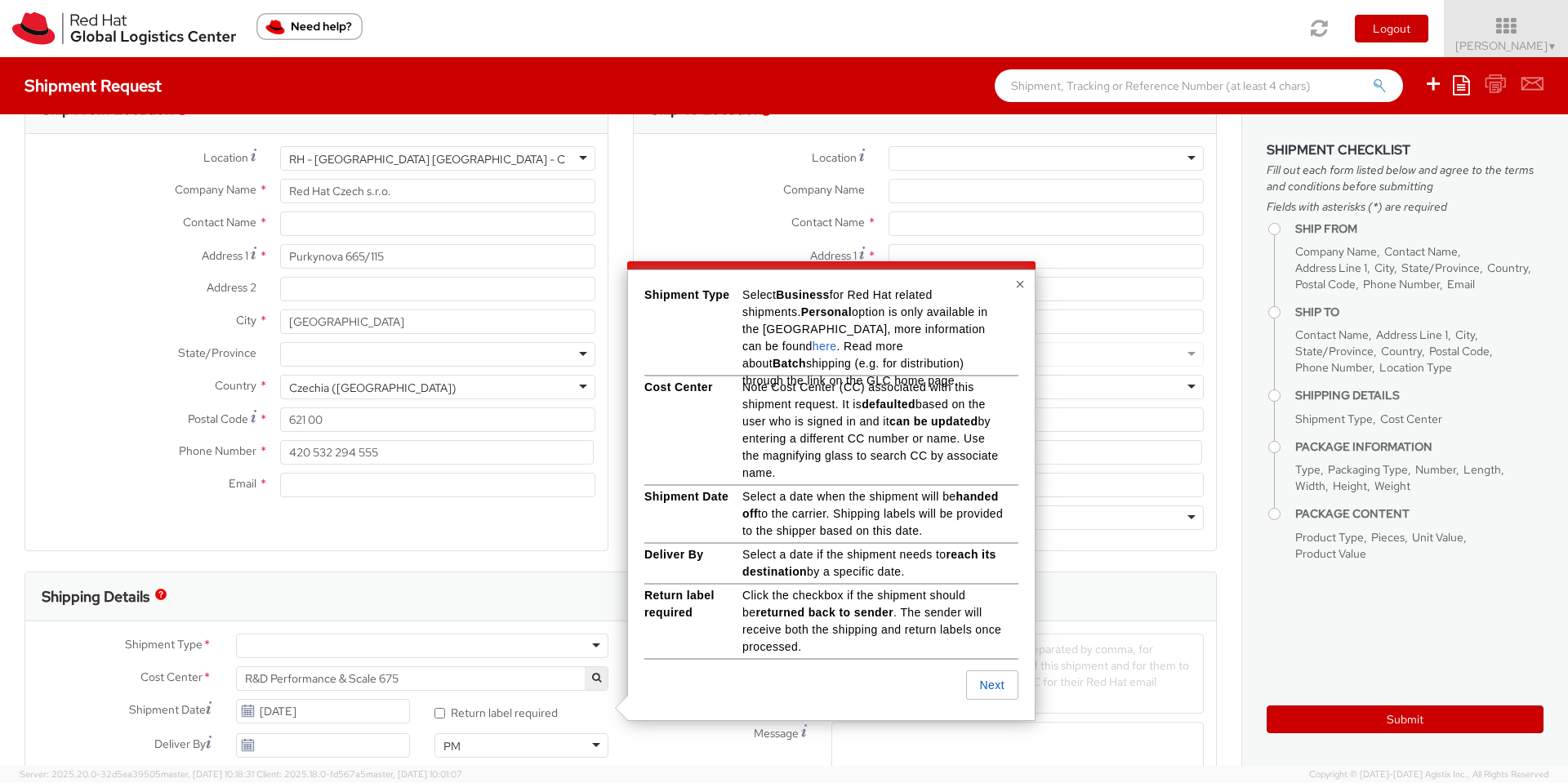
click at [1015, 283] on button "×" at bounding box center [1020, 284] width 9 height 16
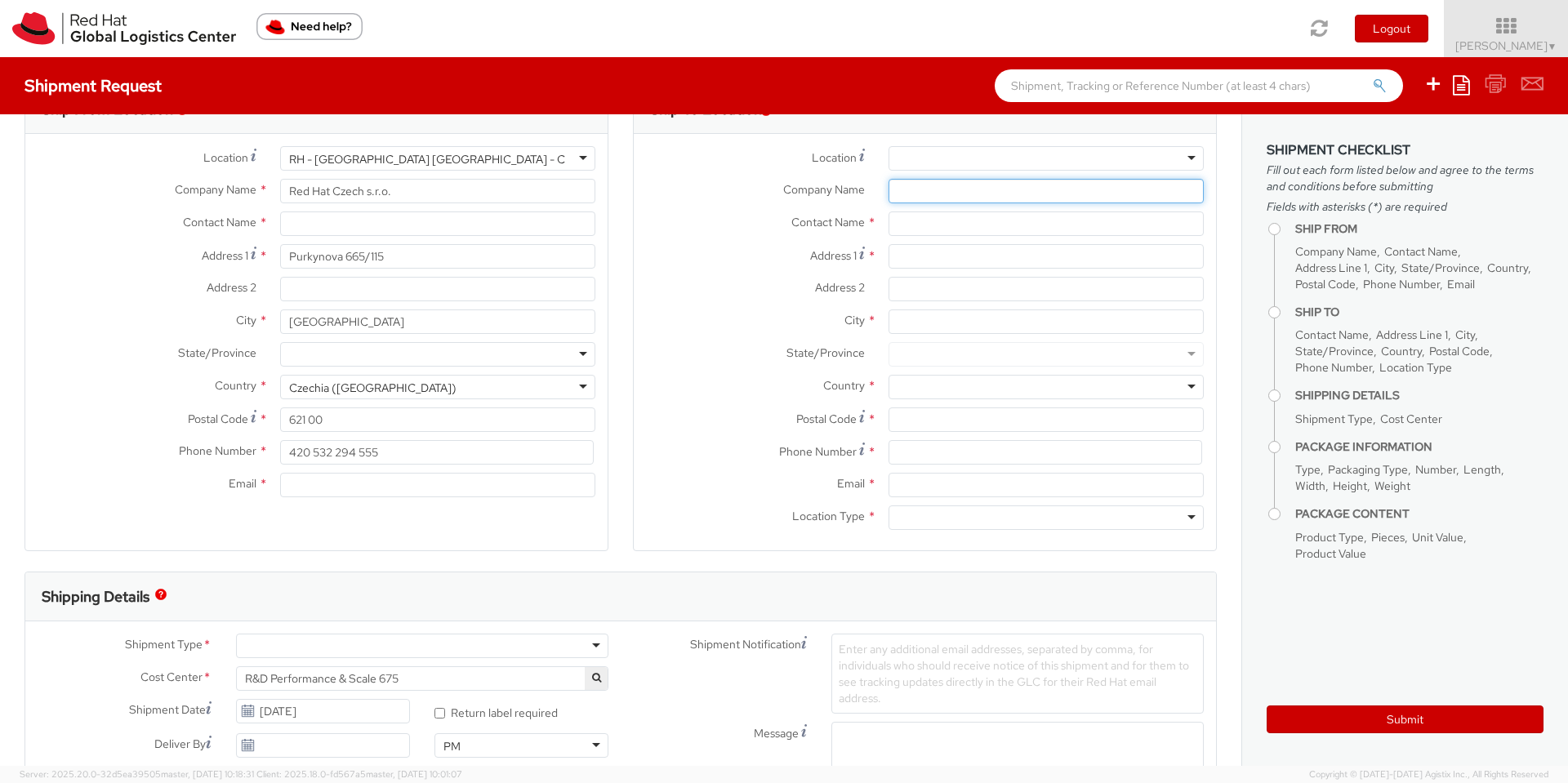
click at [962, 196] on input "Company Name *" at bounding box center [1045, 191] width 315 height 24
click at [923, 223] on input "text" at bounding box center [1045, 224] width 315 height 24
type input "[PERSON_NAME]"
type input "[STREET_ADDRESS]"
type input "[GEOGRAPHIC_DATA]"
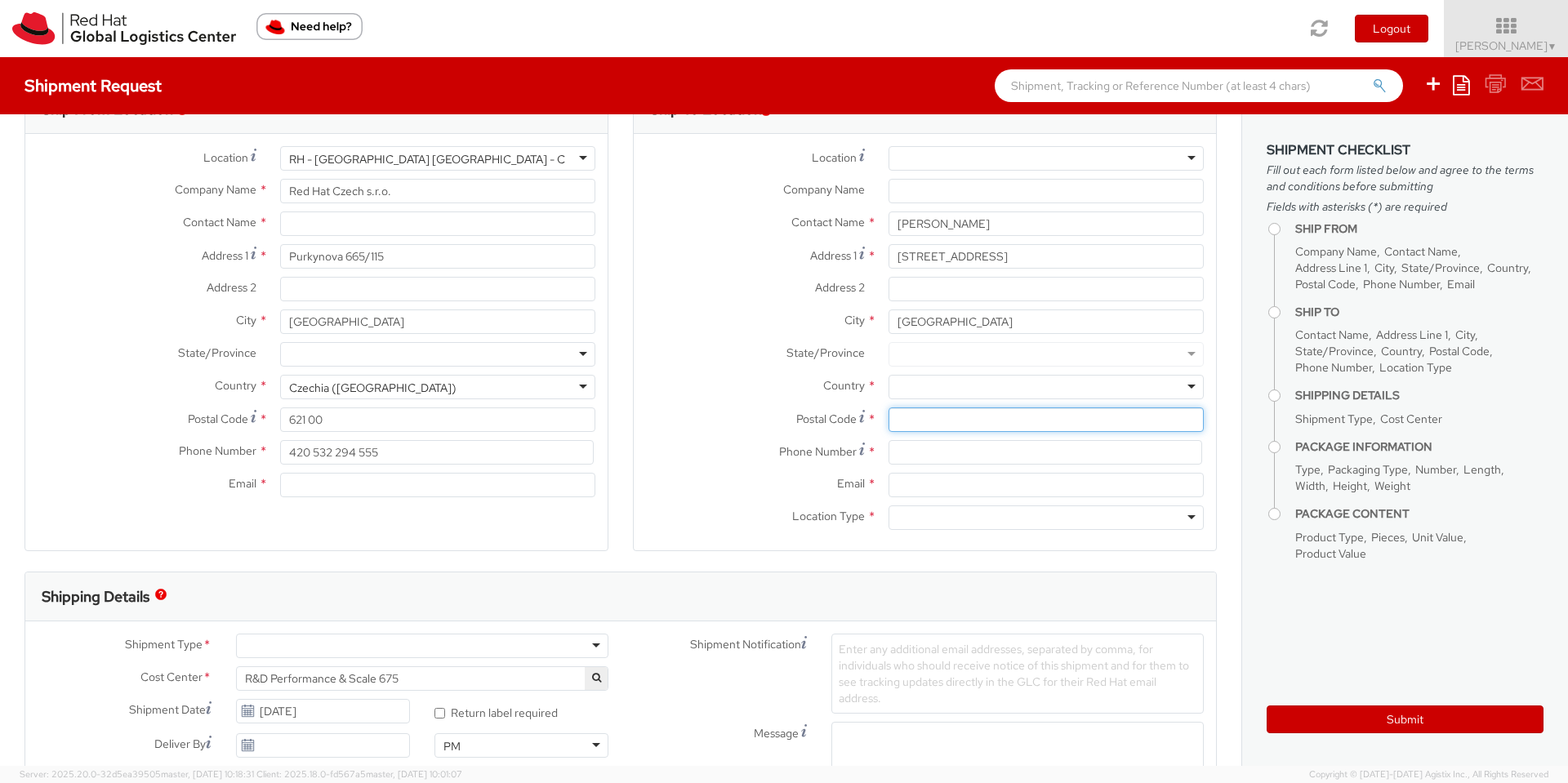
type input "170 00"
type input "771217314"
type input "[EMAIL_ADDRESS][DOMAIN_NAME]"
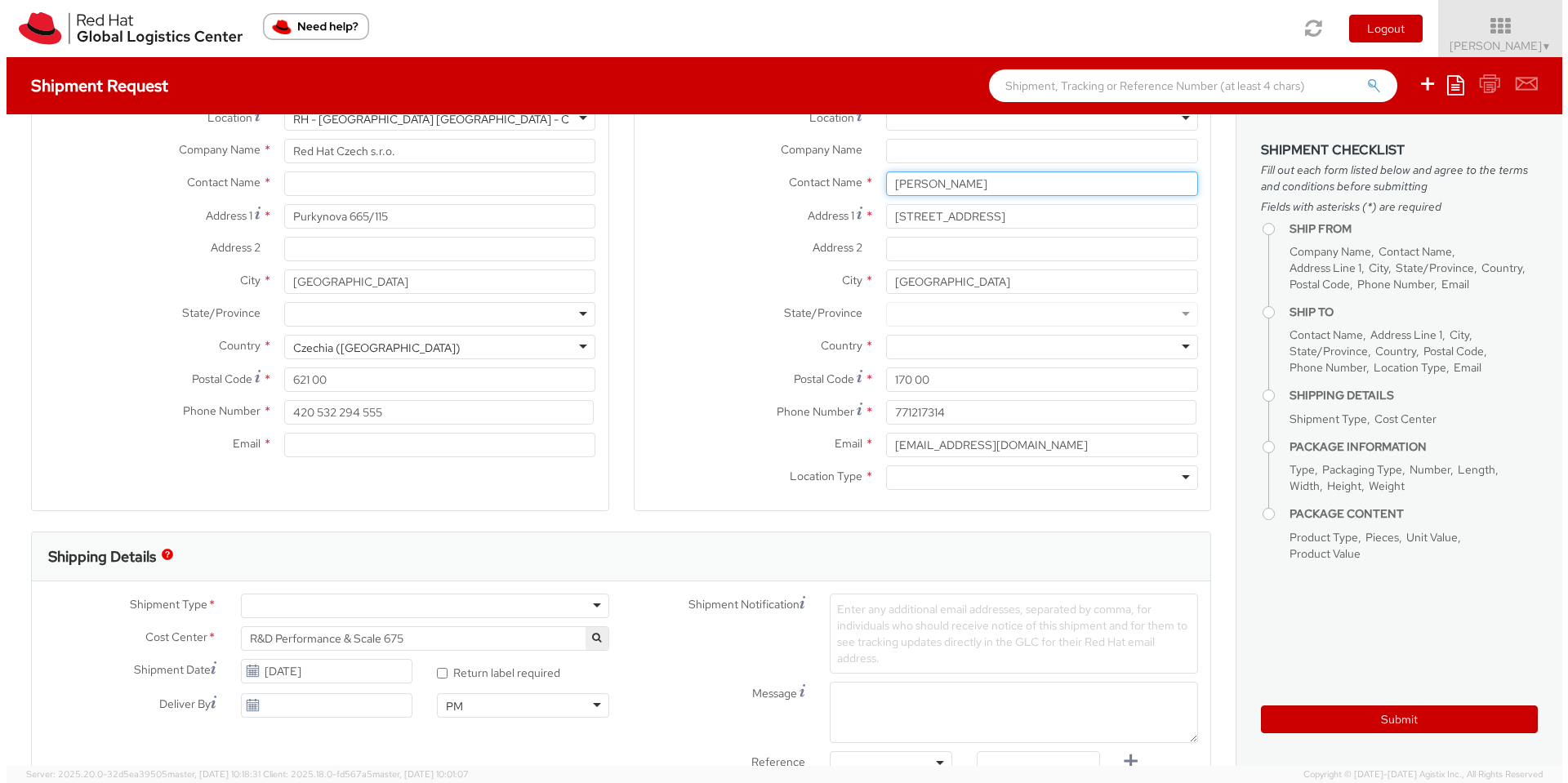
scroll to position [55, 0]
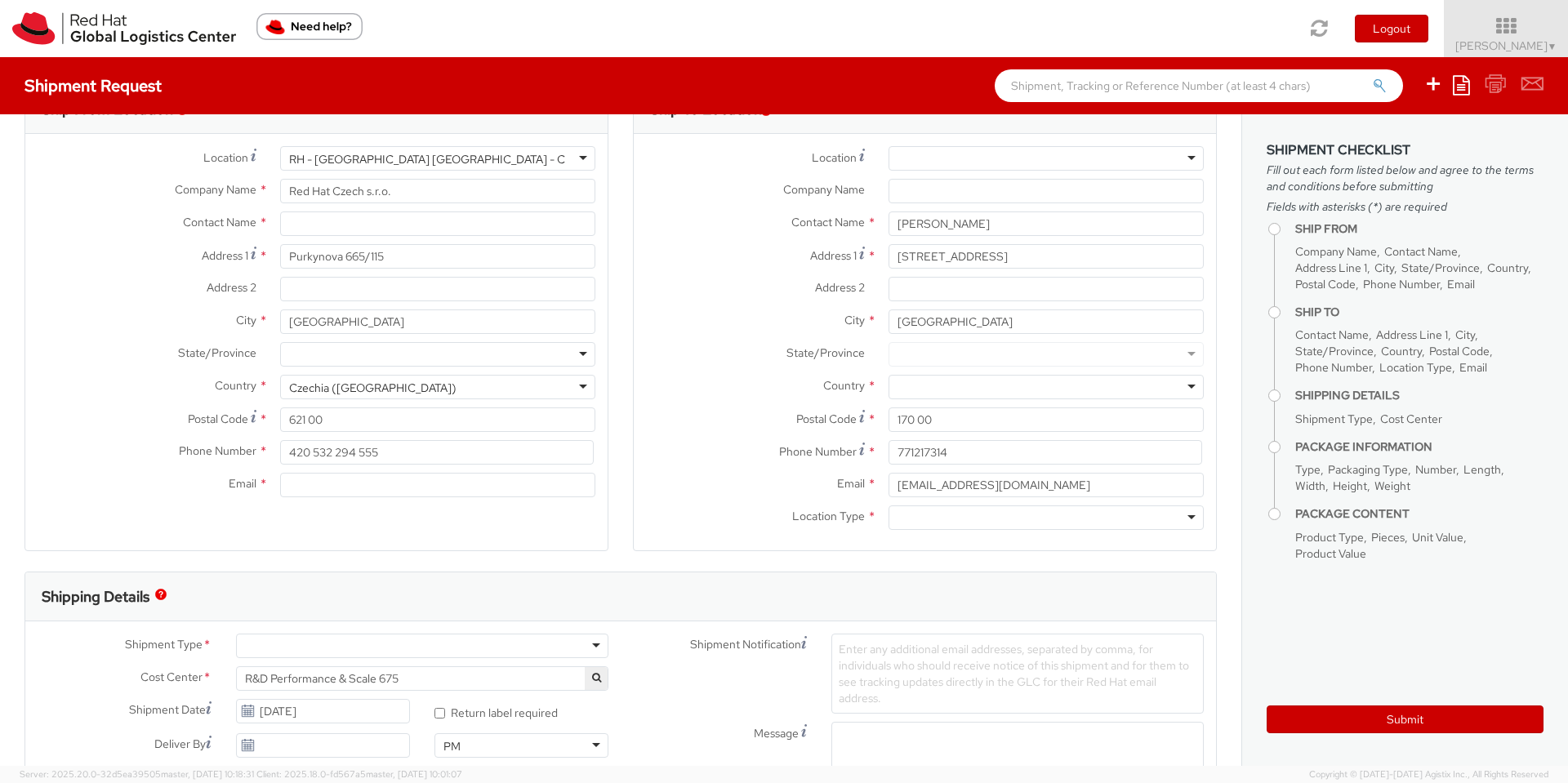
click at [962, 383] on div at bounding box center [1045, 387] width 315 height 24
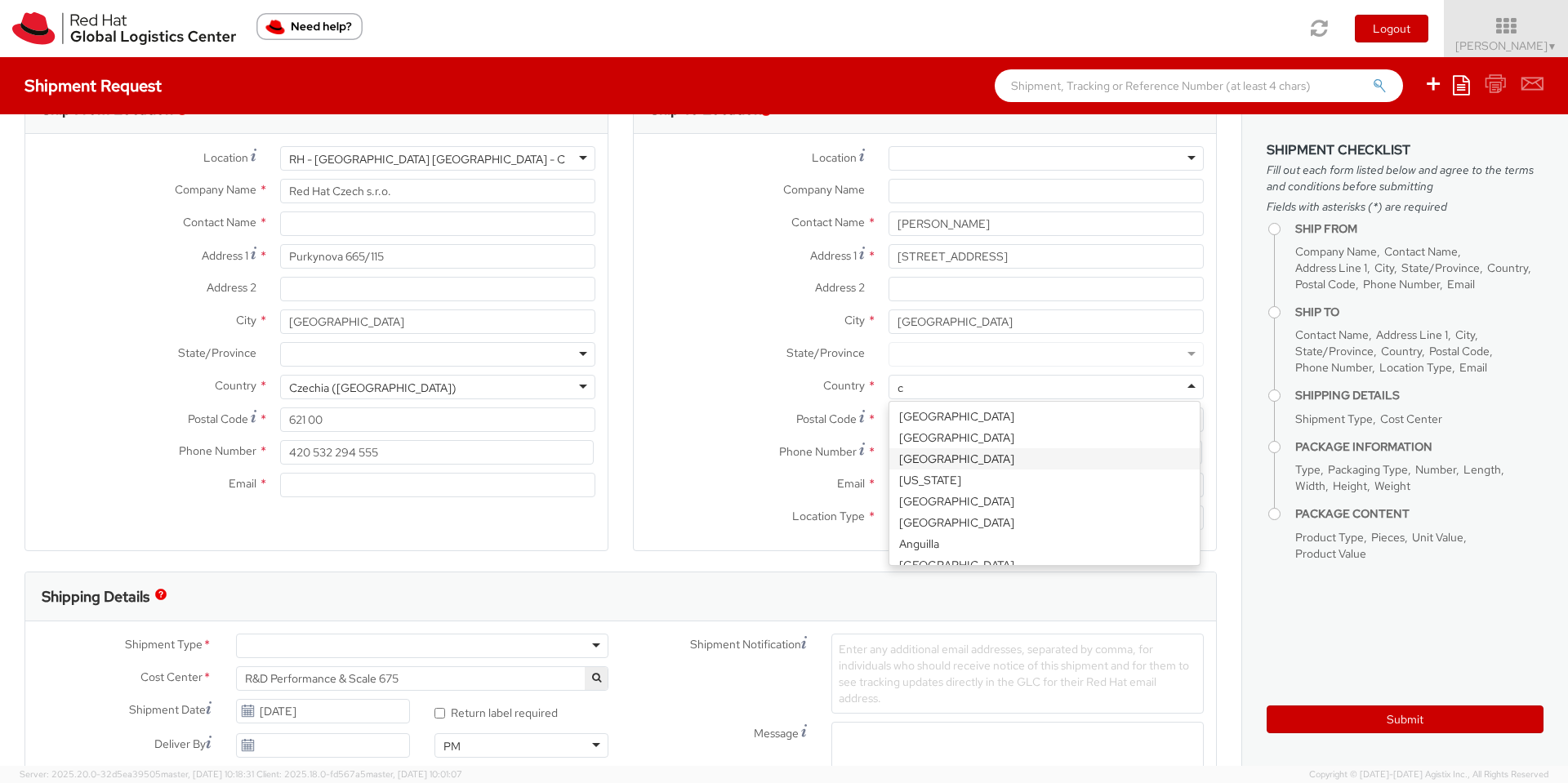
type input "cz"
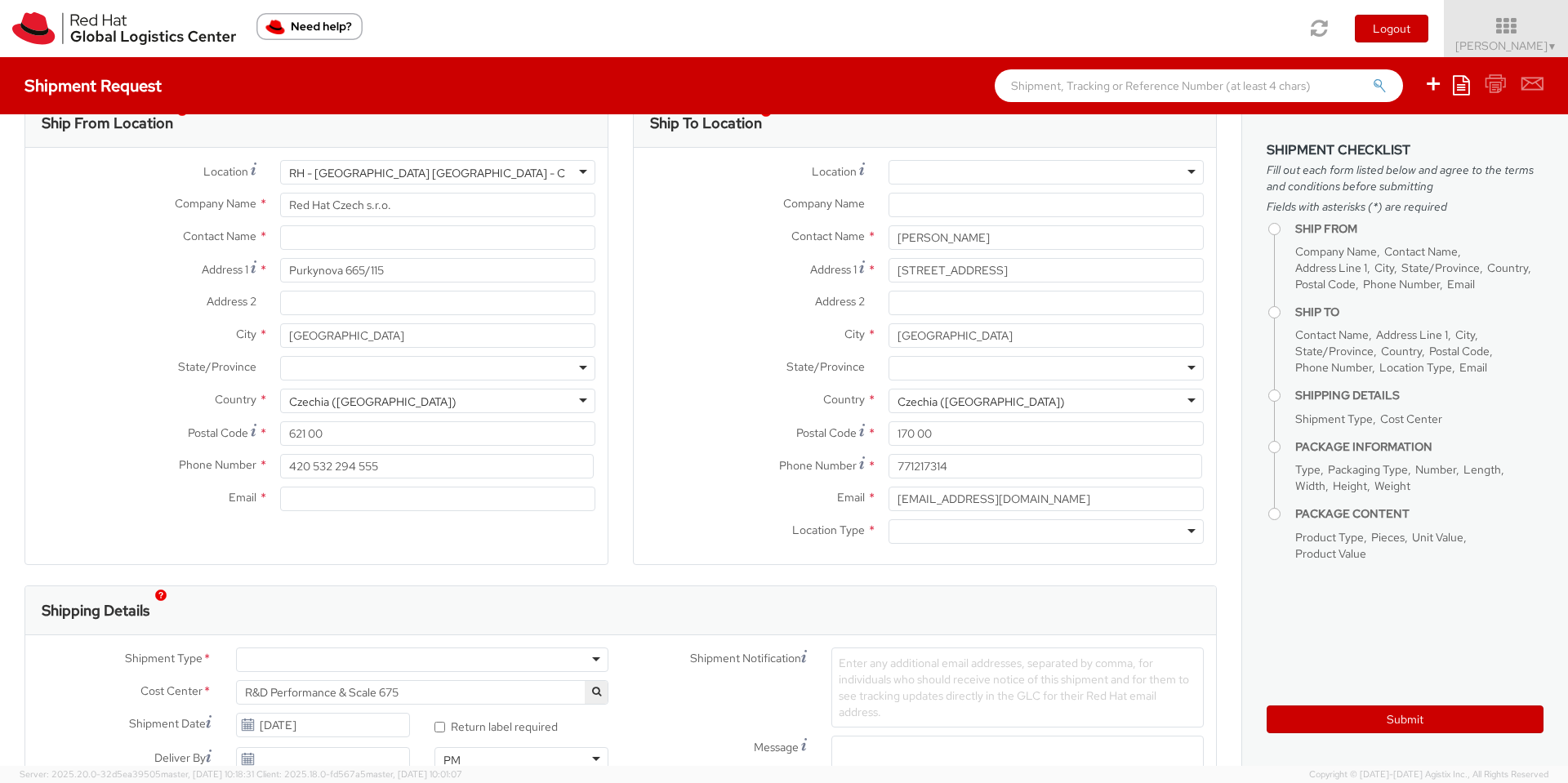
scroll to position [0, 0]
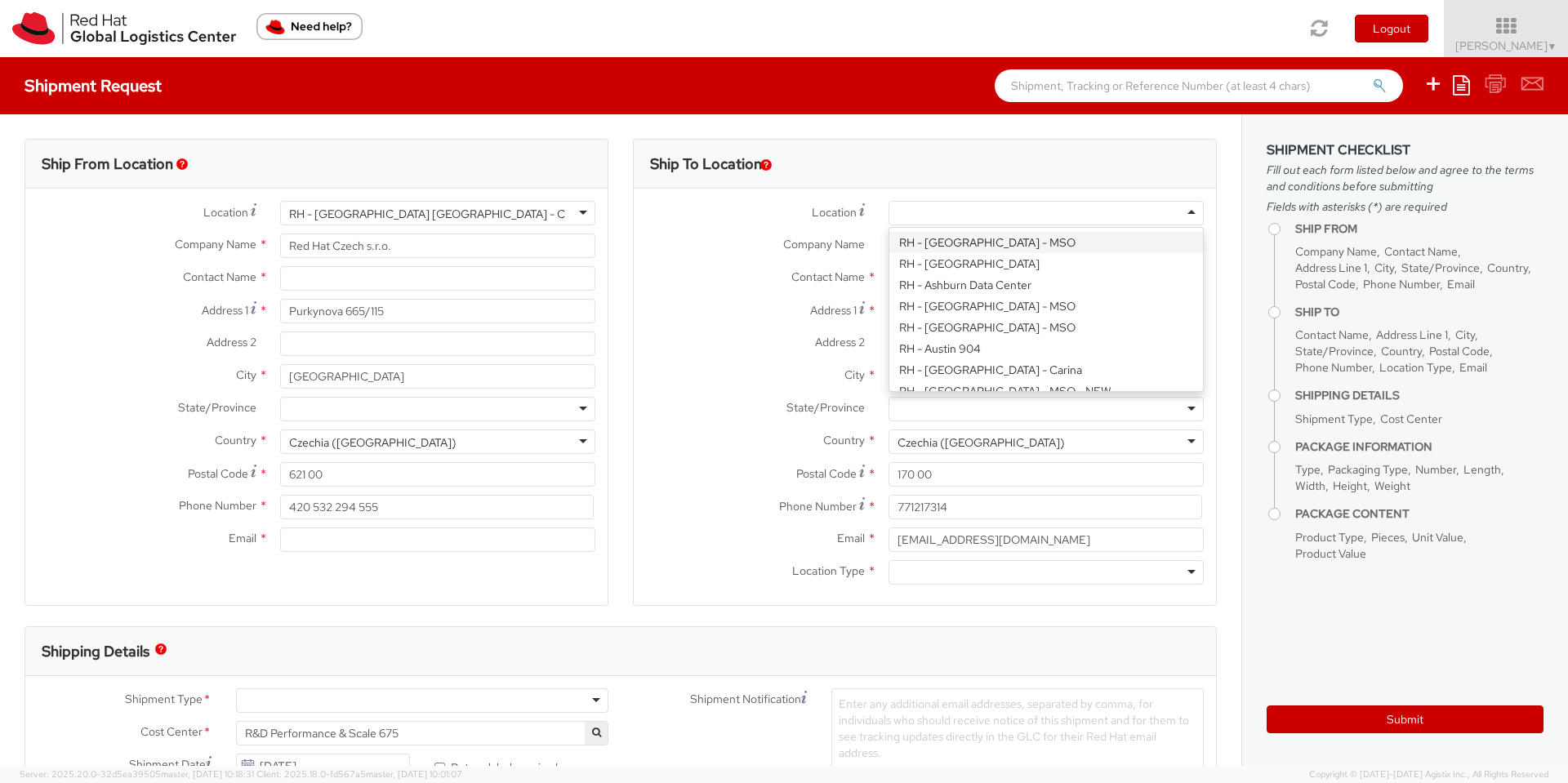
click at [956, 209] on div at bounding box center [1045, 213] width 315 height 24
type input "Red Hat"
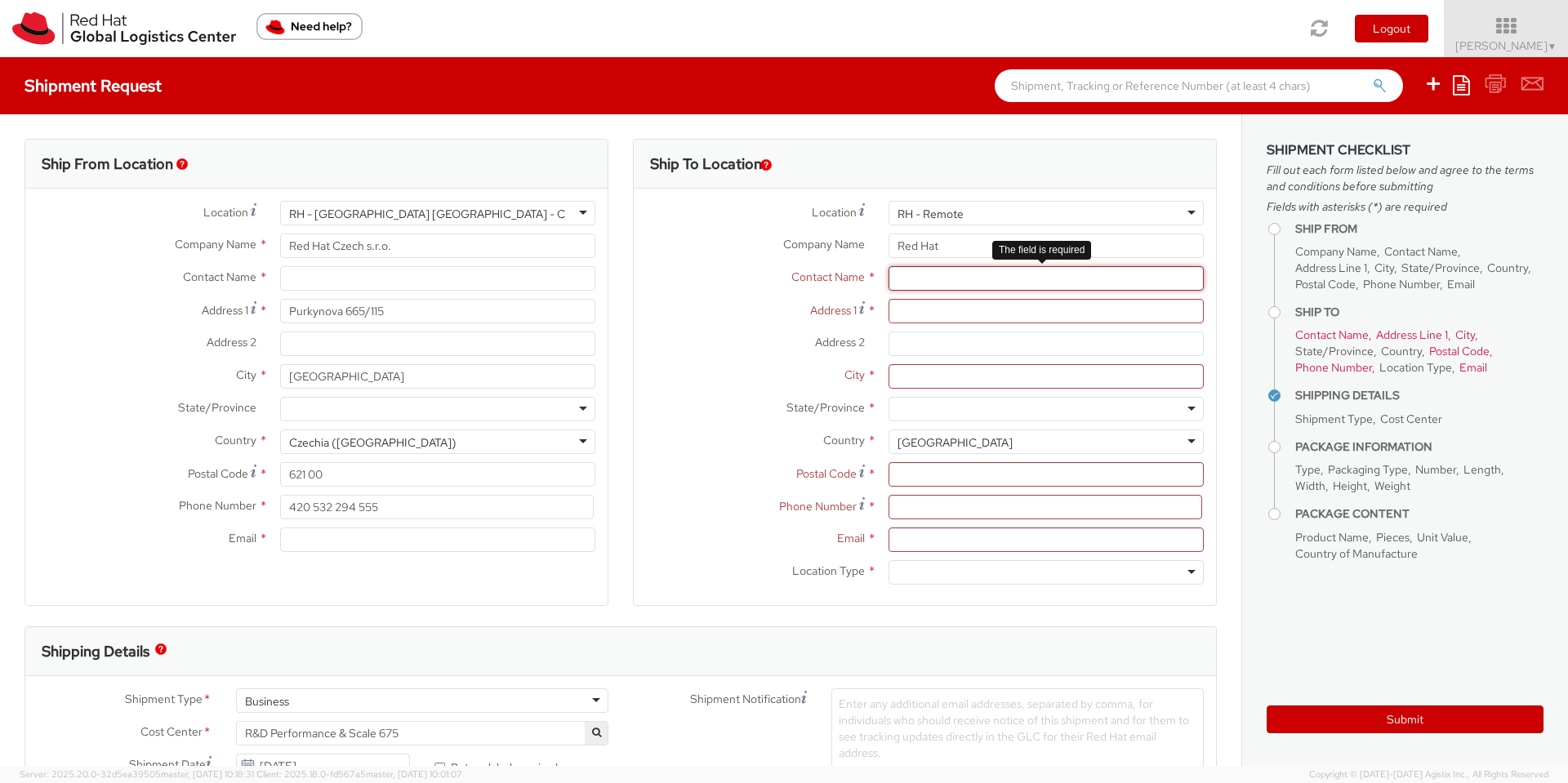
click at [955, 285] on input "text" at bounding box center [1045, 278] width 315 height 24
type input "[PERSON_NAME]"
type input "[STREET_ADDRESS]"
type input "[GEOGRAPHIC_DATA]"
type input "170 00"
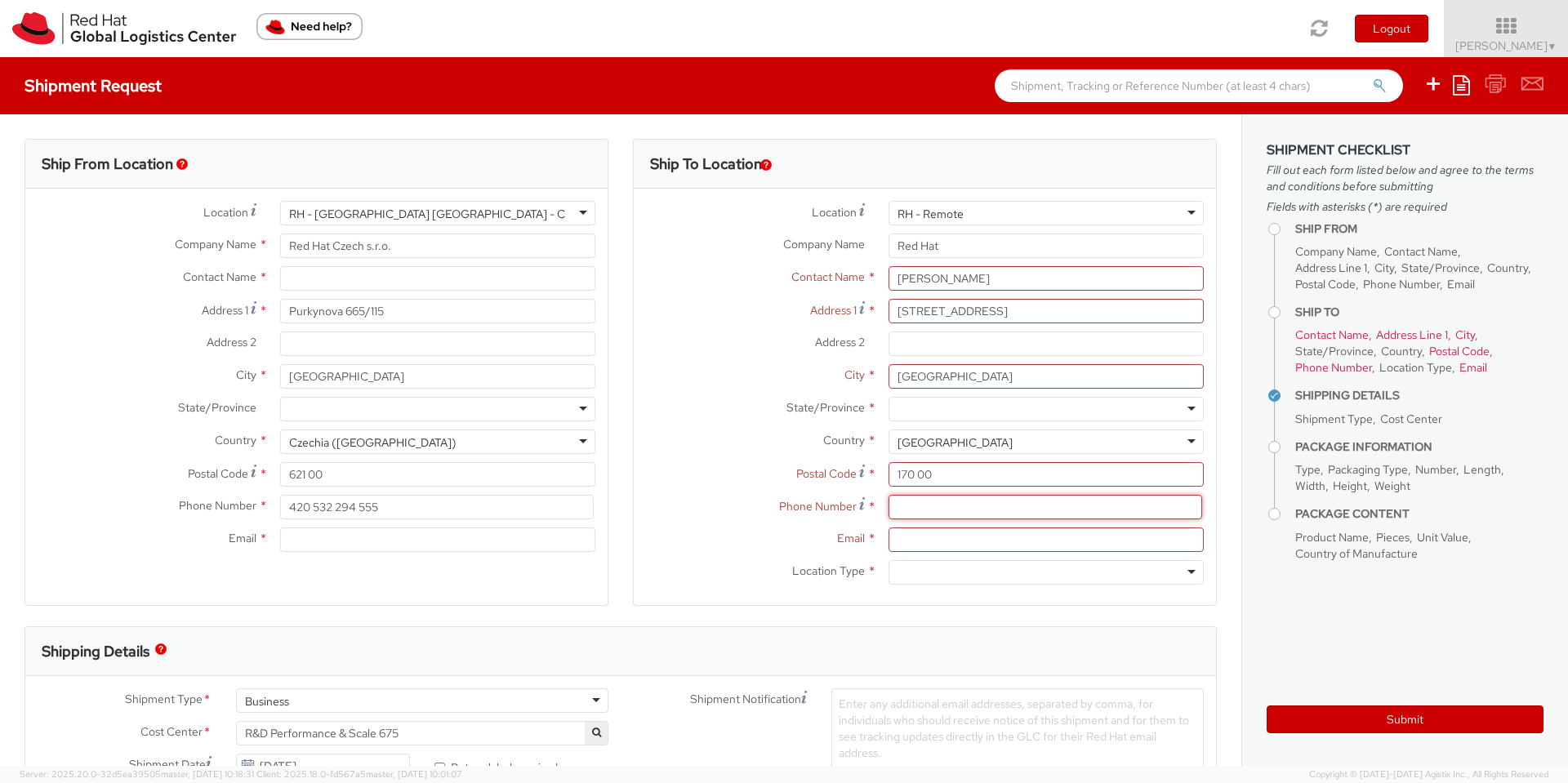
type input "771217314"
type input "[EMAIL_ADDRESS][DOMAIN_NAME]"
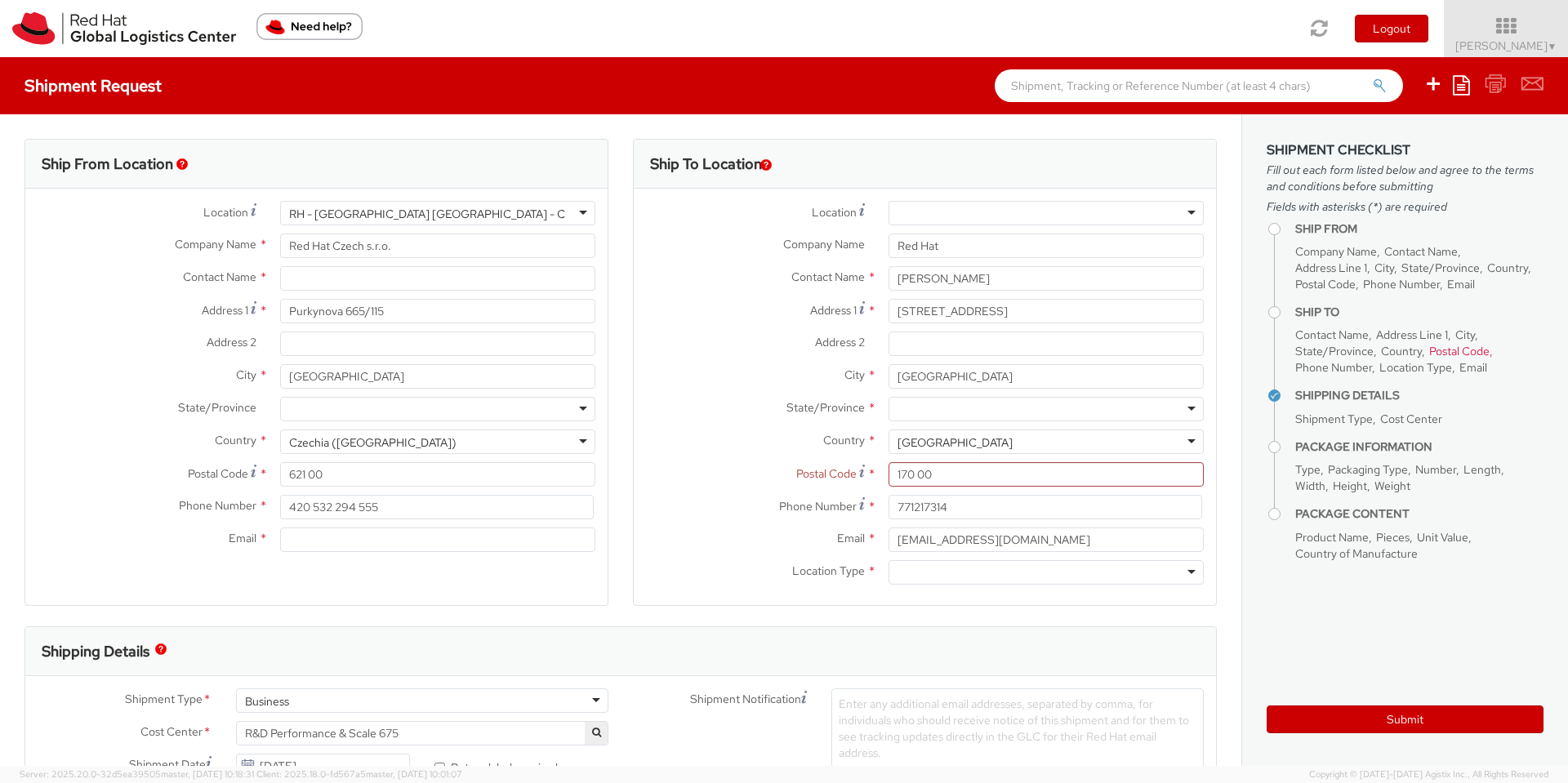
click at [1119, 447] on div "United States" at bounding box center [1045, 442] width 315 height 24
click at [969, 435] on div "United States" at bounding box center [1045, 442] width 315 height 24
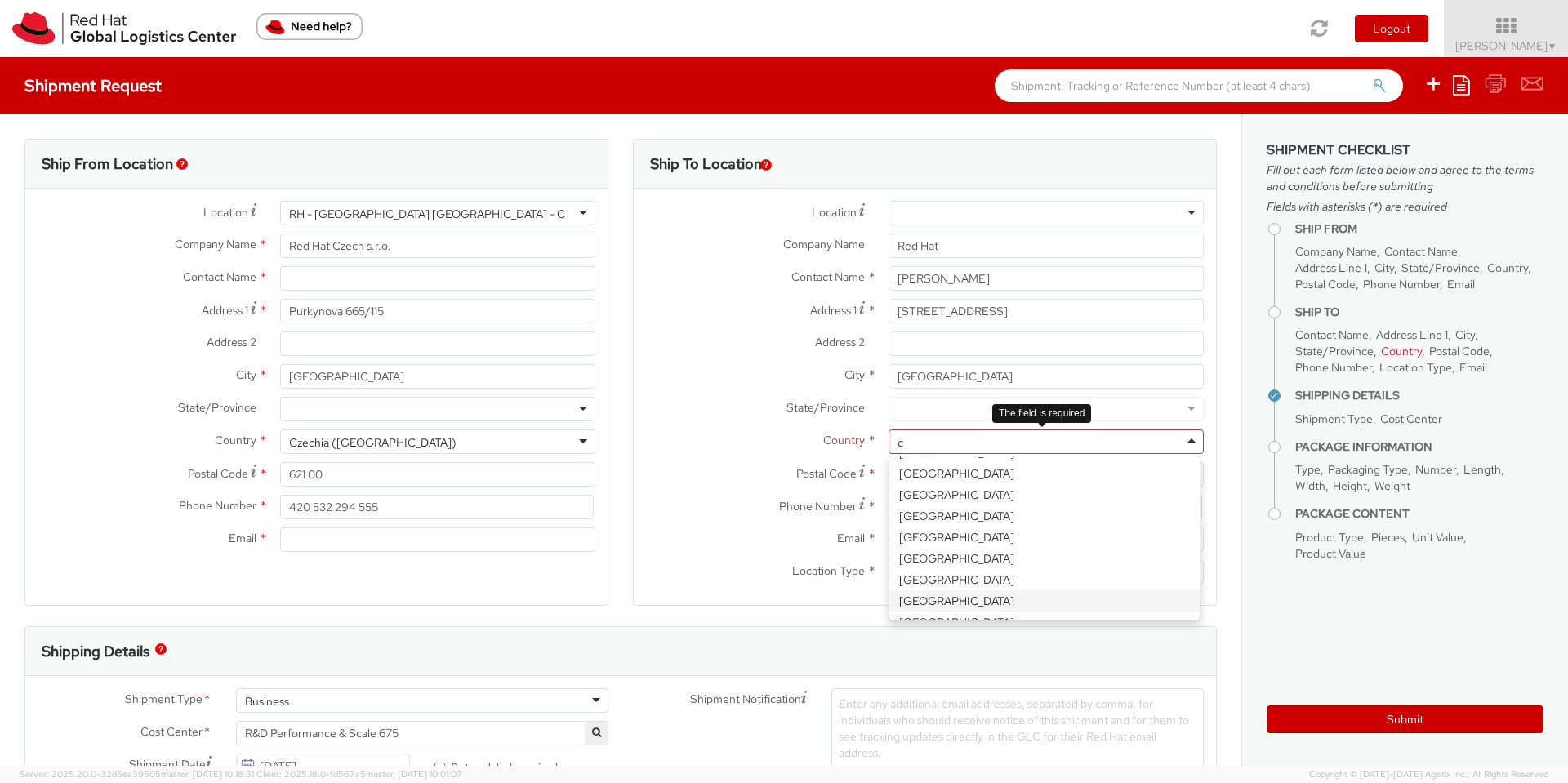
type input "cz"
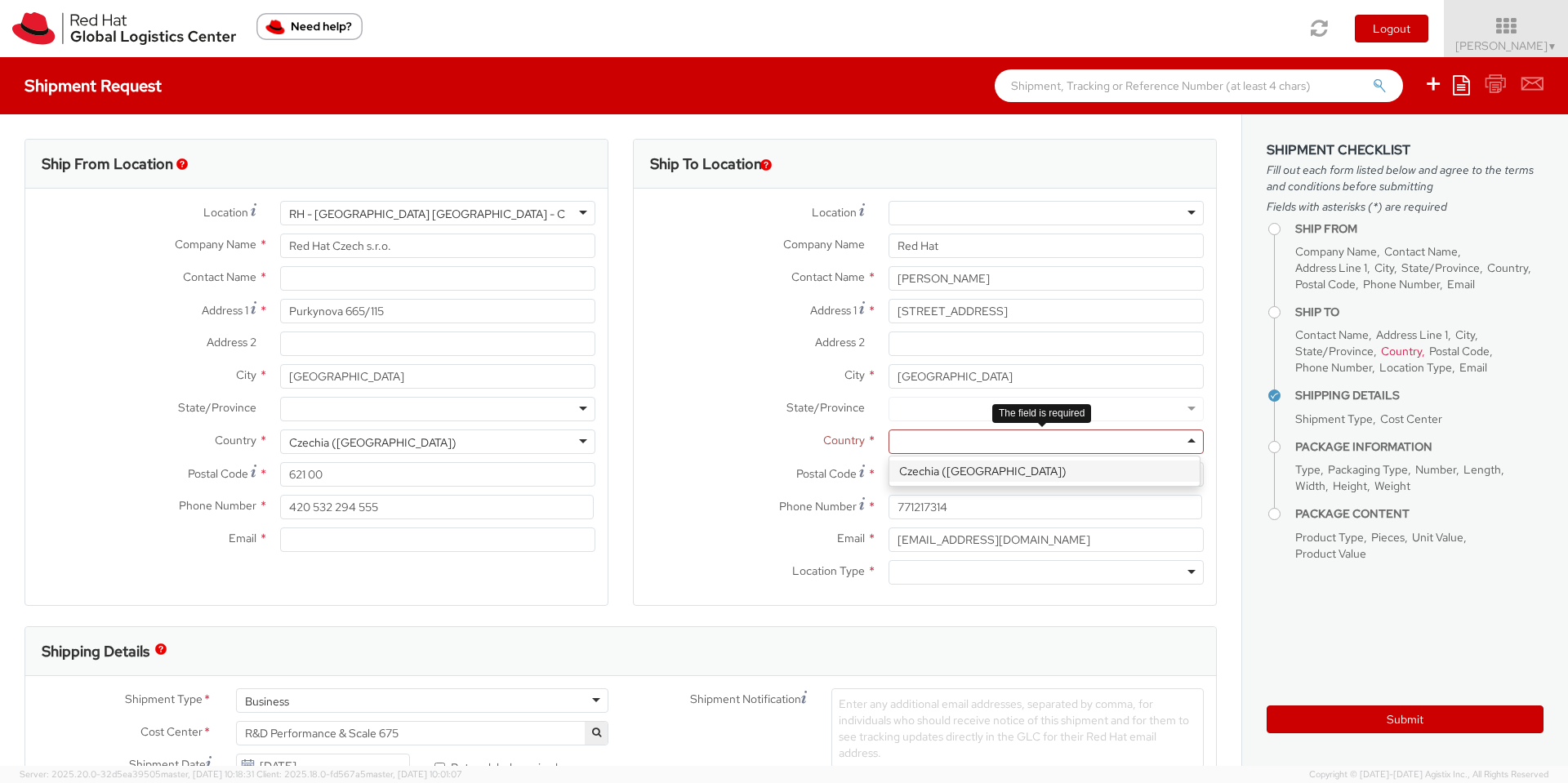
scroll to position [0, 0]
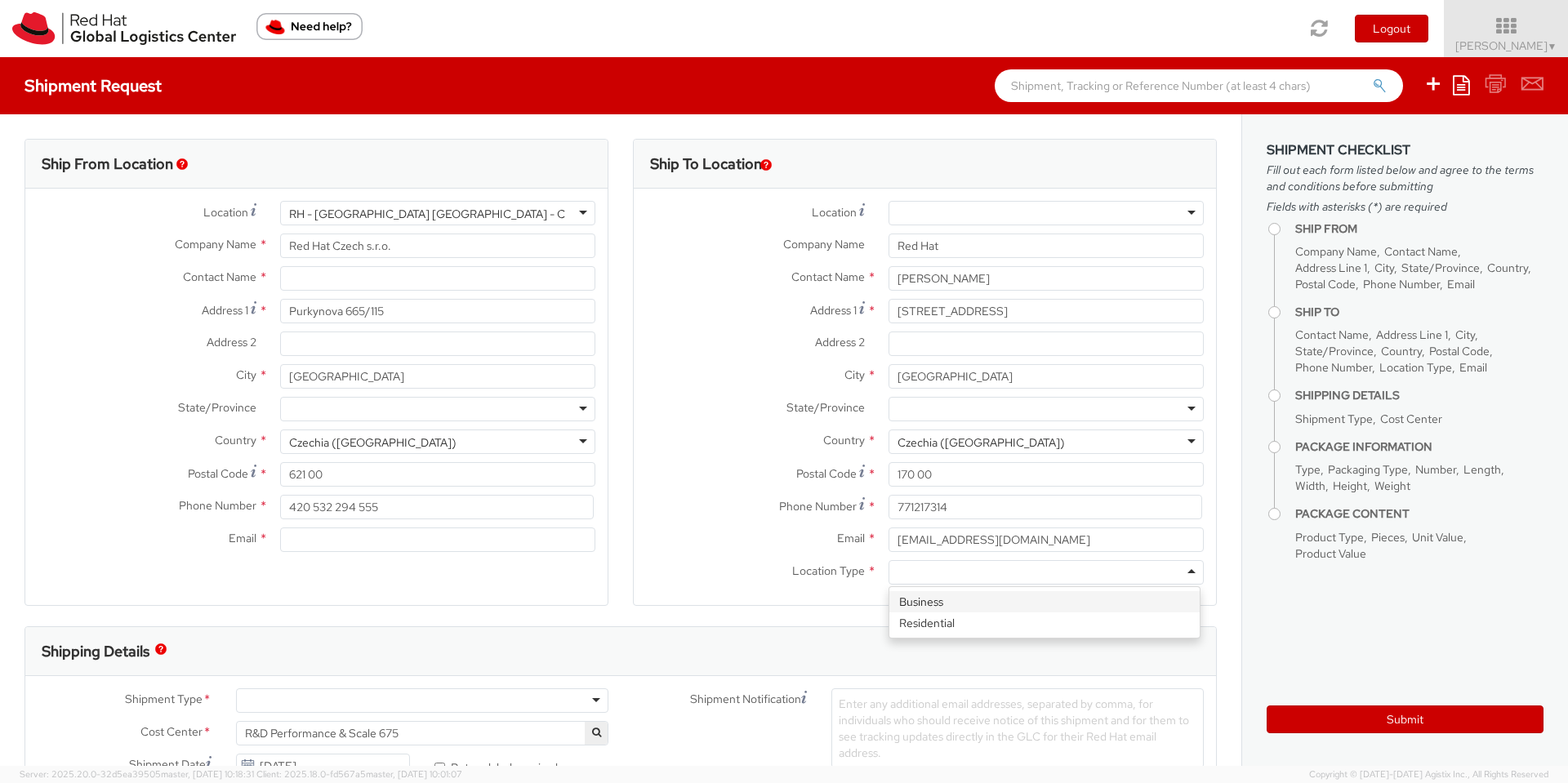
click at [986, 574] on div at bounding box center [1045, 572] width 315 height 24
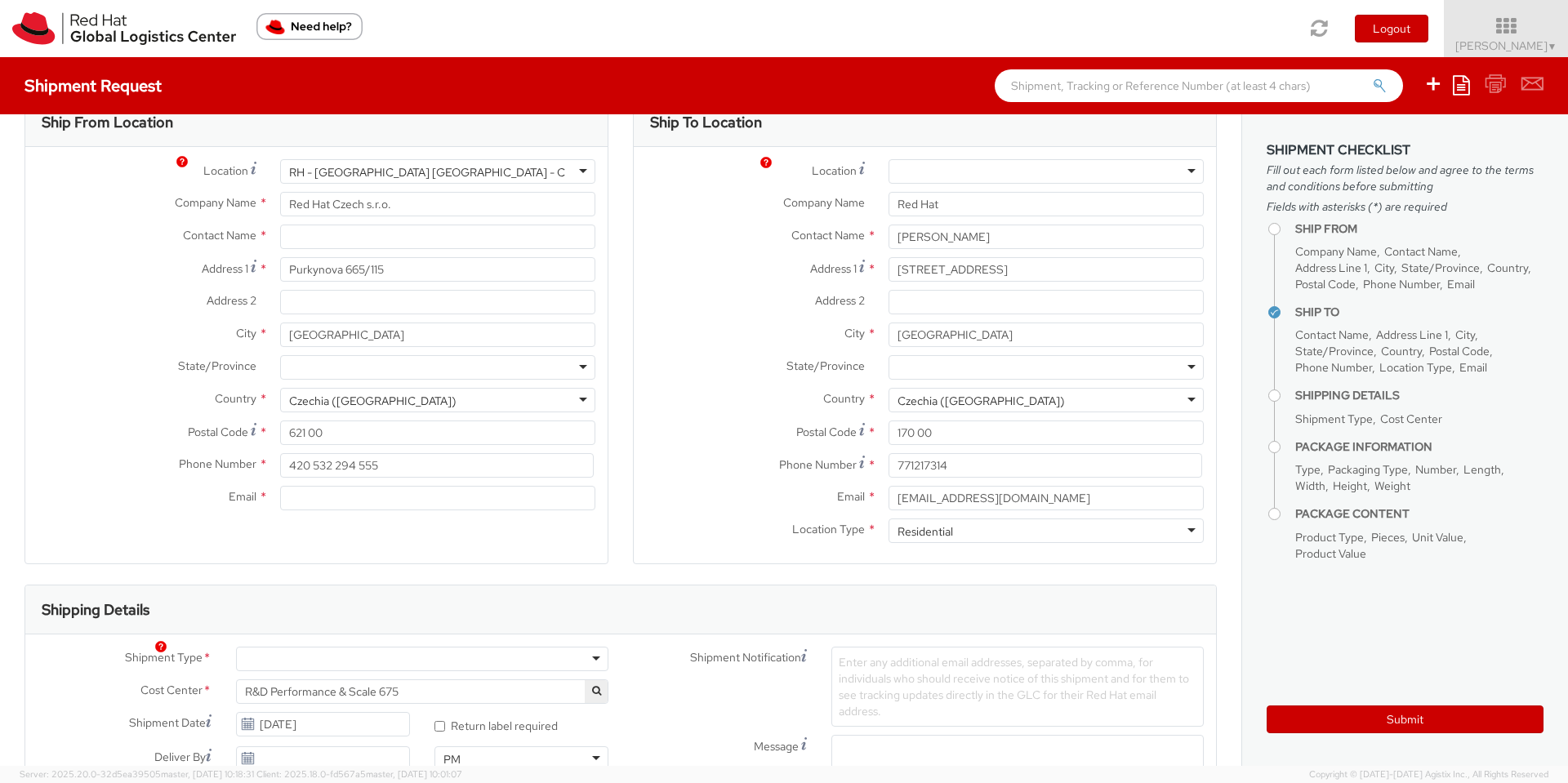
scroll to position [147, 0]
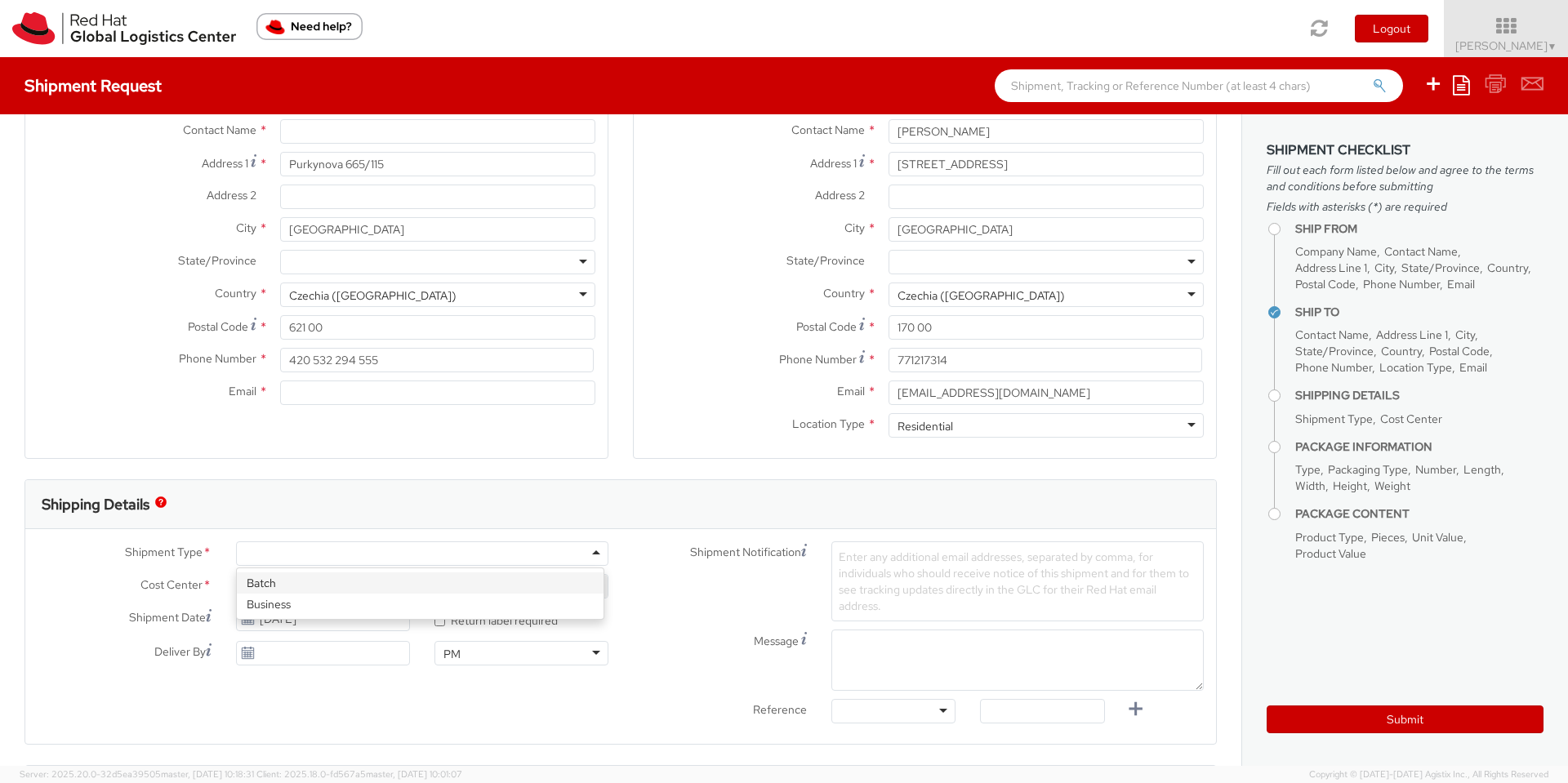
click at [369, 548] on div at bounding box center [422, 554] width 372 height 24
click at [160, 502] on img "button" at bounding box center [161, 502] width 11 height 11
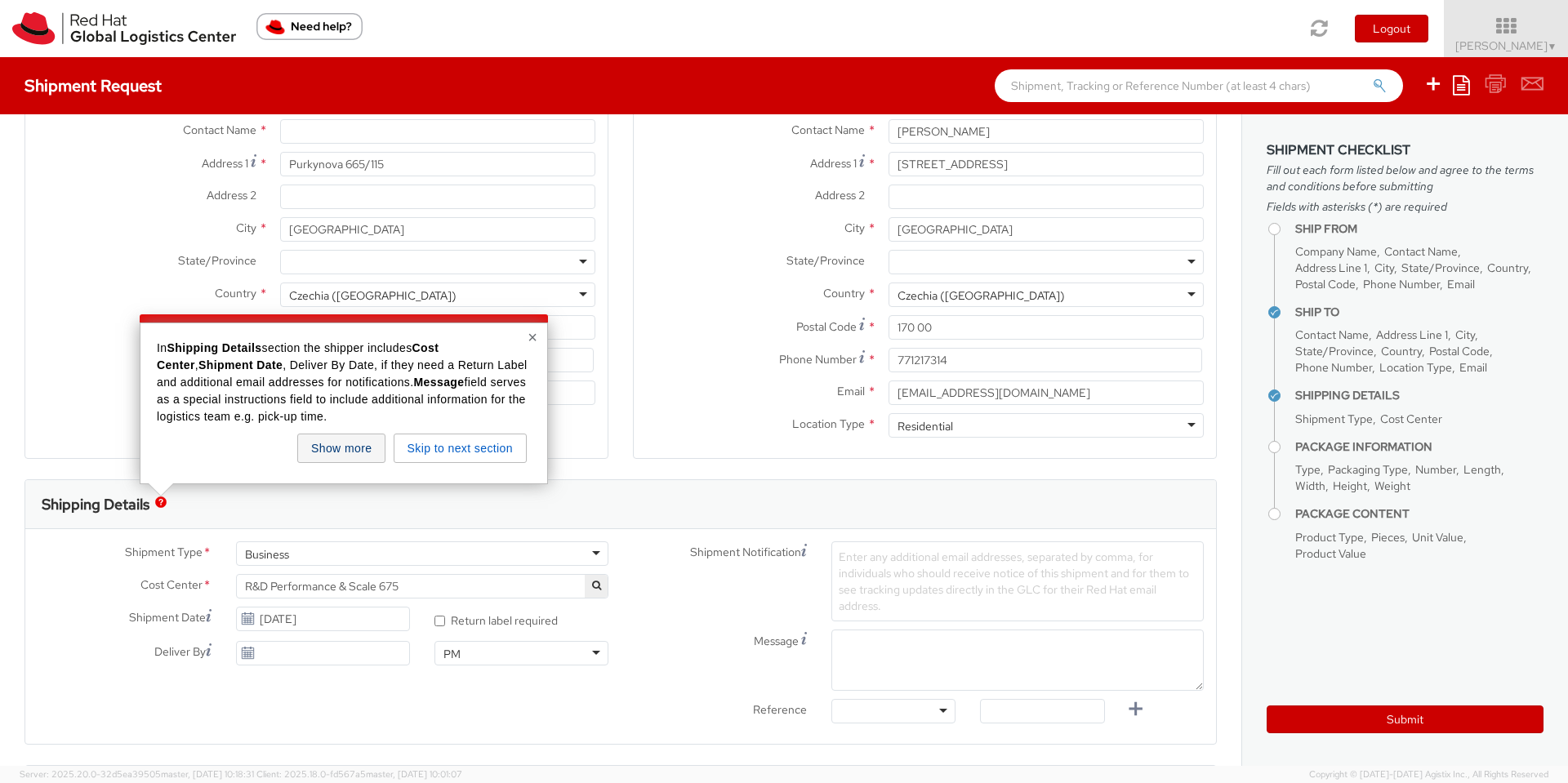
click at [320, 437] on button "Show more" at bounding box center [341, 447] width 88 height 29
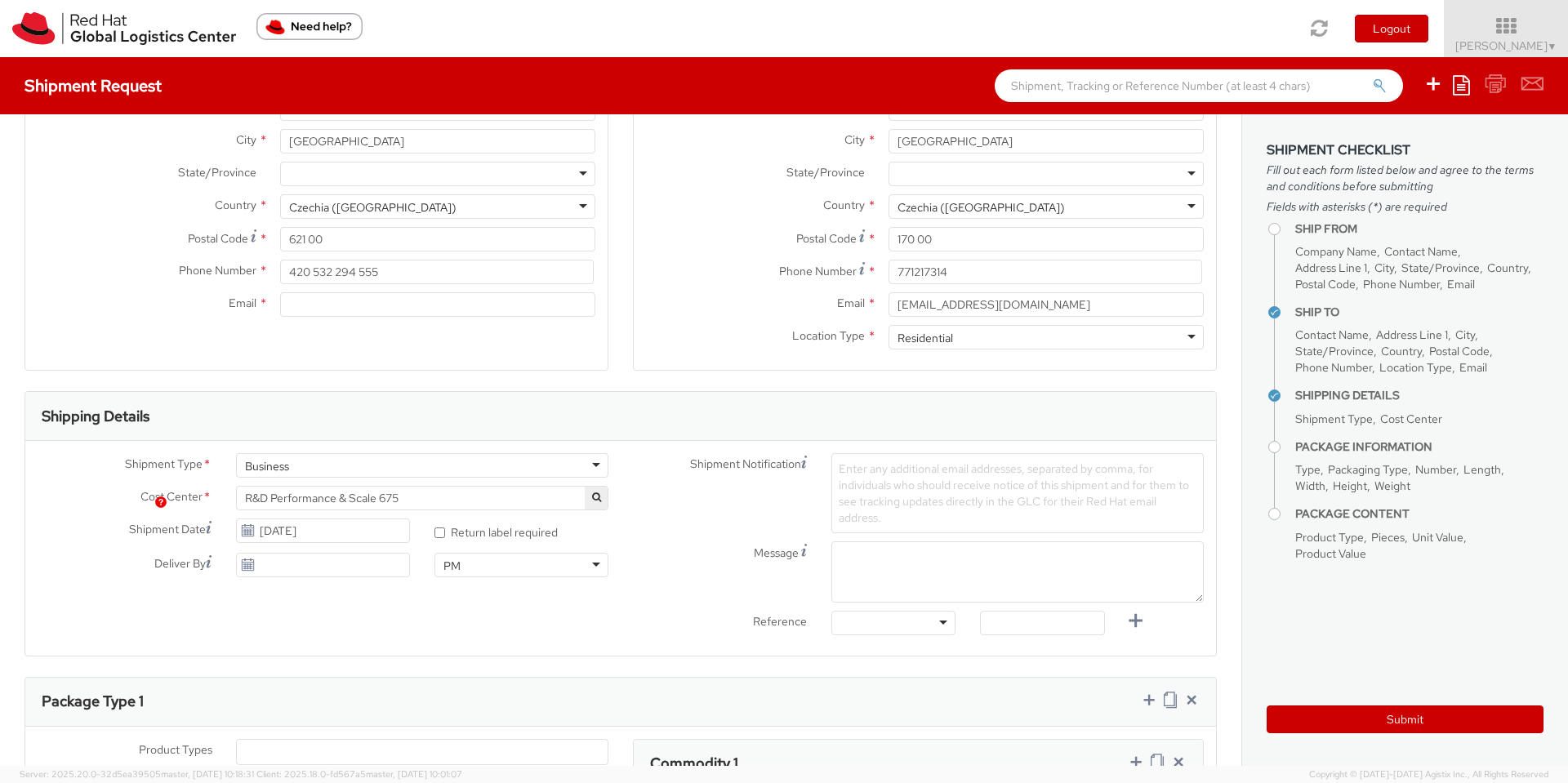
scroll to position [294, 0]
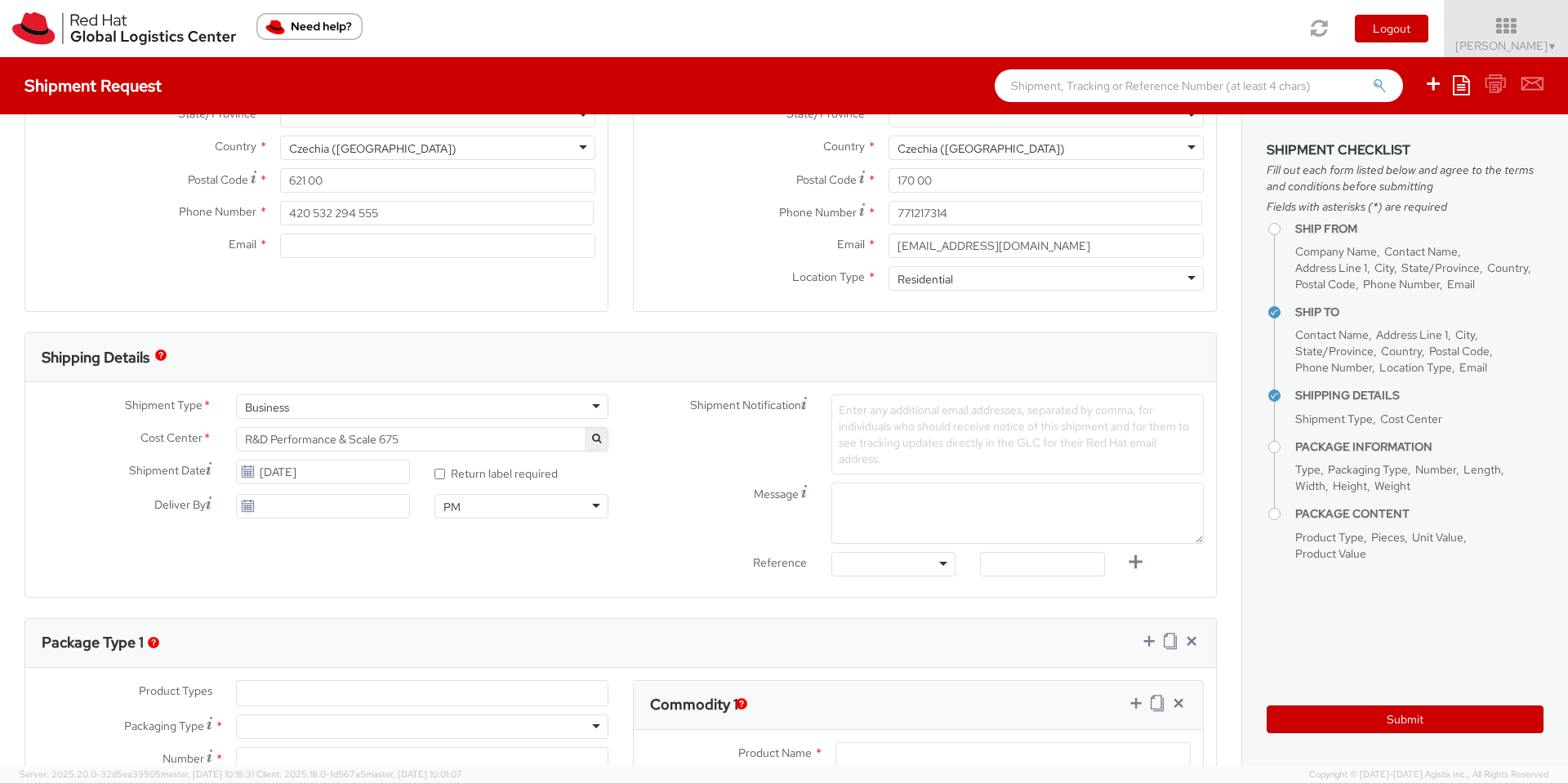
click at [899, 567] on div at bounding box center [893, 564] width 124 height 24
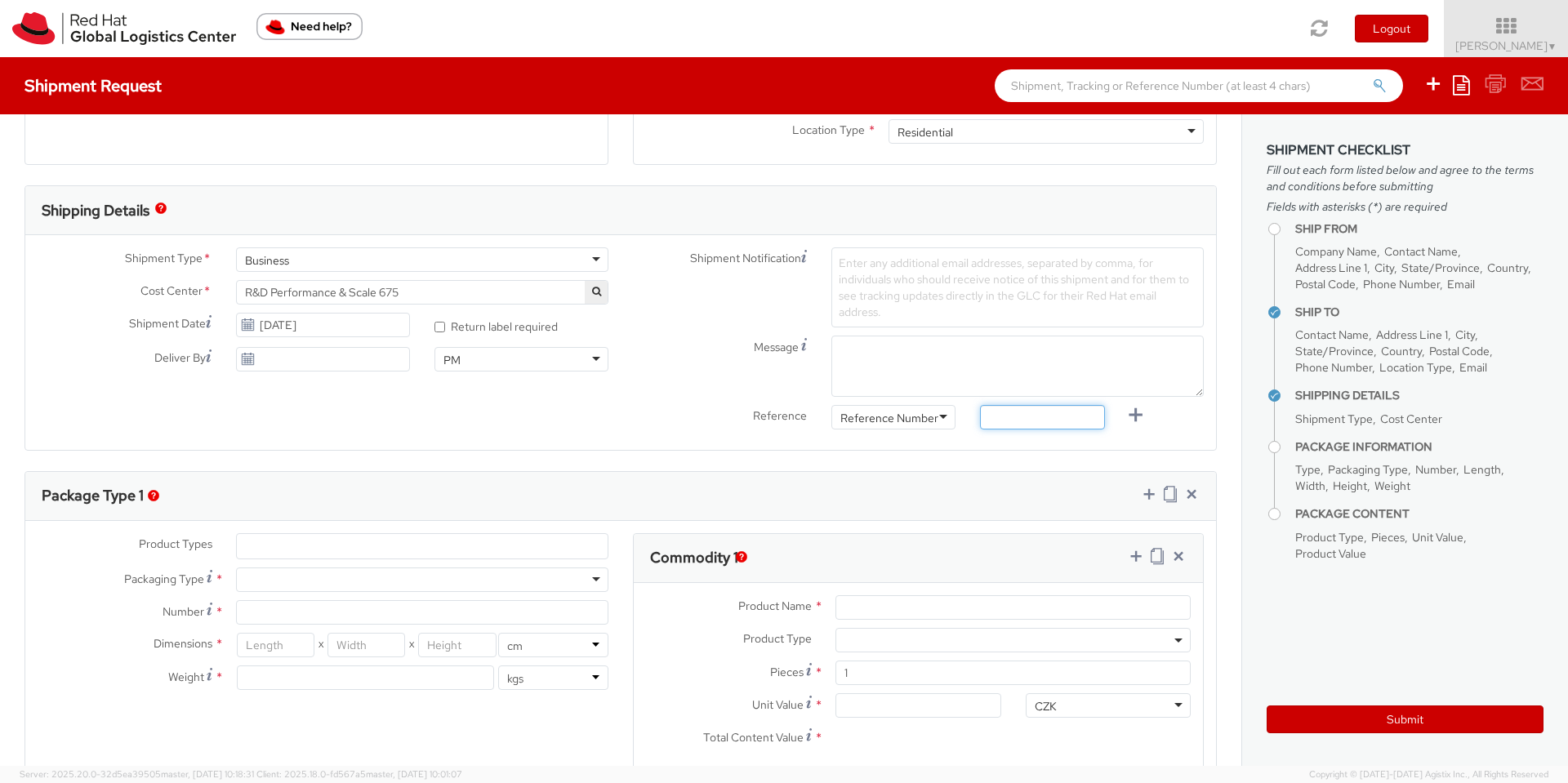
click at [998, 419] on input "text" at bounding box center [1042, 417] width 124 height 24
paste input "020161179"
type input "020161179"
click at [691, 418] on label "Reference" at bounding box center [719, 415] width 198 height 19
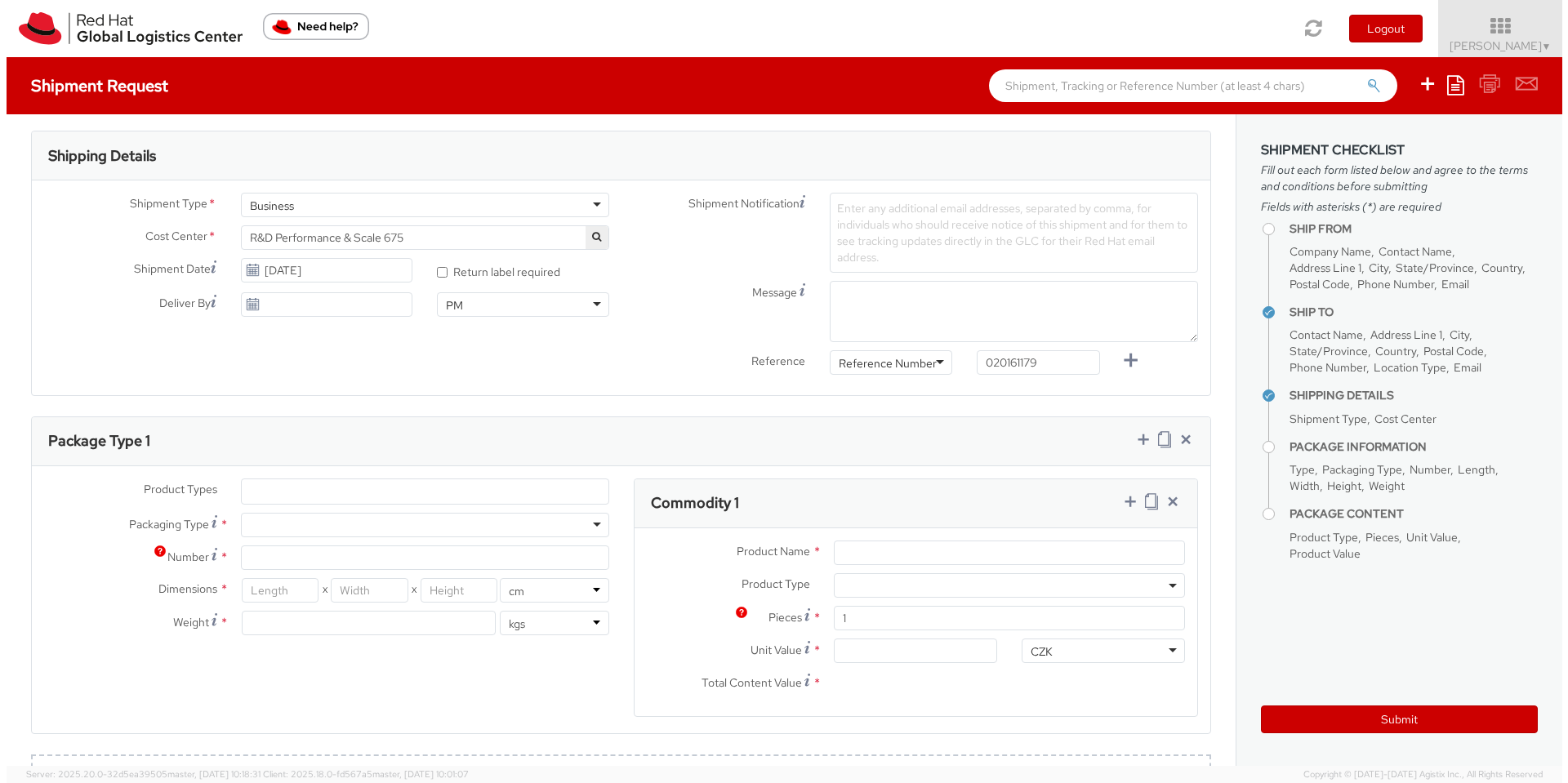
scroll to position [294, 0]
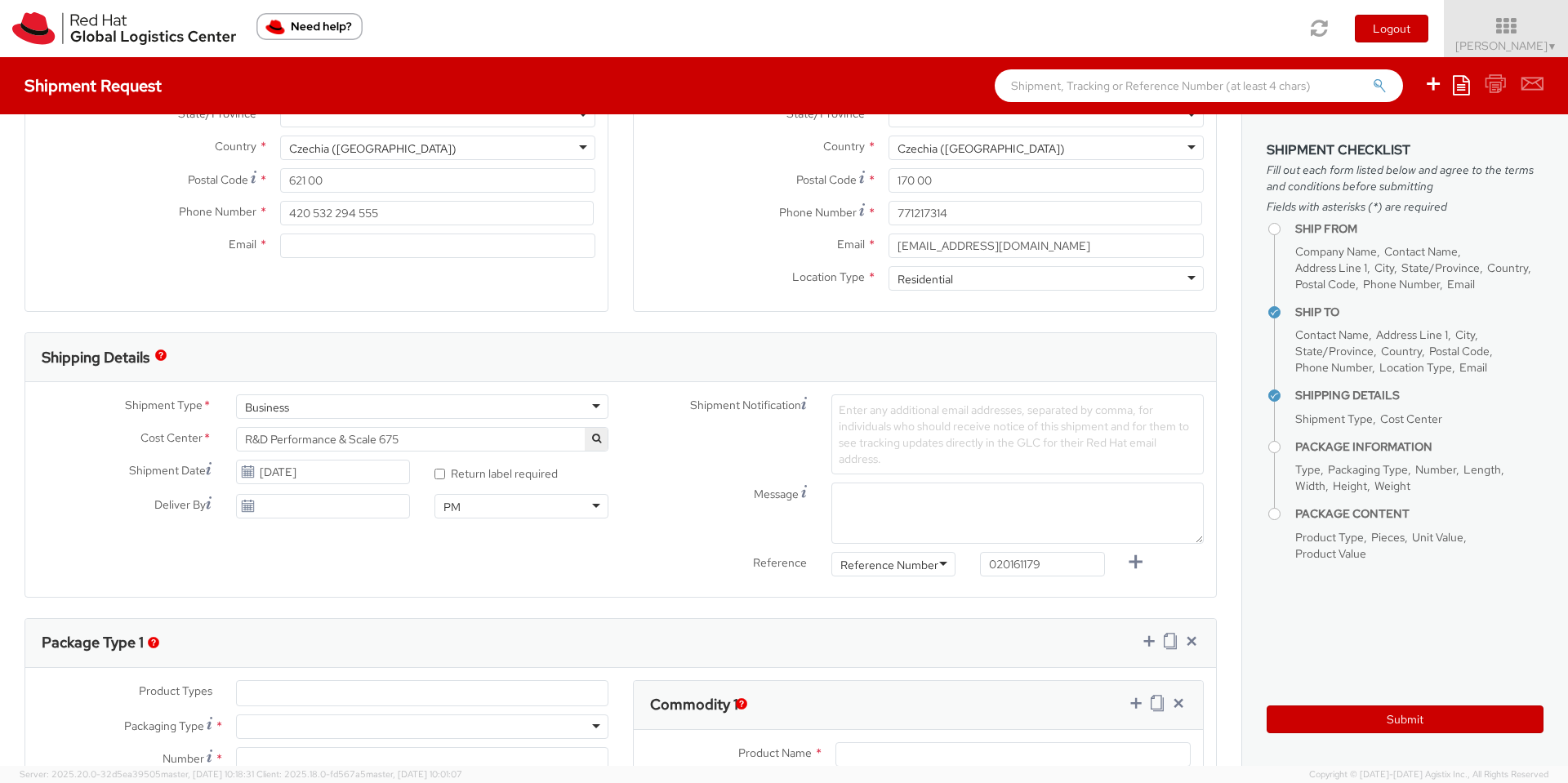
click at [165, 353] on img "button" at bounding box center [161, 355] width 11 height 11
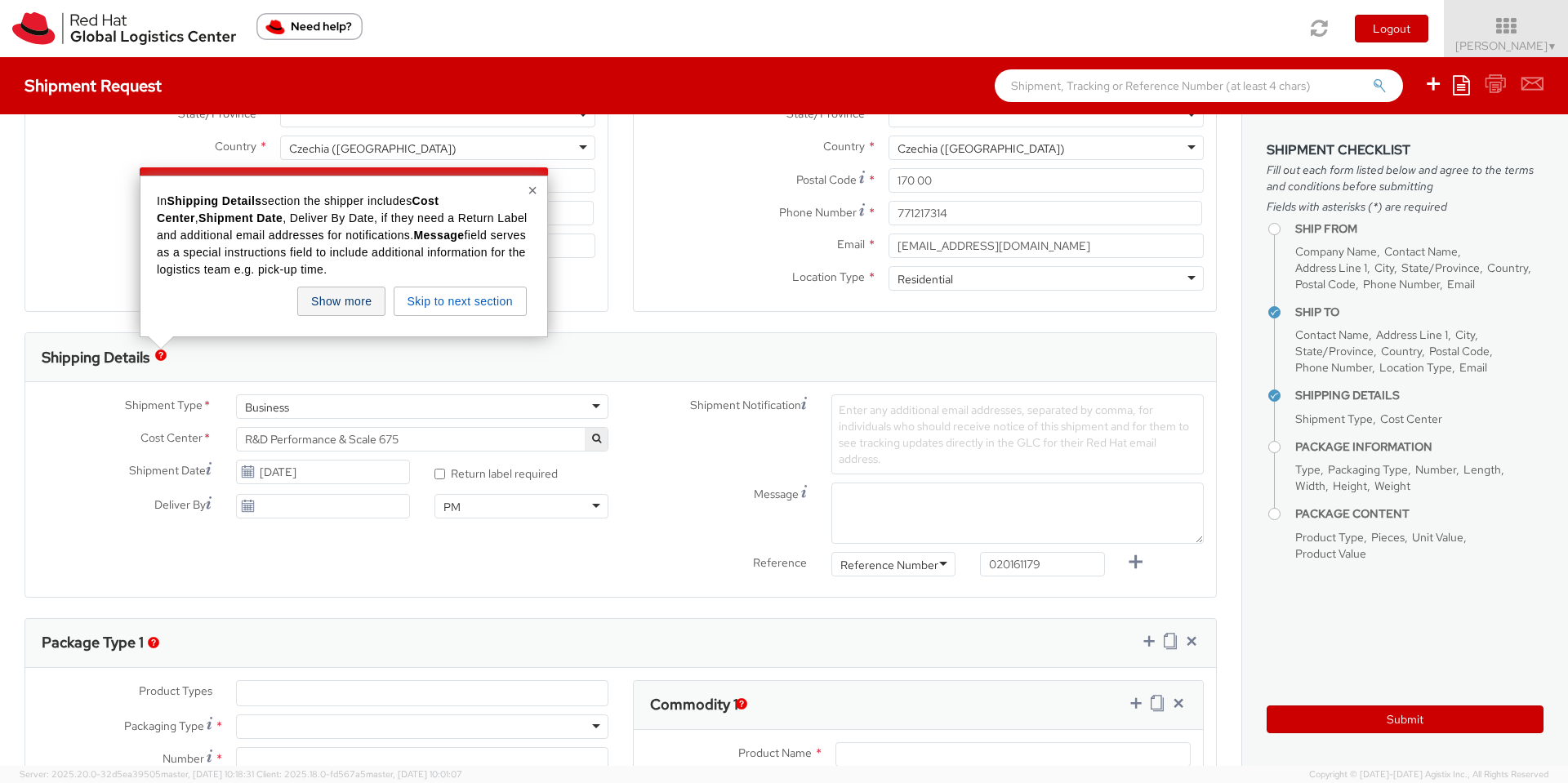
click at [356, 304] on button "Show more" at bounding box center [341, 301] width 88 height 29
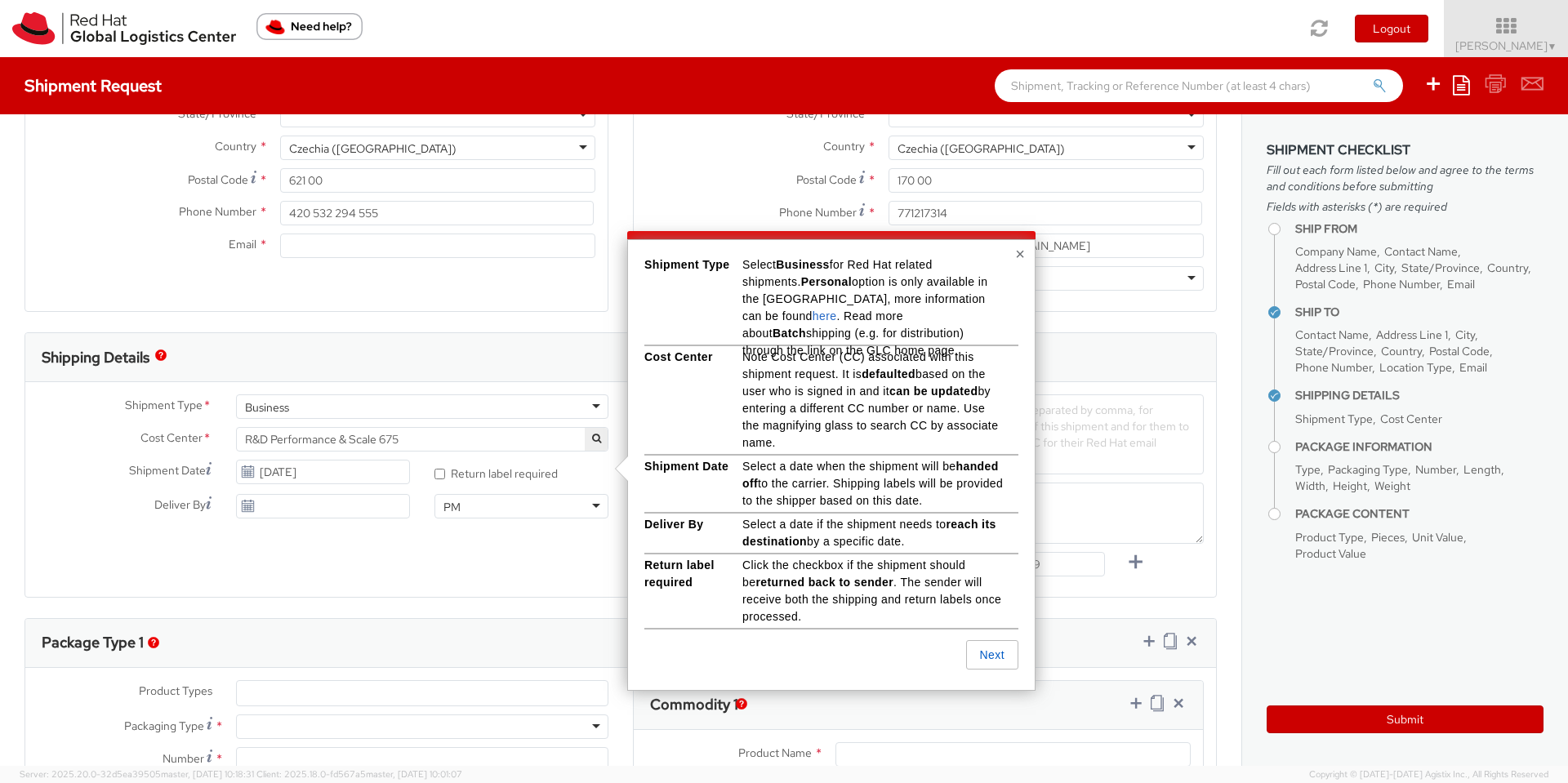
drag, startPoint x: 829, startPoint y: 377, endPoint x: 901, endPoint y: 444, distance: 98.4
click at [901, 444] on p "Note Cost Center (CC) associated with this shipment request. It is defaulted ba…" at bounding box center [872, 399] width 261 height 102
click at [993, 665] on button "Next" at bounding box center [992, 654] width 53 height 29
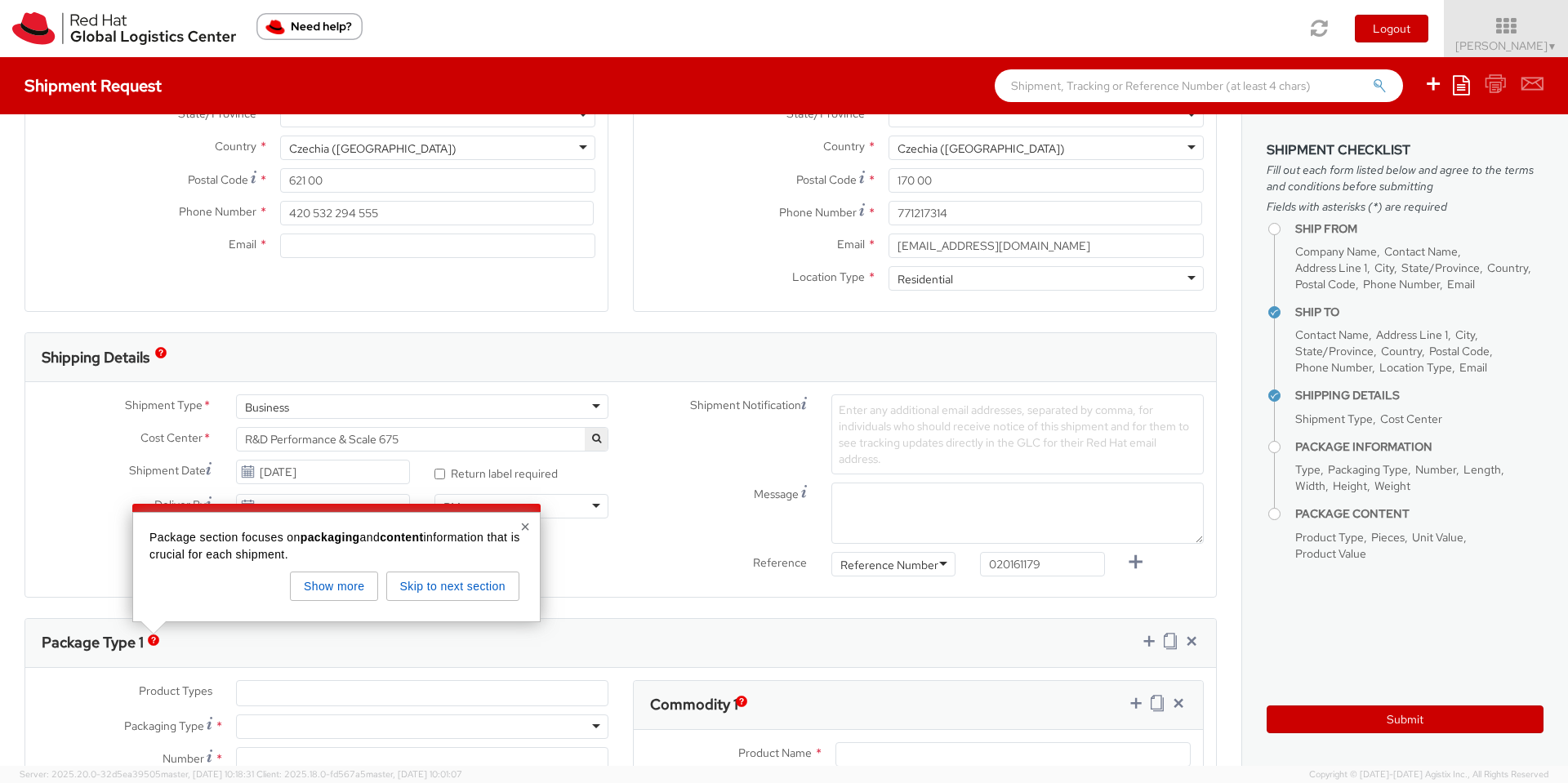
scroll to position [441, 0]
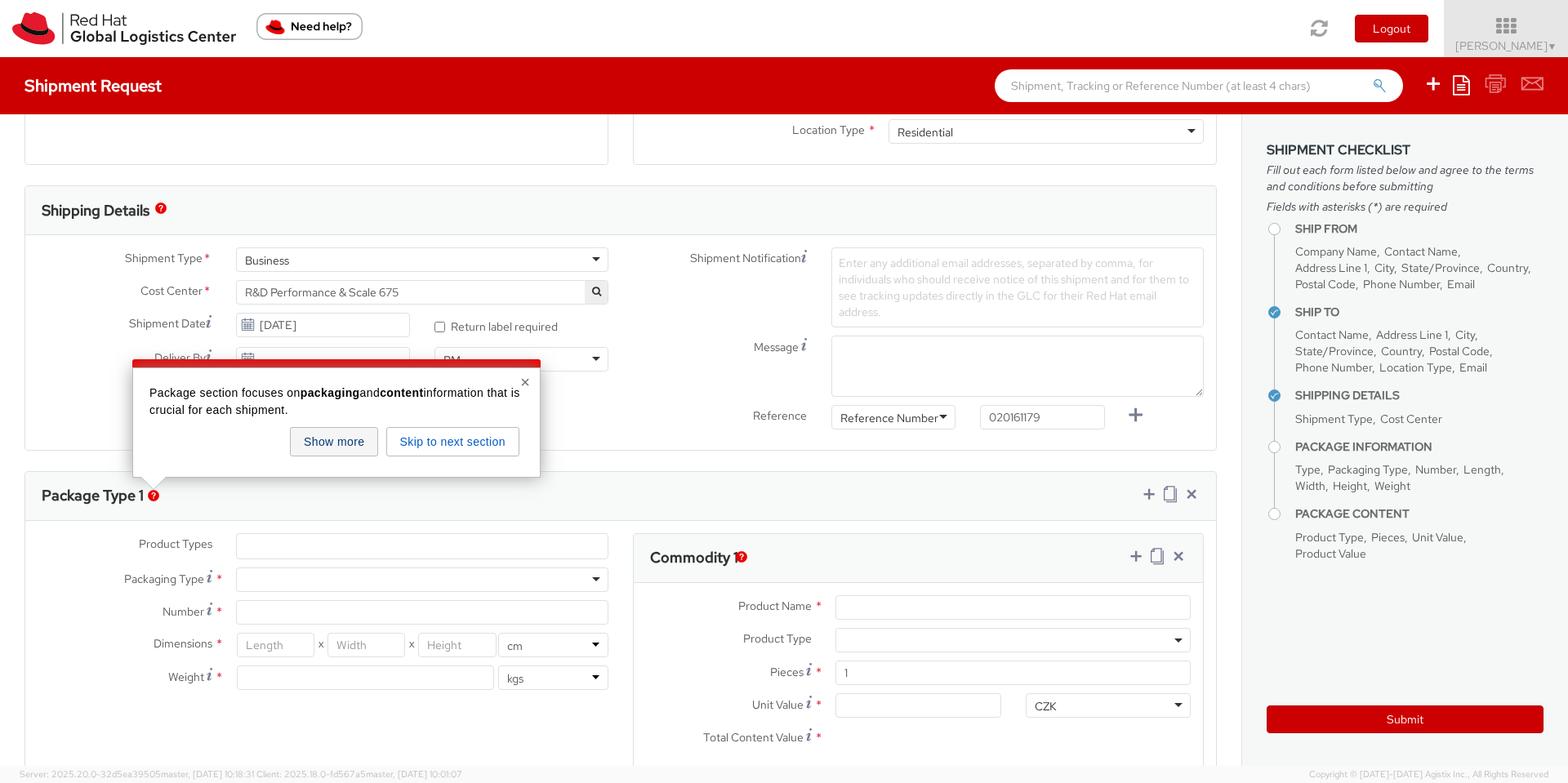
click at [324, 448] on button "Show more" at bounding box center [334, 441] width 88 height 29
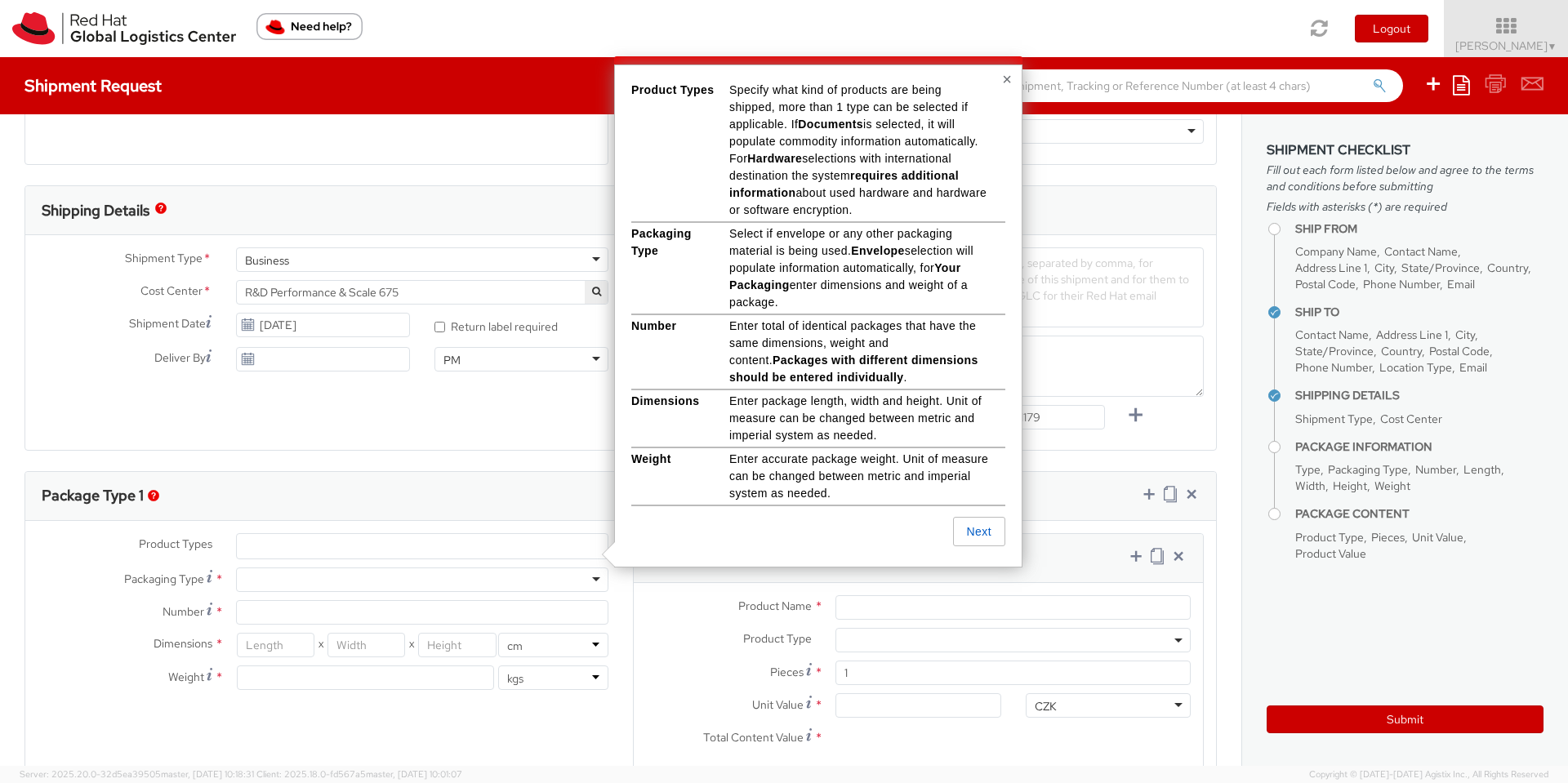
click at [404, 542] on ul at bounding box center [422, 546] width 370 height 24
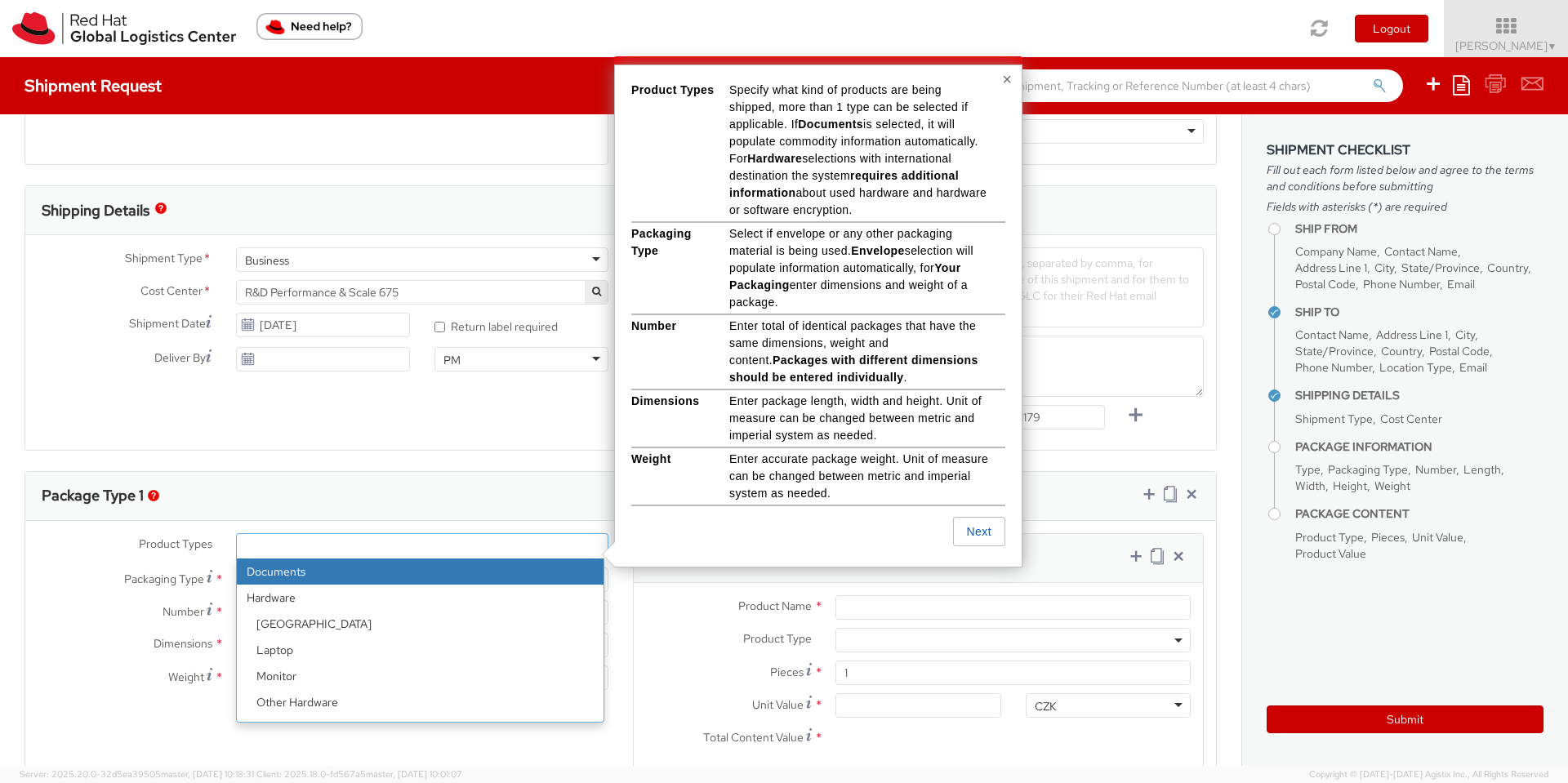
select select "DOCUMENT"
type input "Documents"
select select "DOCUMENT"
type input "1.00"
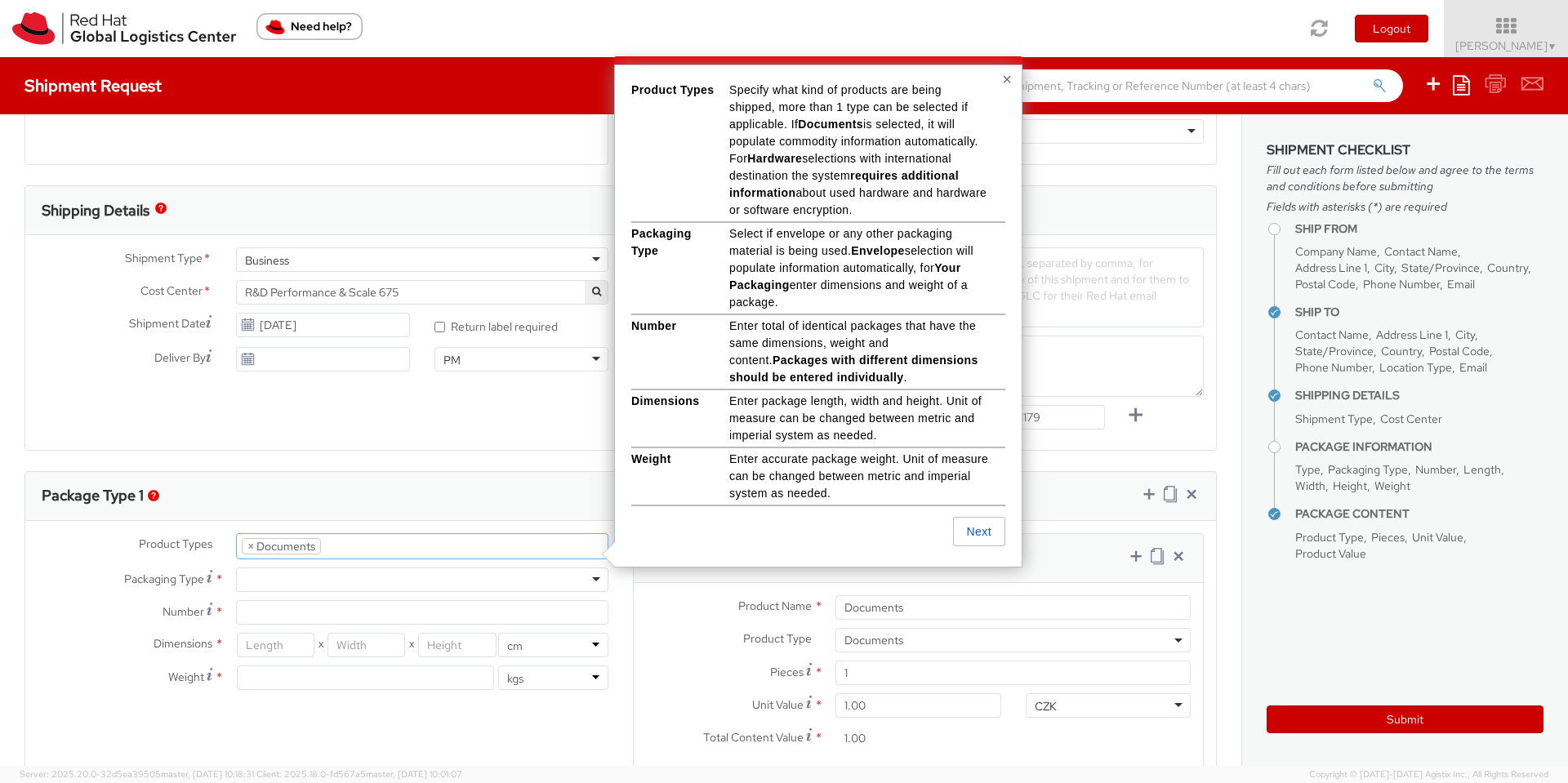
click at [357, 576] on div at bounding box center [422, 580] width 372 height 24
type input "1"
type input "24.13"
type input "31.75"
type input "0.64"
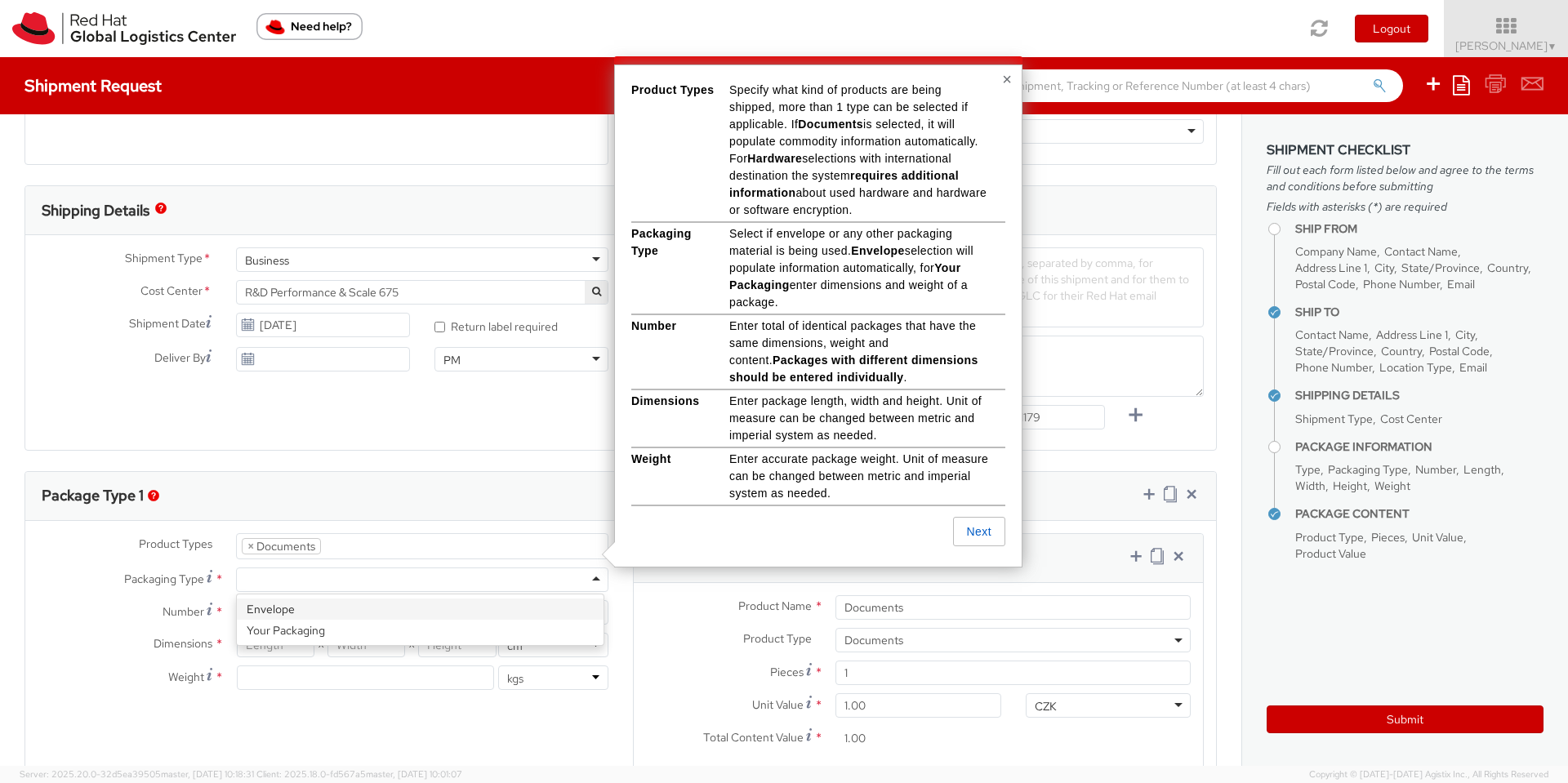
type input "0.5"
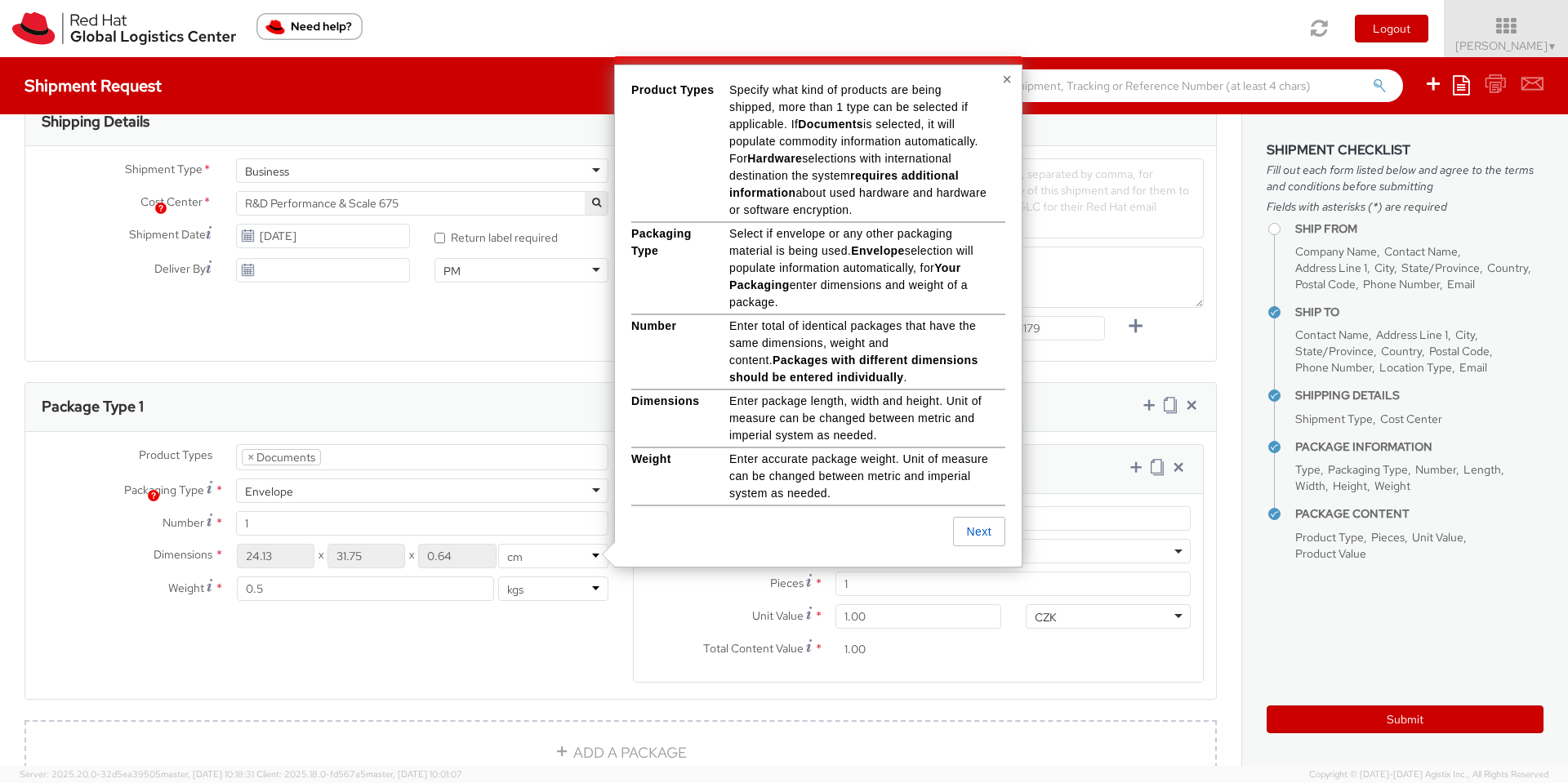
scroll to position [587, 0]
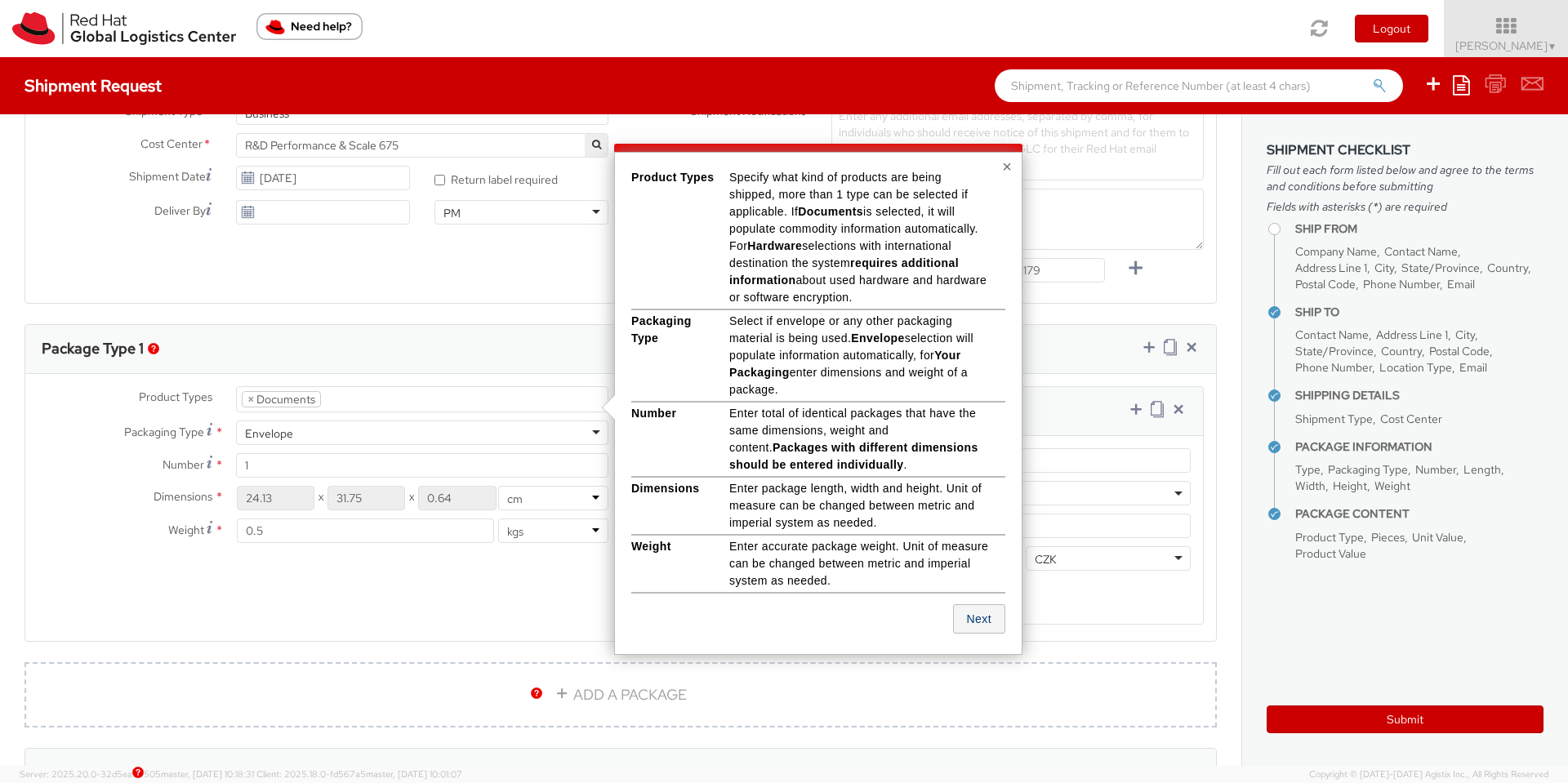
click at [987, 631] on button "Next" at bounding box center [980, 619] width 53 height 29
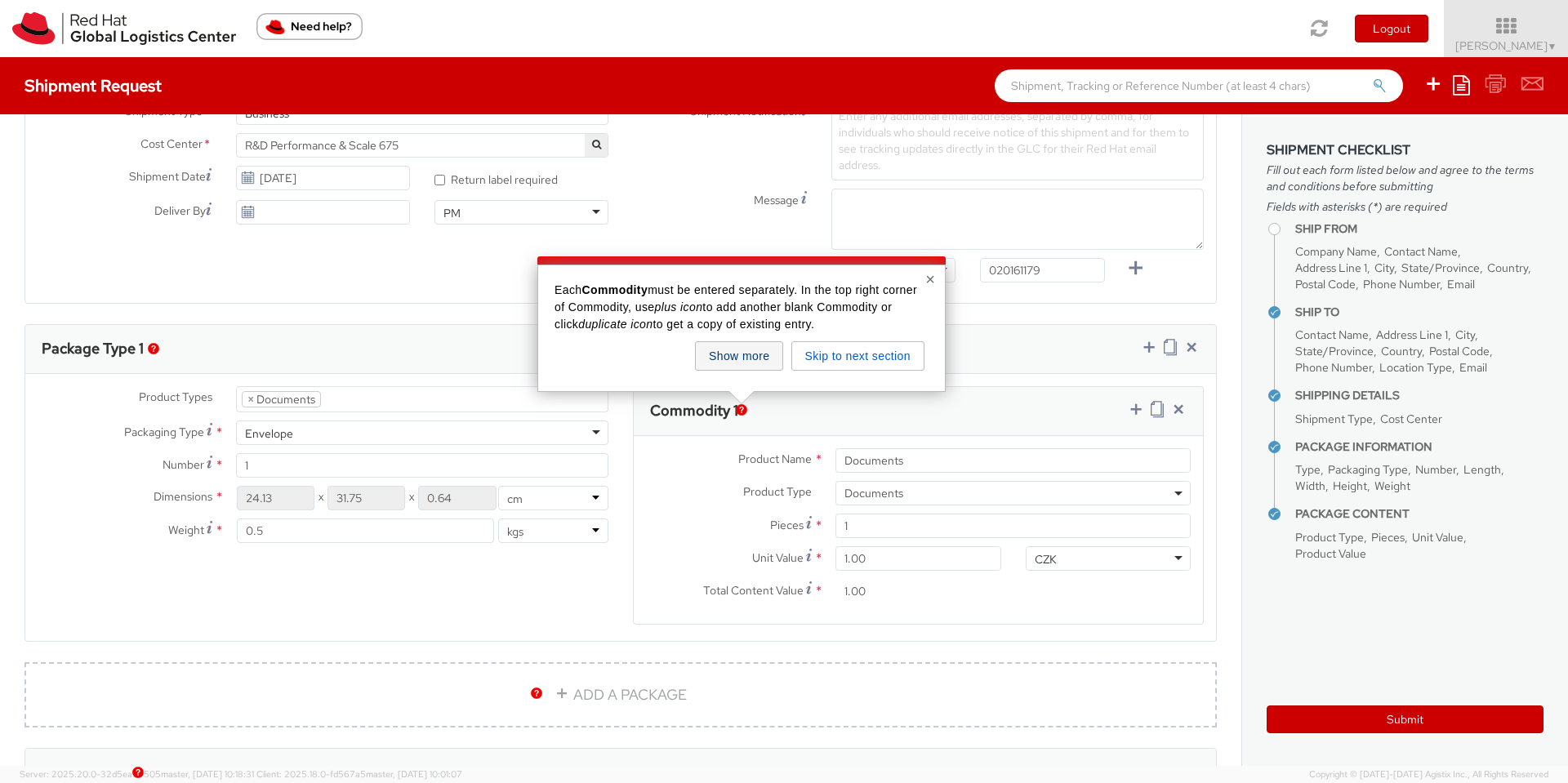
click at [746, 354] on button "Show more" at bounding box center [739, 355] width 88 height 29
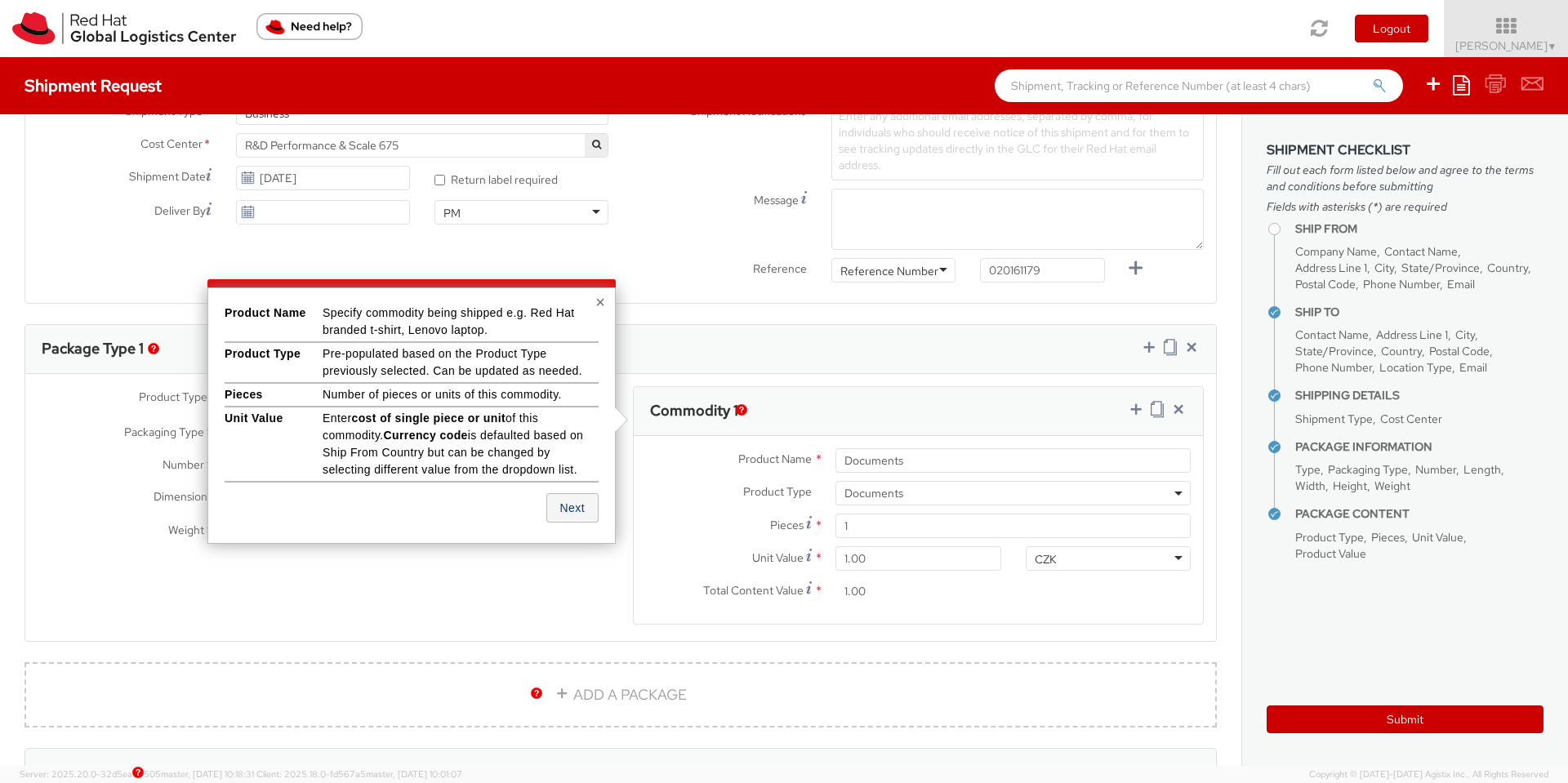
click at [588, 513] on button "Next" at bounding box center [572, 508] width 53 height 29
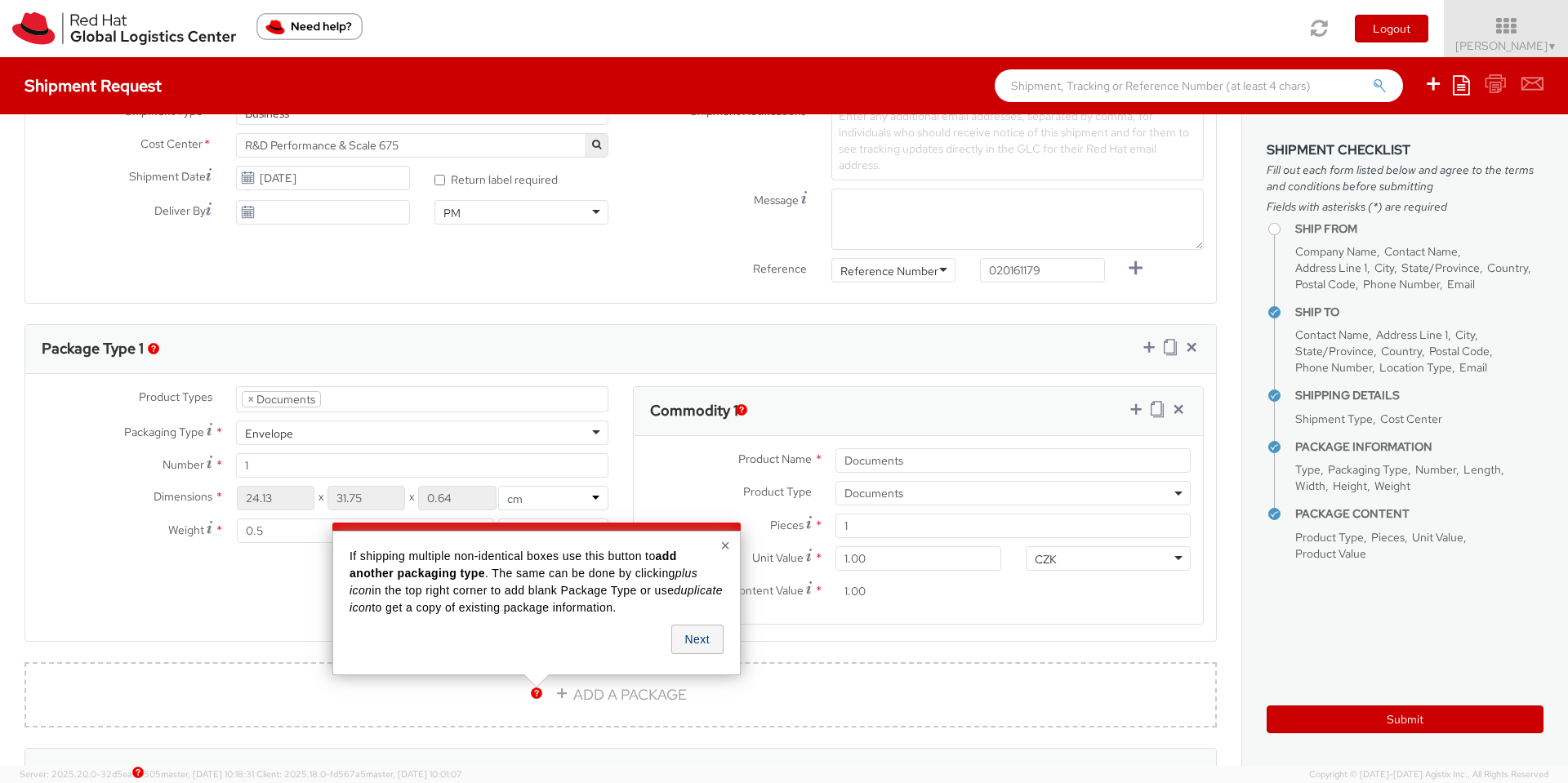
click at [701, 641] on button "Next" at bounding box center [698, 638] width 53 height 29
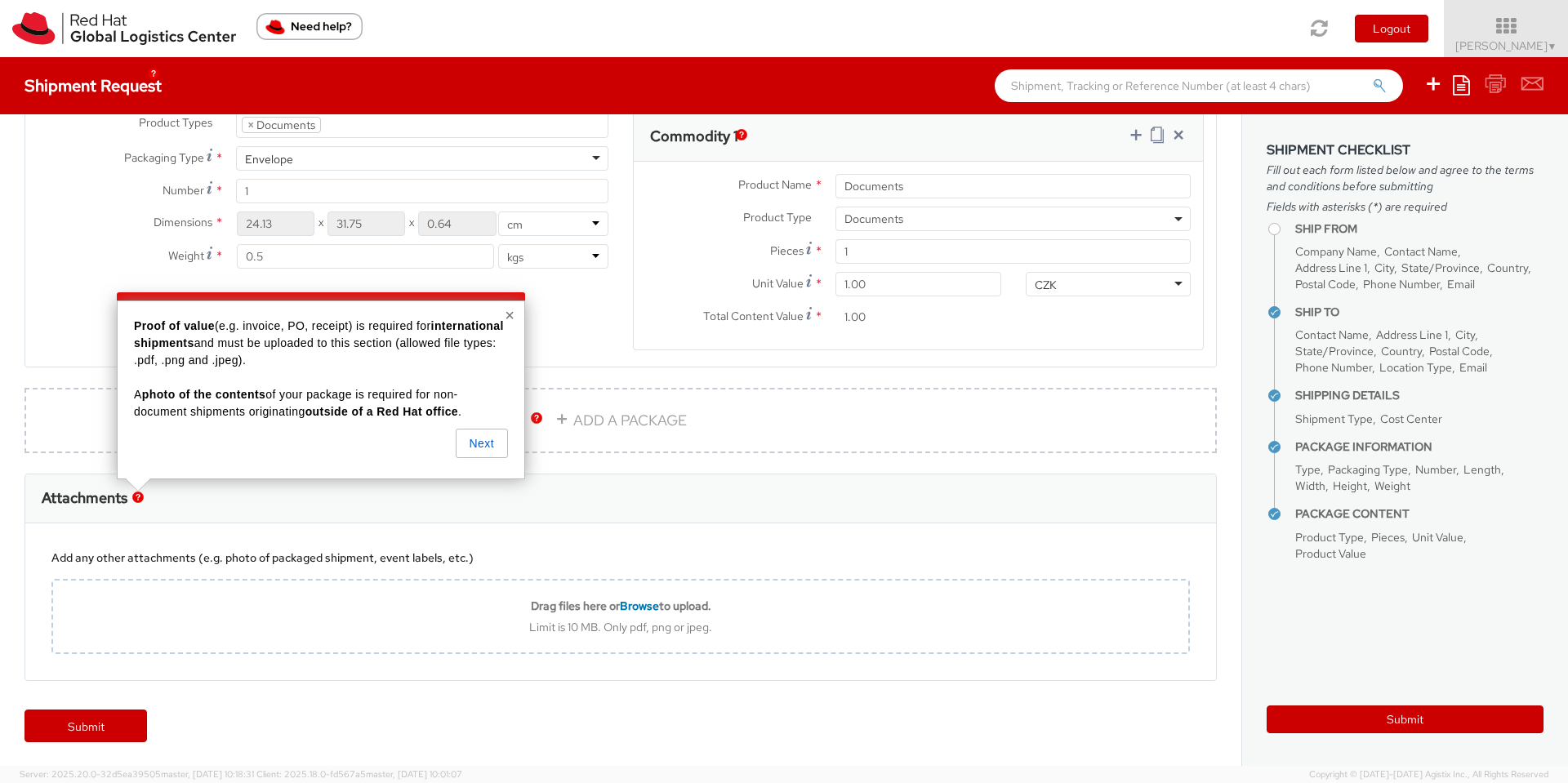
scroll to position [863, 0]
click at [489, 452] on button "Next" at bounding box center [482, 443] width 53 height 29
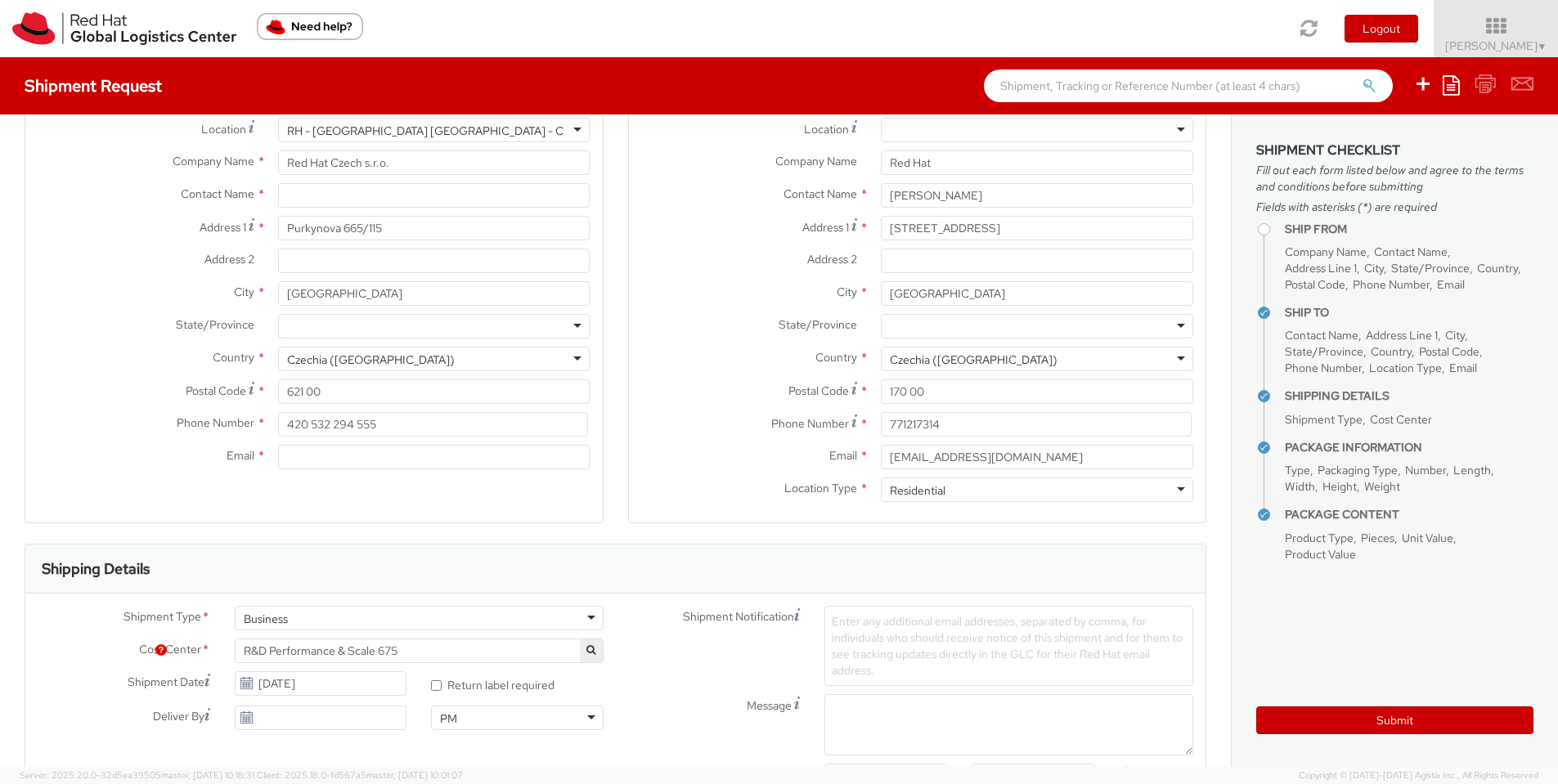
scroll to position [0, 0]
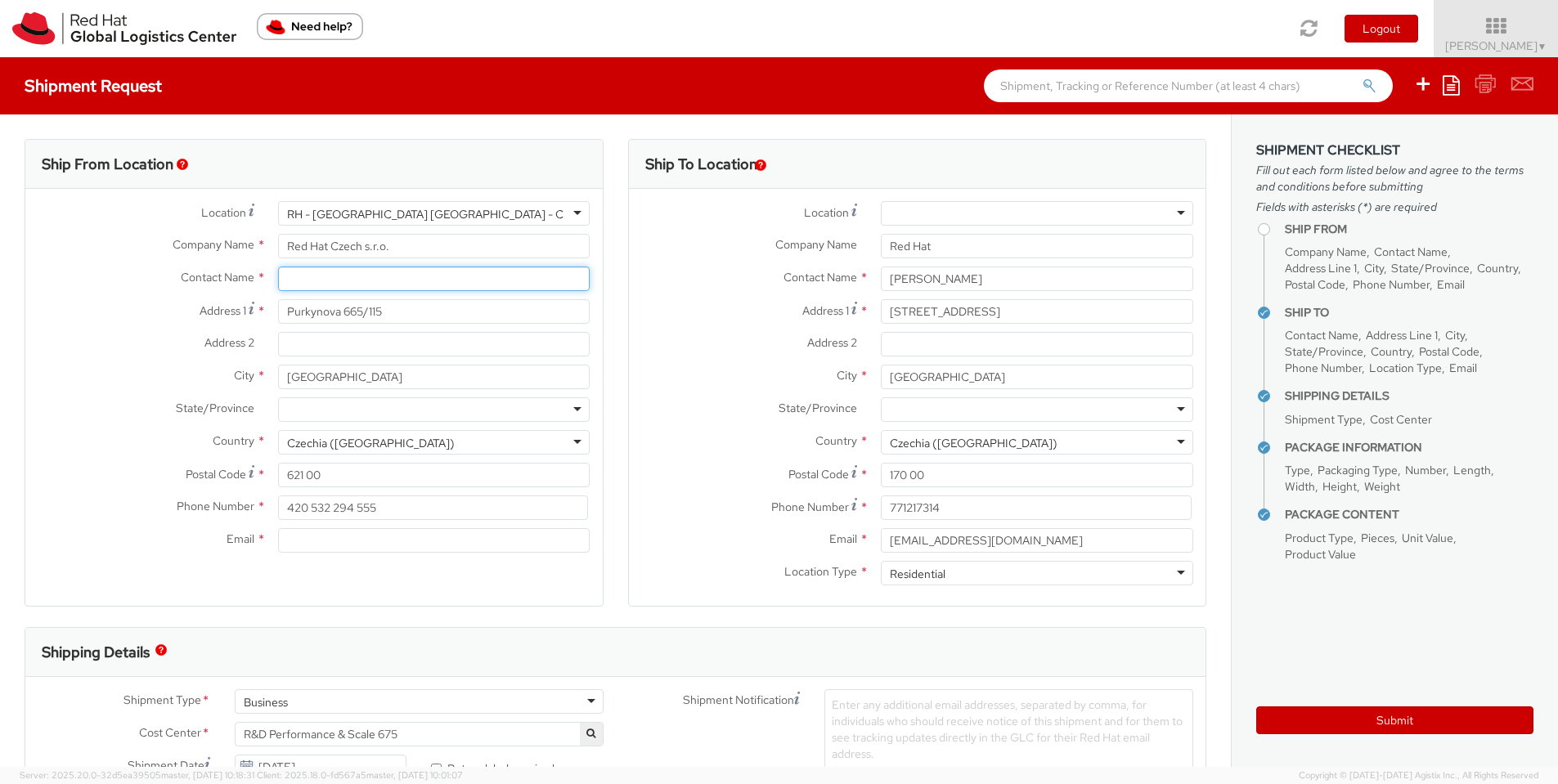
click at [416, 275] on input "text" at bounding box center [434, 279] width 313 height 24
click at [717, 301] on label "Address 1 *" at bounding box center [748, 310] width 240 height 22
click at [880, 301] on input "[STREET_ADDRESS]" at bounding box center [1036, 312] width 313 height 24
paste input "locker RH - [GEOGRAPHIC_DATA] TPB-C-28"
click at [340, 313] on div "searching..." at bounding box center [434, 310] width 311 height 24
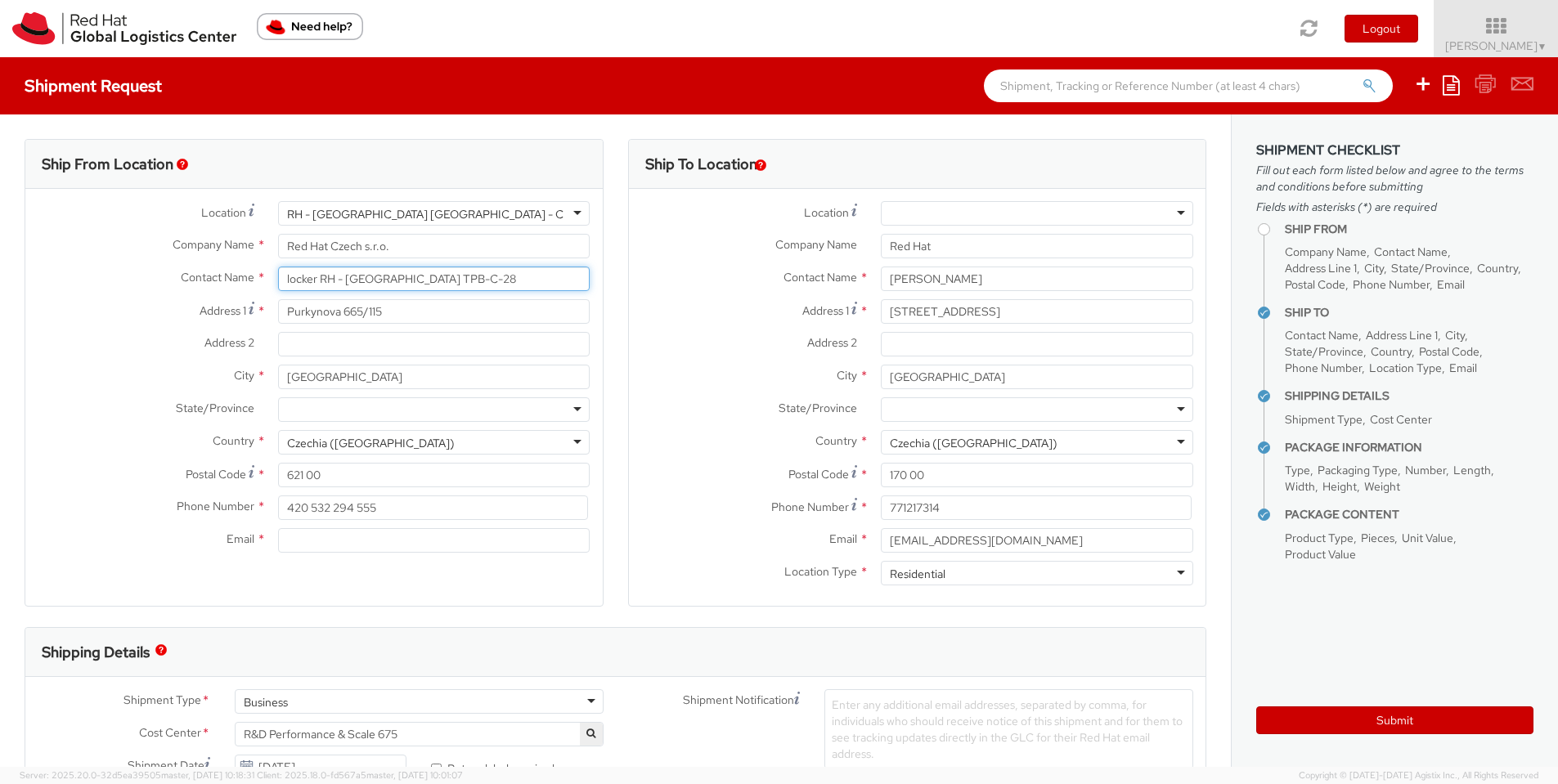
type input "locker RH - [GEOGRAPHIC_DATA] TPB-C-28"
click at [1293, 258] on span "Company Name" at bounding box center [1325, 252] width 82 height 15
click at [1284, 231] on h4 "Ship From" at bounding box center [1408, 229] width 249 height 12
click at [390, 546] on input "Email *" at bounding box center [434, 540] width 313 height 24
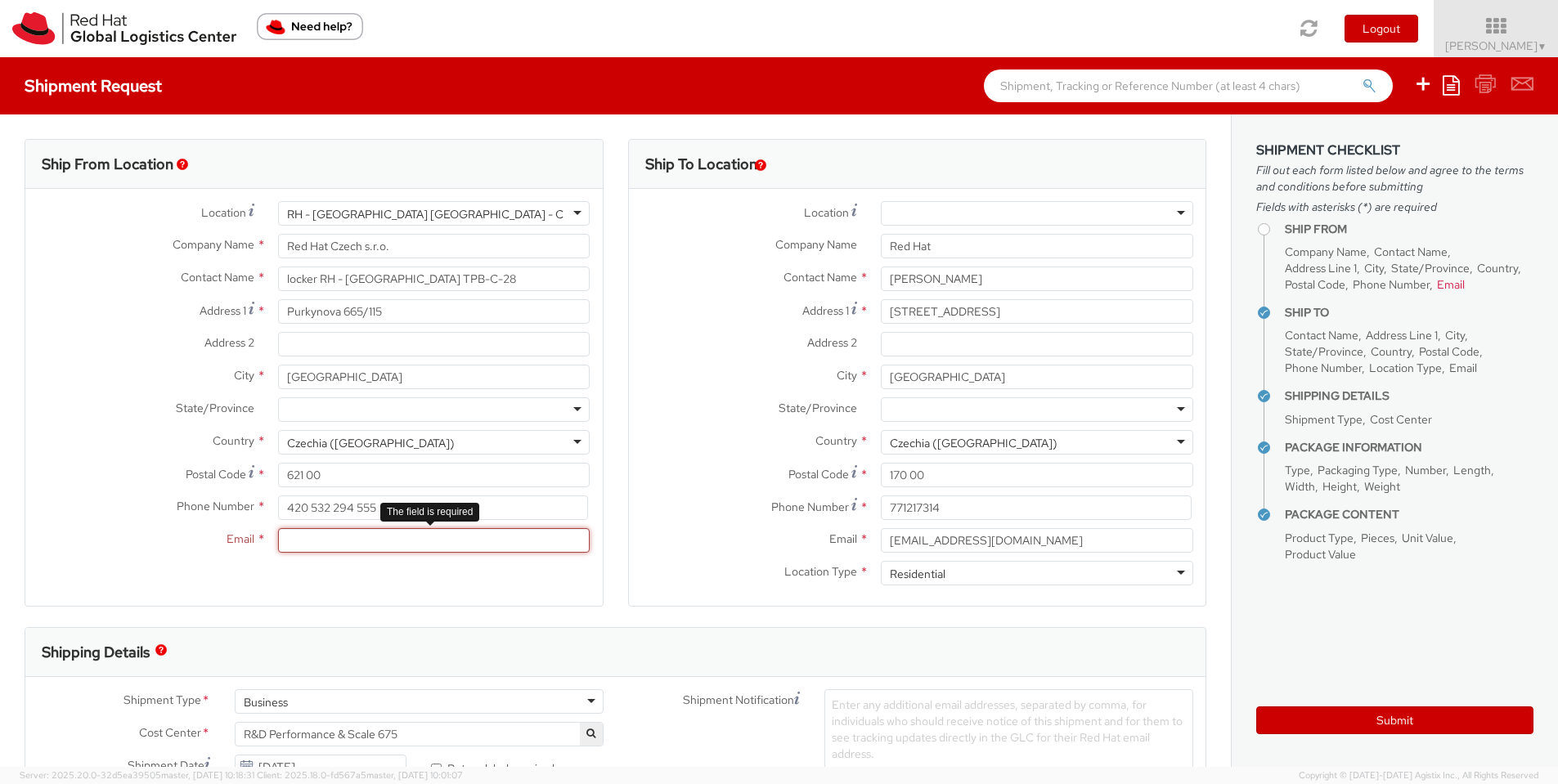
paste input "[EMAIL_ADDRESS][DOMAIN_NAME]"
type input "[EMAIL_ADDRESS][DOMAIN_NAME]"
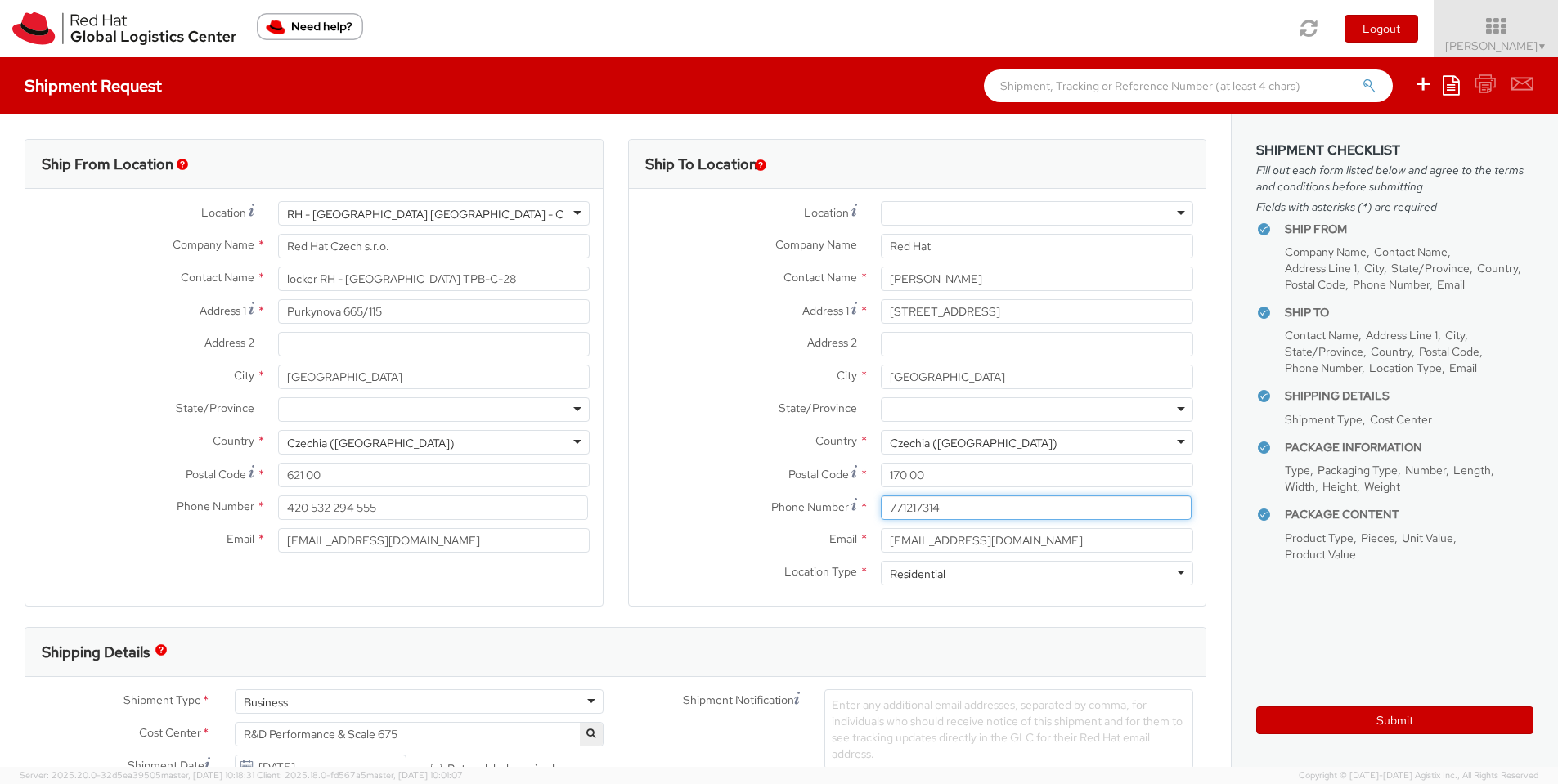
click at [880, 513] on input "771217314" at bounding box center [1036, 507] width 311 height 24
type input "420771217314"
click at [769, 392] on div "City * PRAHA" at bounding box center [917, 380] width 577 height 33
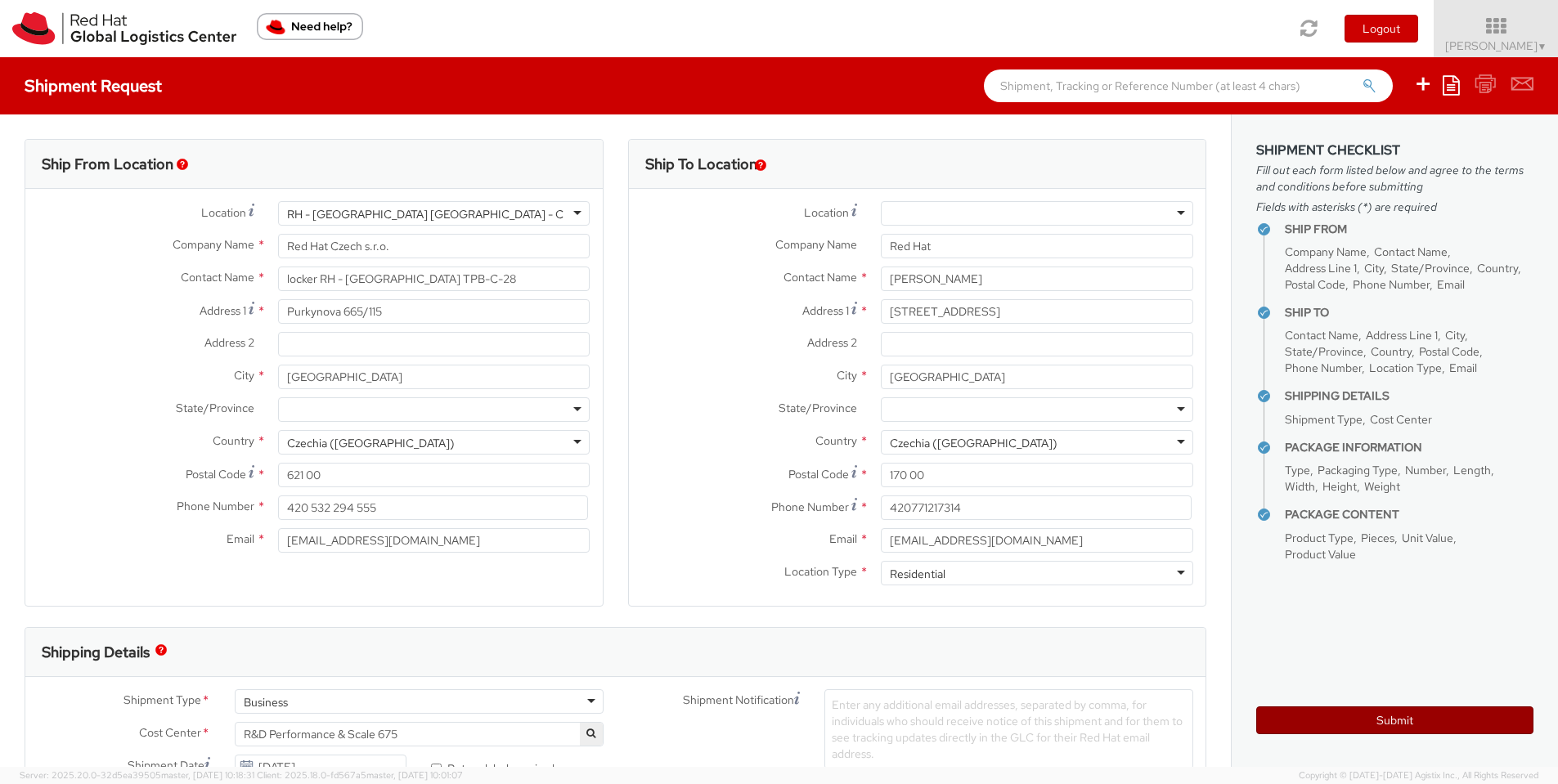
click at [1341, 715] on button "Submit" at bounding box center [1394, 720] width 277 height 28
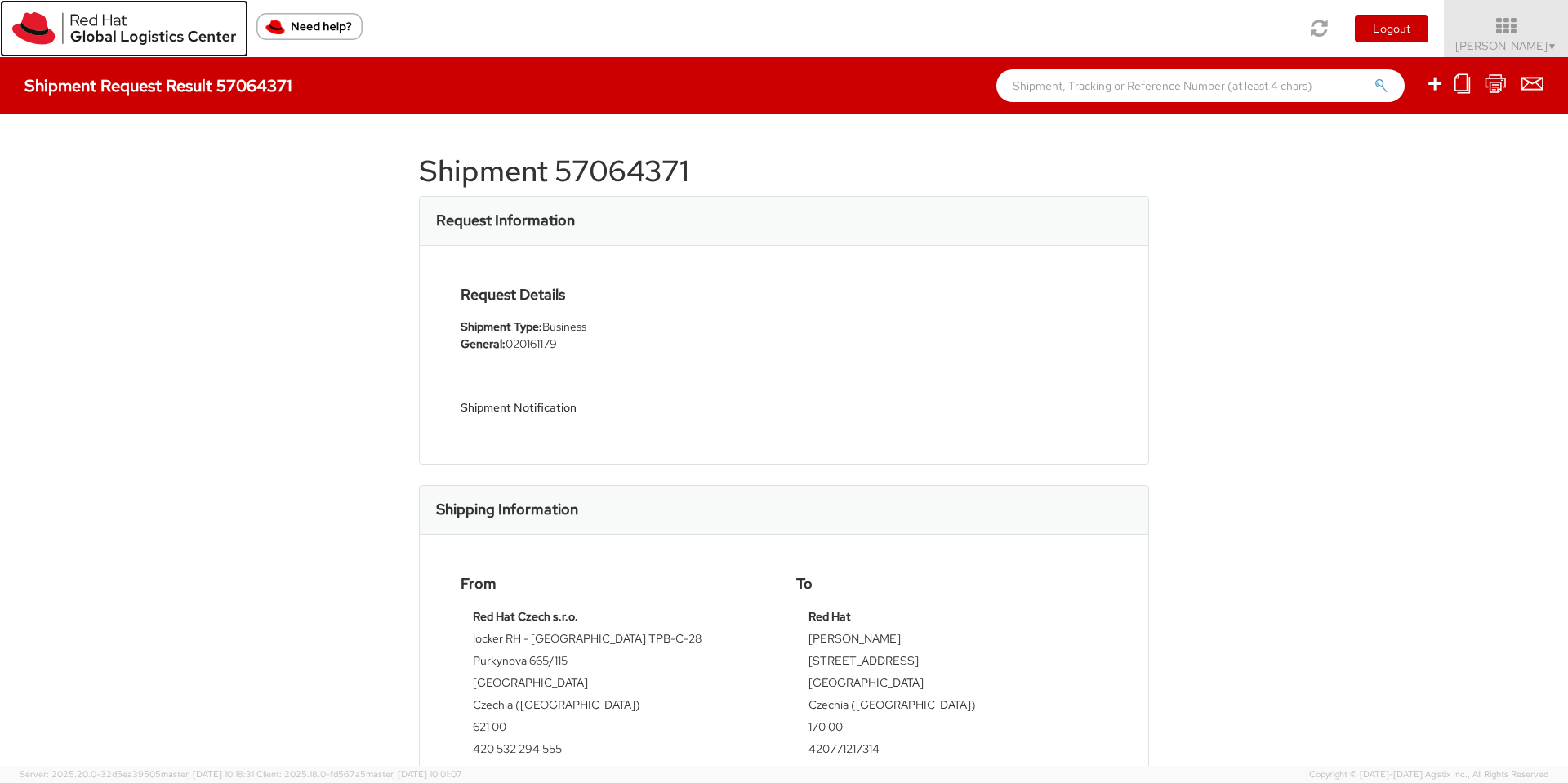
click at [140, 34] on img at bounding box center [124, 28] width 224 height 33
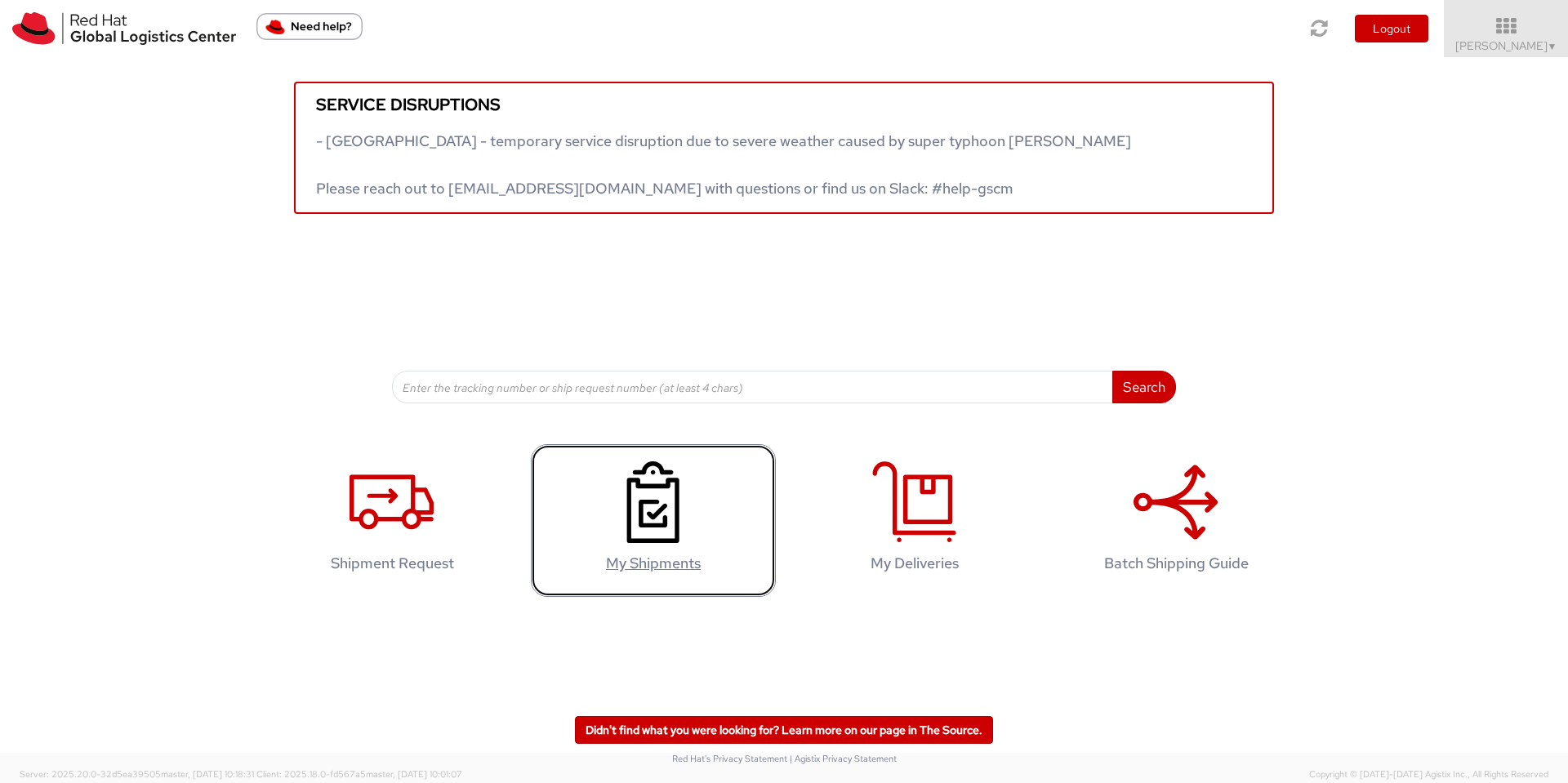
click at [670, 520] on icon at bounding box center [652, 502] width 84 height 82
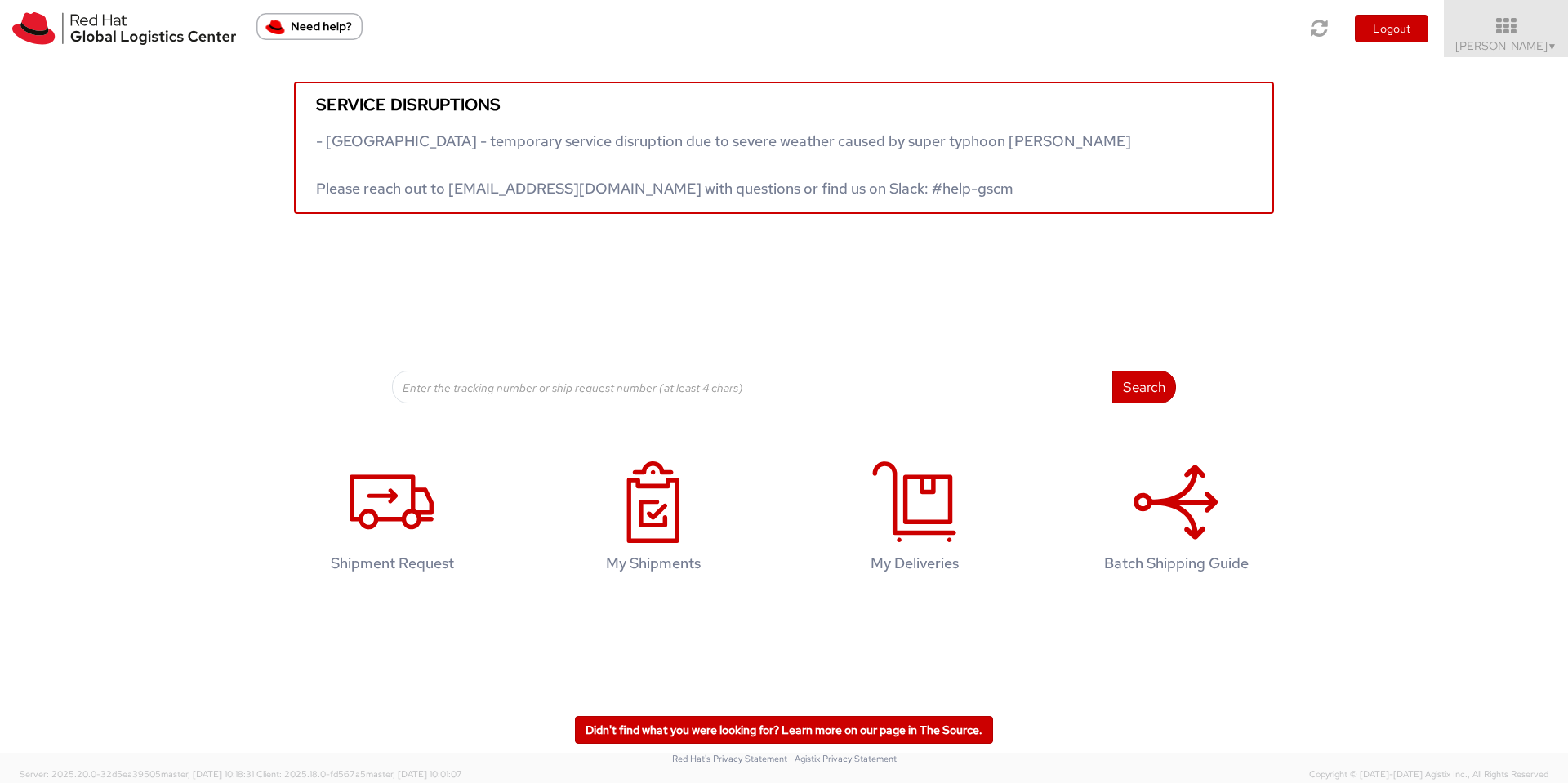
click at [336, 16] on img "Need help?" at bounding box center [309, 26] width 106 height 27
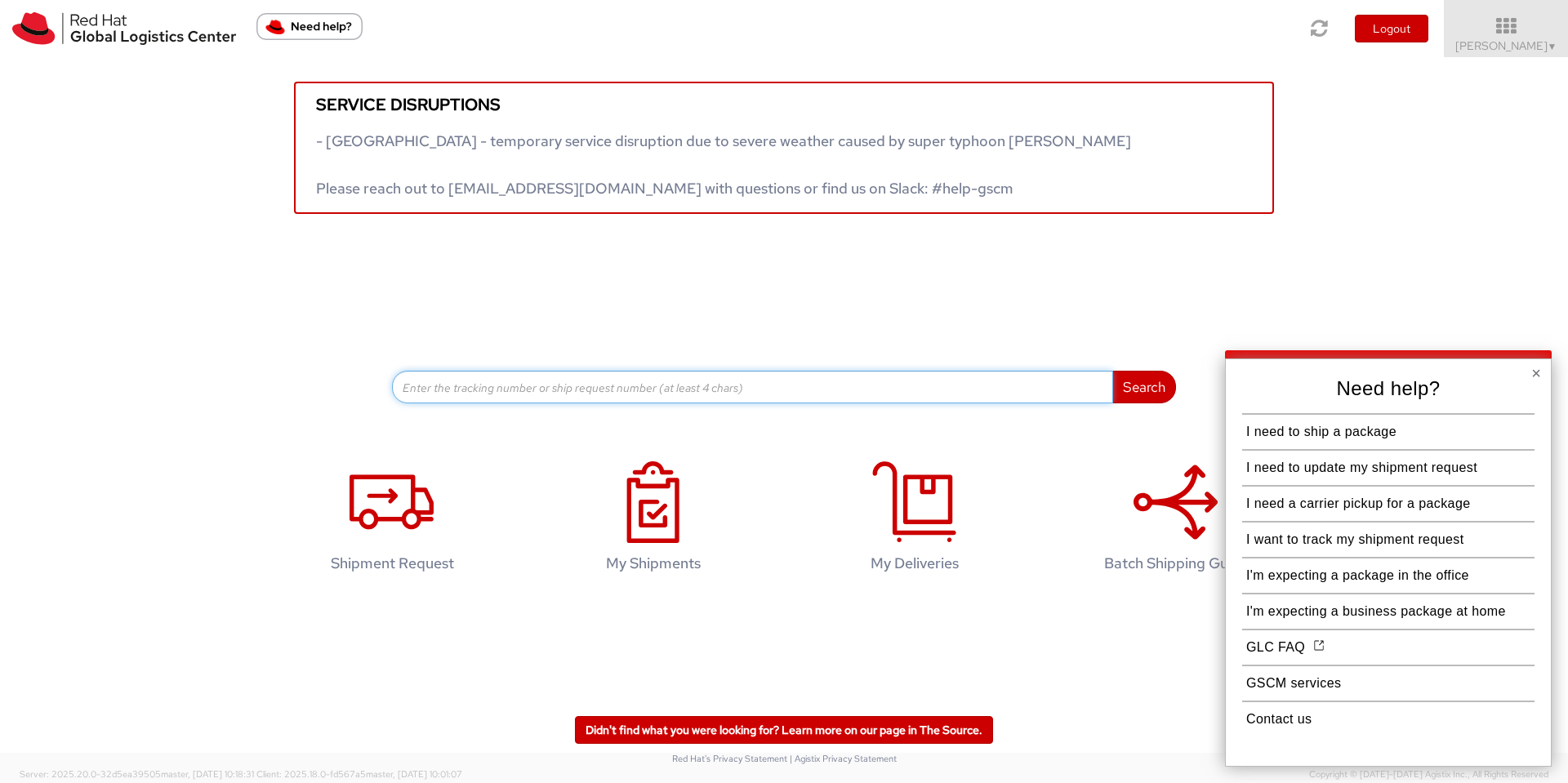
paste input "020161179"
type input "020161179"
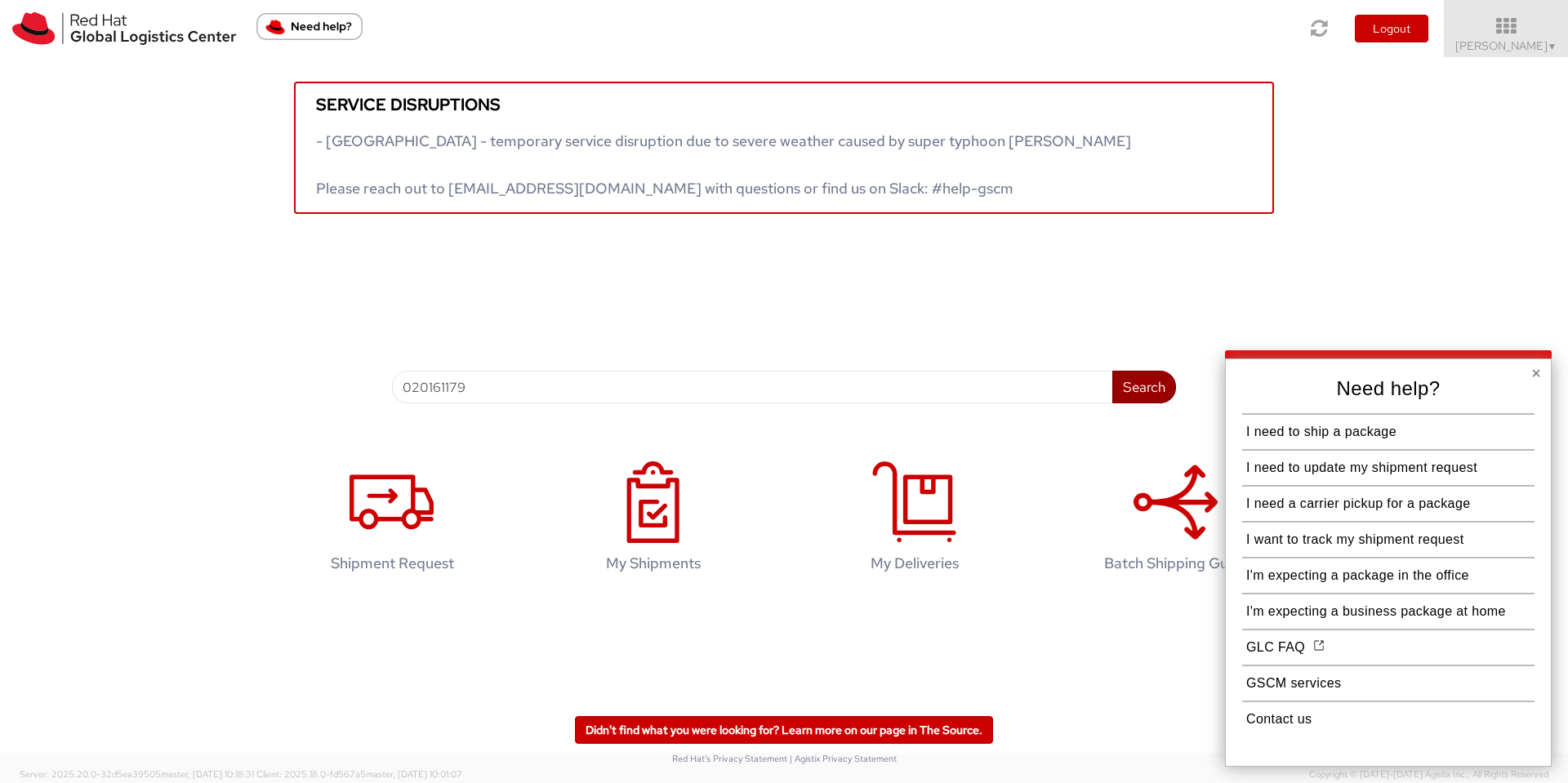
click at [1157, 378] on button "Search" at bounding box center [1144, 386] width 64 height 33
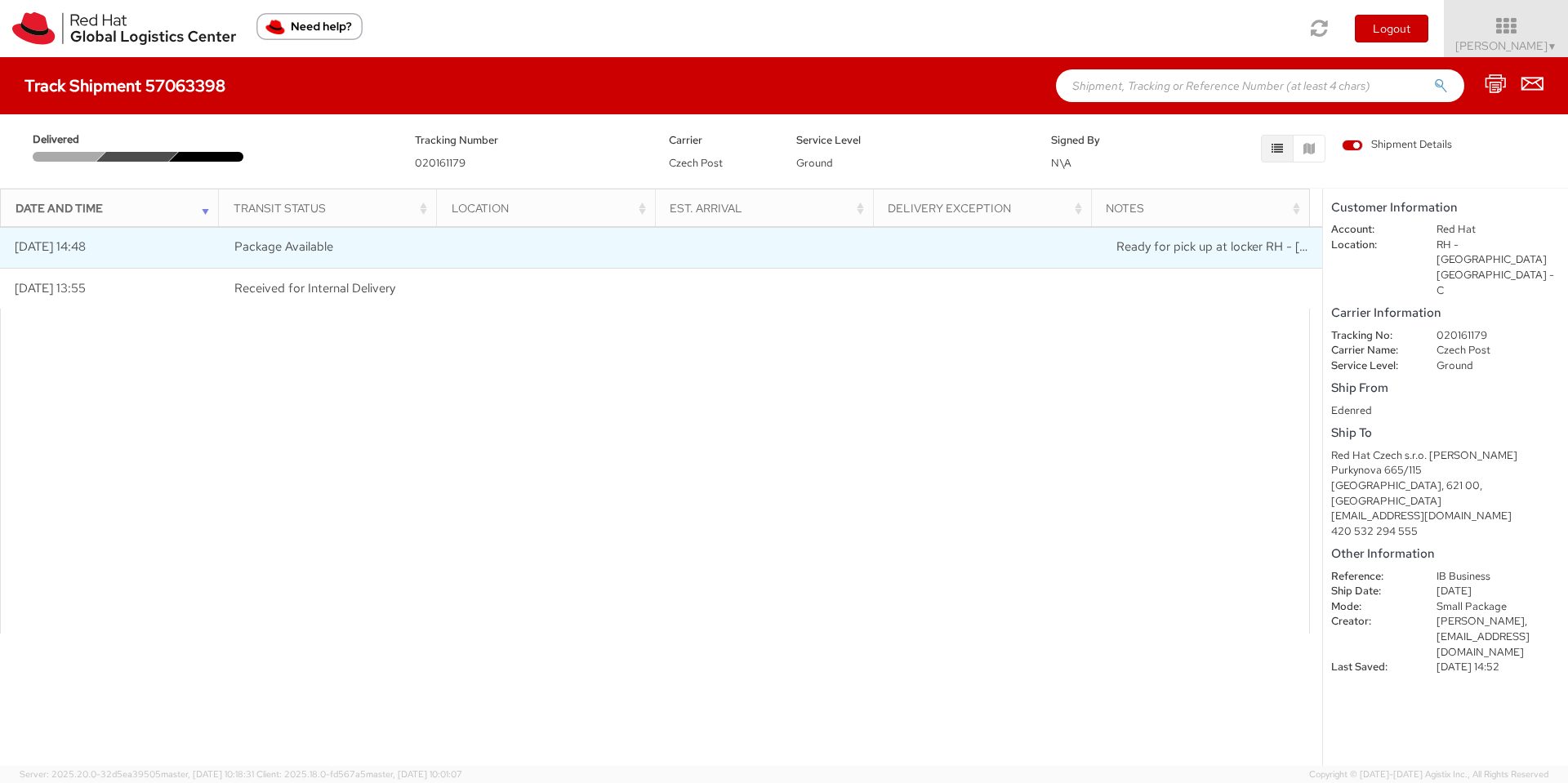
click at [1004, 236] on td at bounding box center [991, 246] width 220 height 40
click at [276, 243] on span "Package Available" at bounding box center [283, 246] width 99 height 16
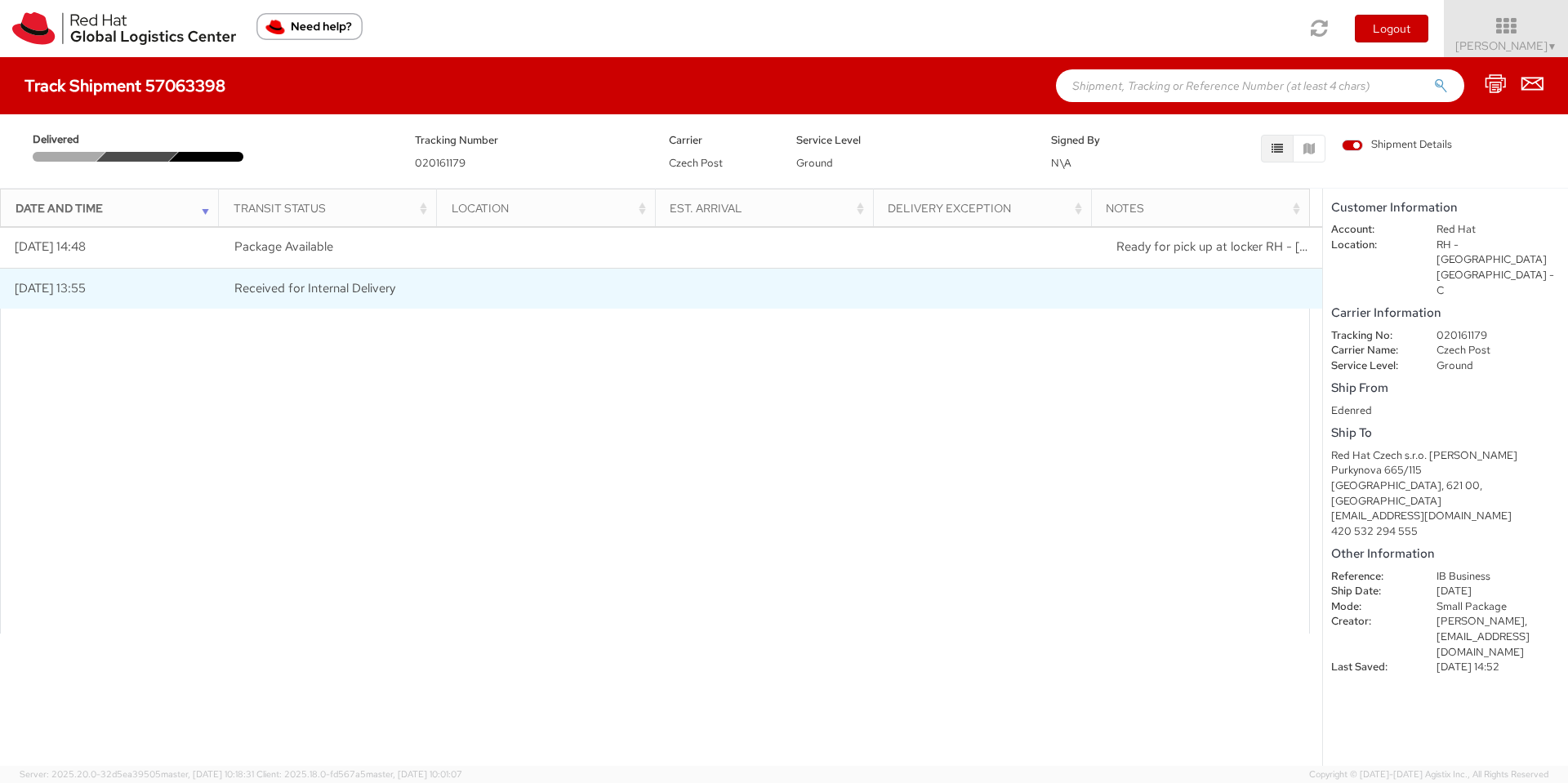
click at [295, 285] on span "Received for Internal Delivery" at bounding box center [314, 288] width 161 height 16
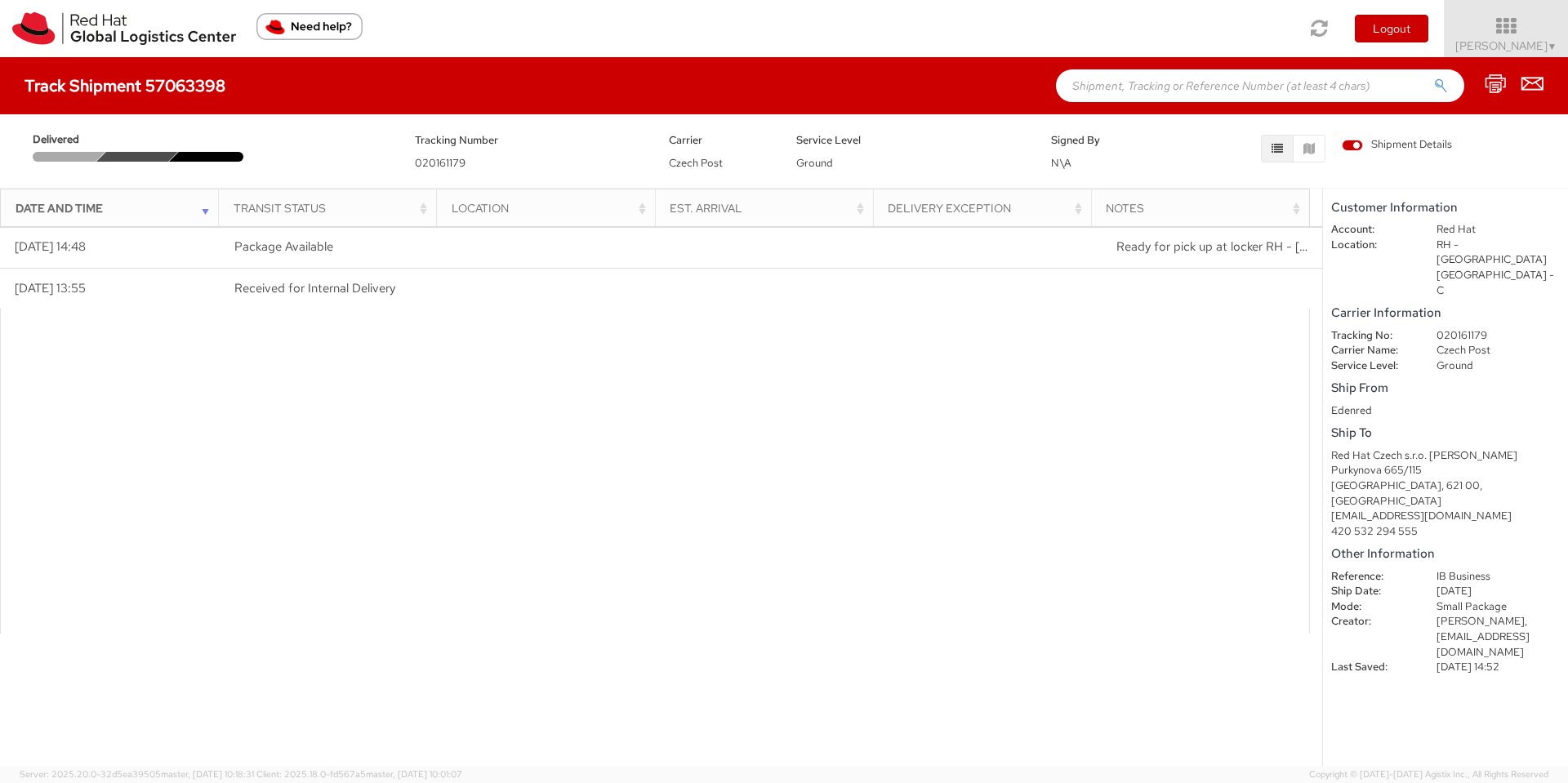
click at [1470, 623] on shipment-details "Customer Information Account: Red Hat Location: [GEOGRAPHIC_DATA] - [GEOGRAPHIC…" at bounding box center [1445, 478] width 245 height 577
click at [65, 40] on img at bounding box center [124, 28] width 224 height 33
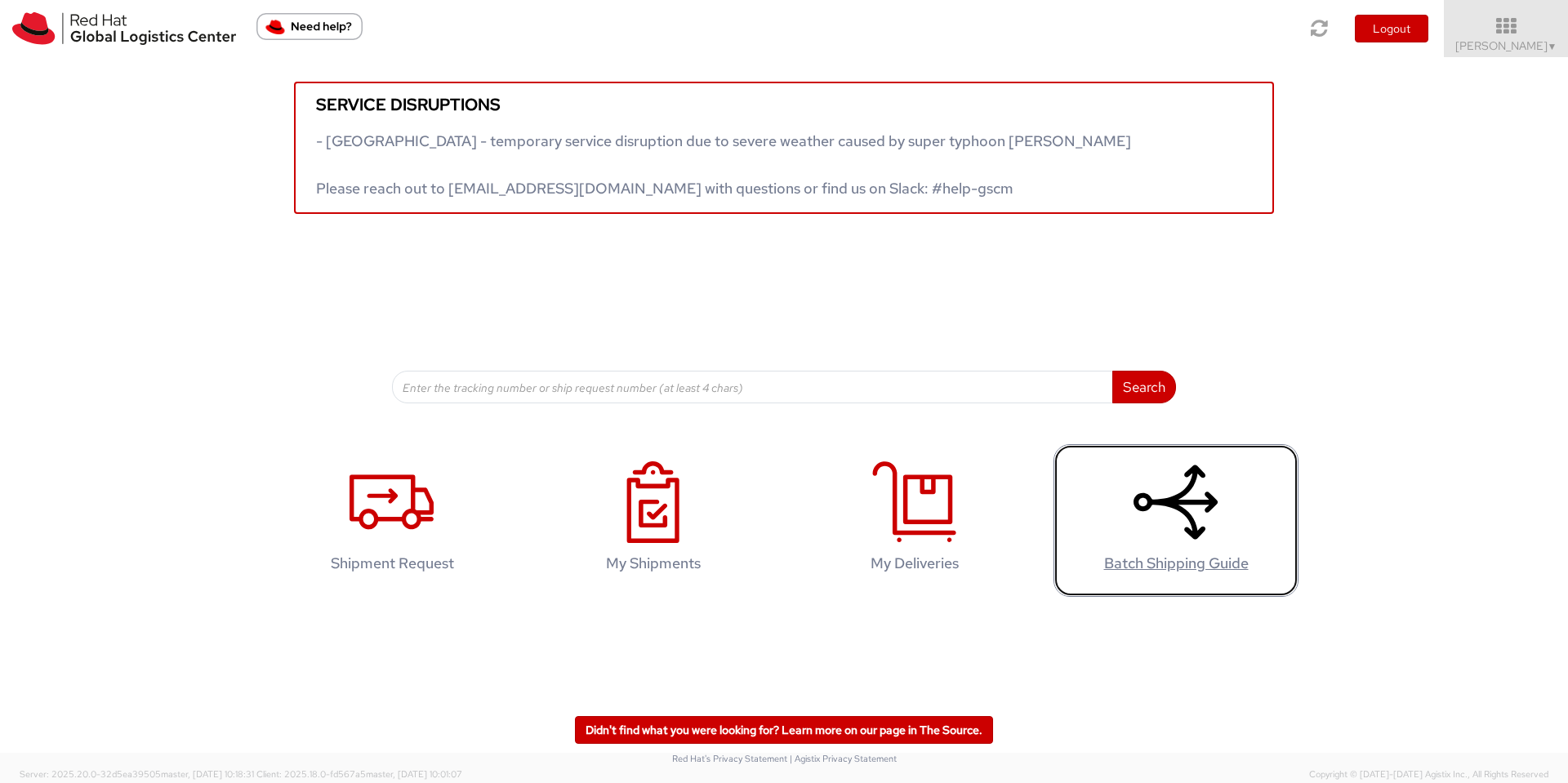
click at [1215, 534] on icon at bounding box center [1175, 502] width 84 height 82
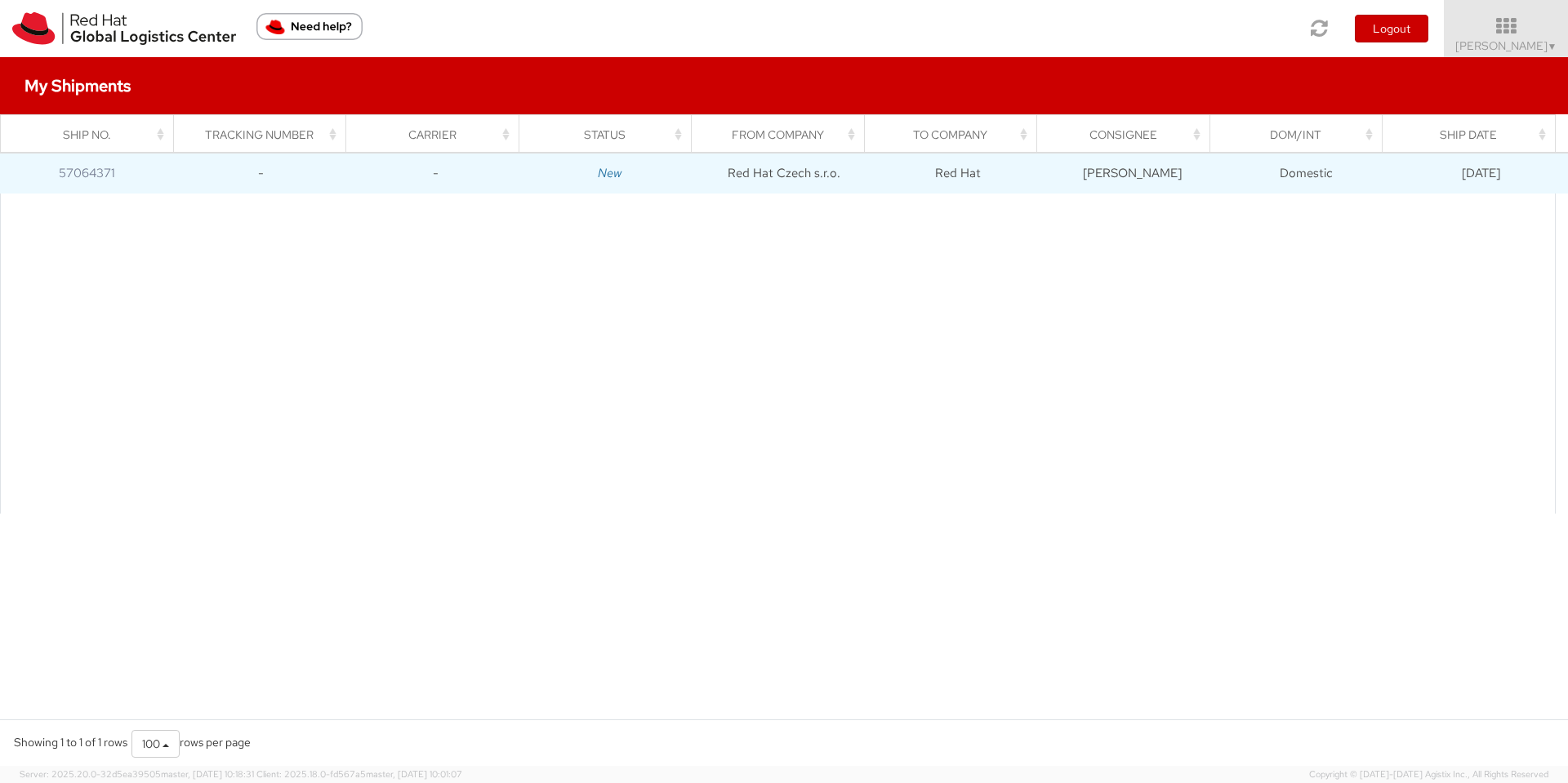
click at [82, 164] on td "57064371" at bounding box center [86, 172] width 174 height 40
click at [718, 183] on td "Red Hat Czech s.r.o." at bounding box center [783, 172] width 174 height 40
click at [152, 180] on td "57064371" at bounding box center [86, 172] width 174 height 40
click at [152, 180] on td "57064371" at bounding box center [86, 172] width 174 height 40
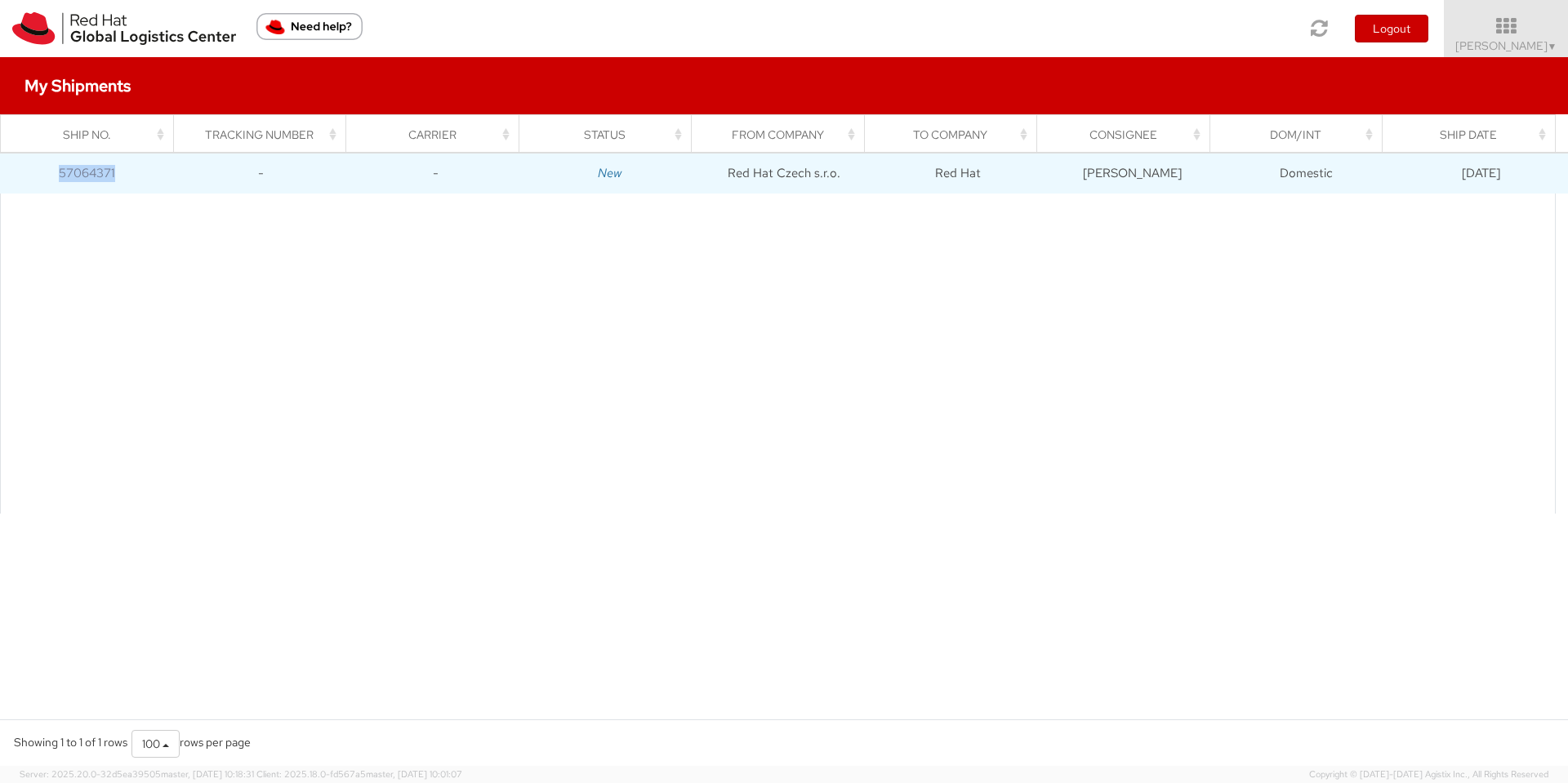
click at [250, 165] on td "-" at bounding box center [260, 172] width 174 height 40
click at [1473, 170] on td "[DATE]" at bounding box center [1481, 172] width 174 height 40
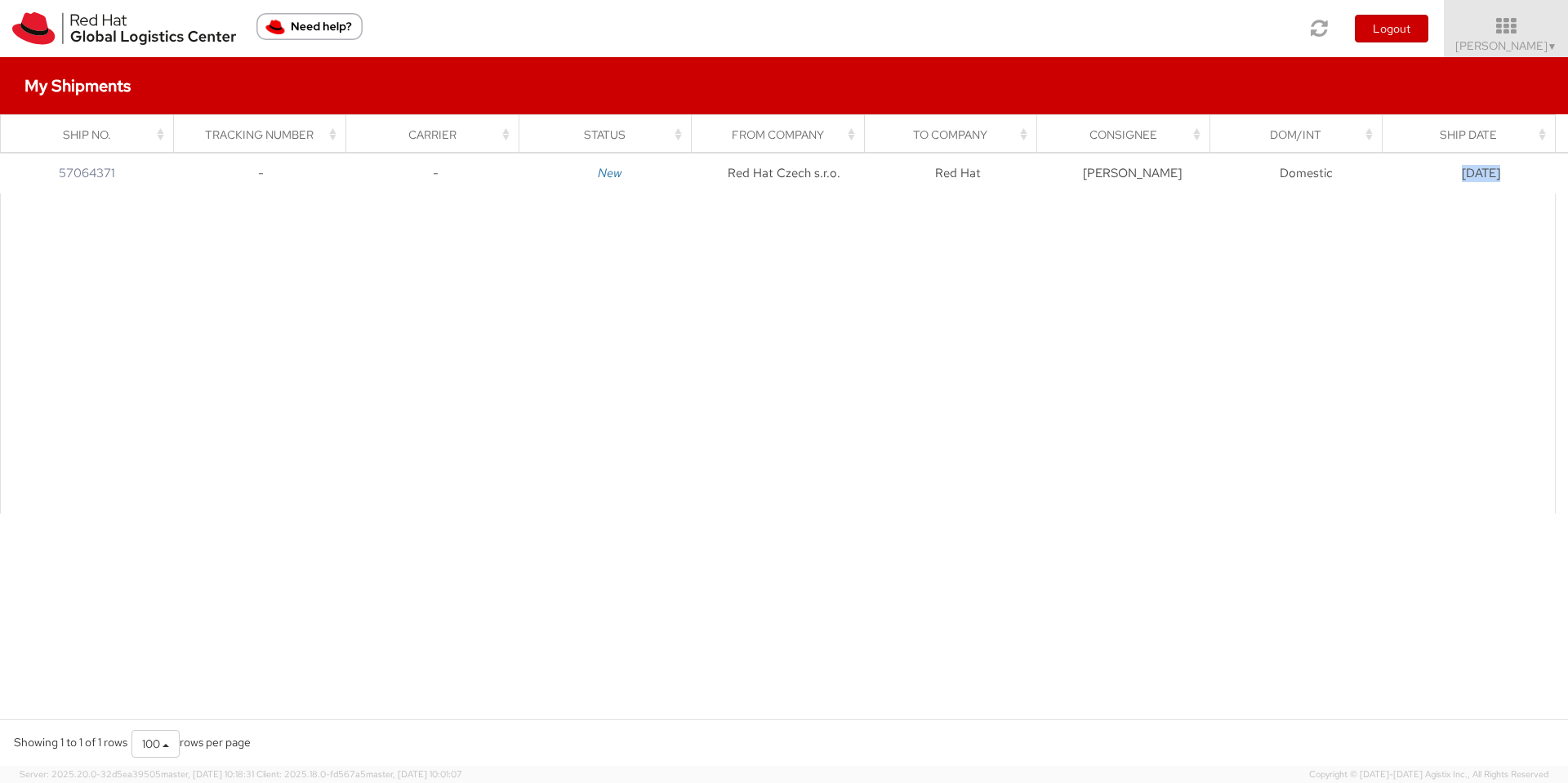
click at [431, 204] on div at bounding box center [777, 353] width 1556 height 320
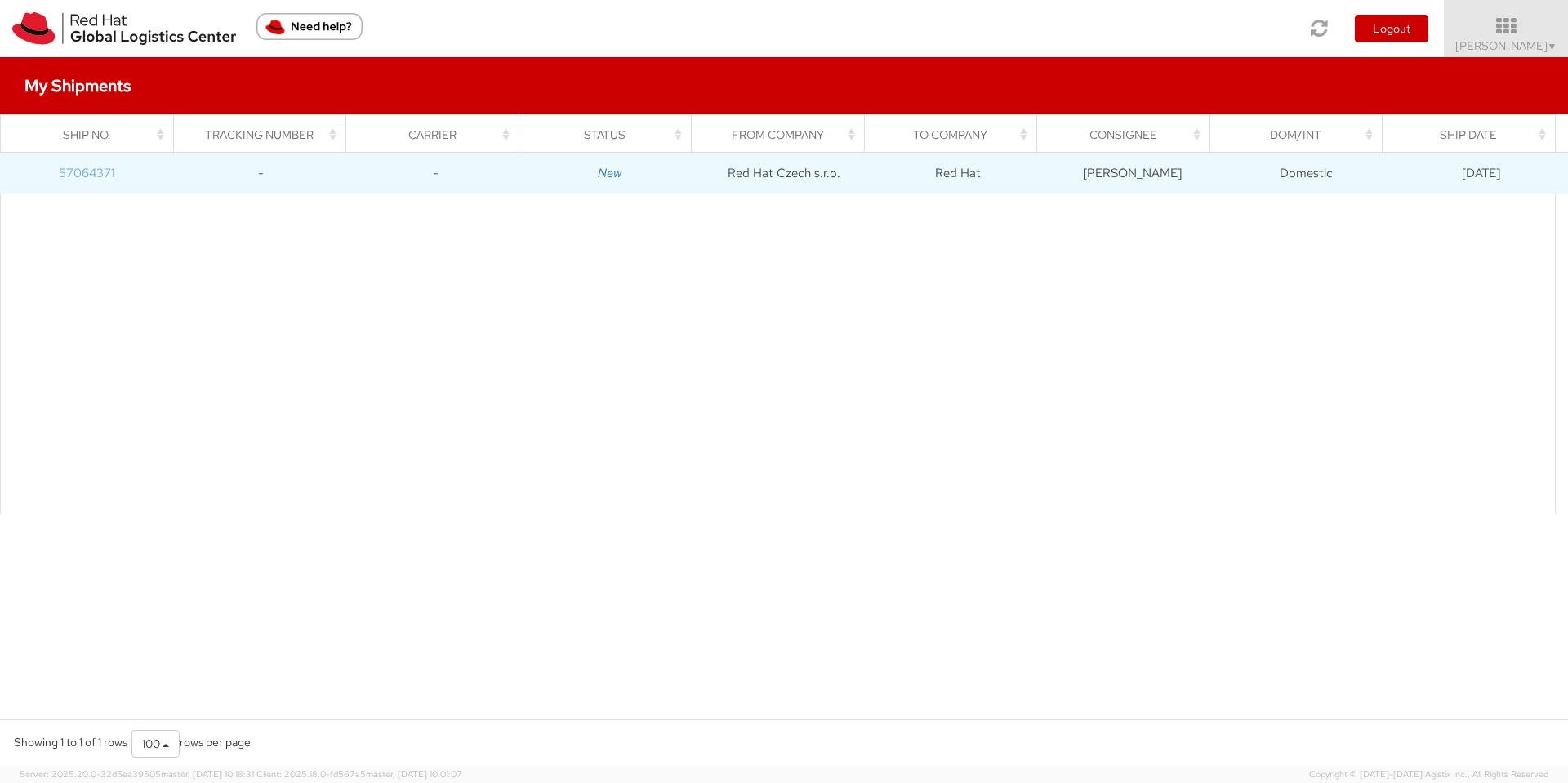
click at [77, 168] on link "57064371" at bounding box center [87, 172] width 56 height 16
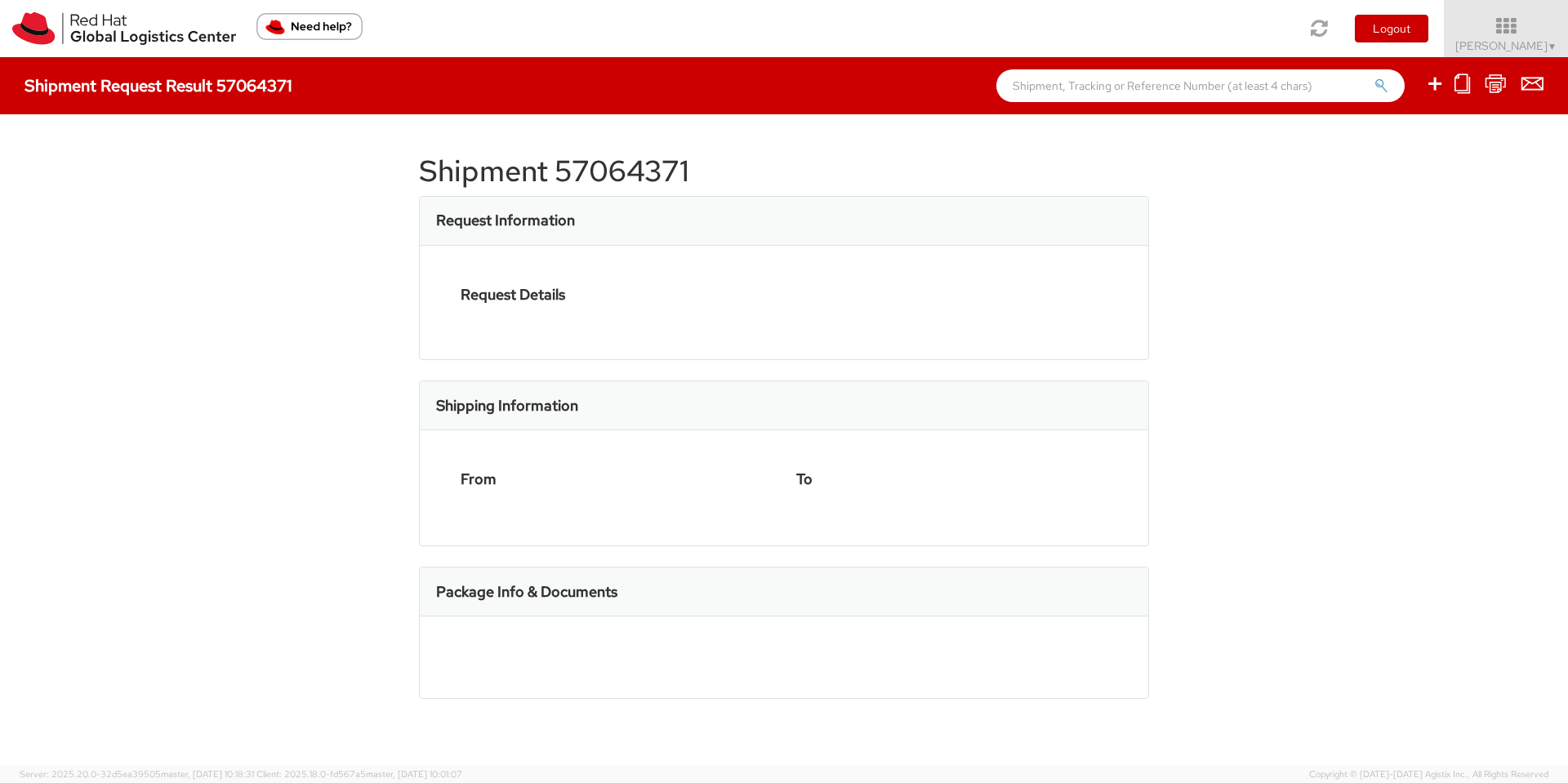
click at [77, 168] on div at bounding box center [784, 391] width 1568 height 783
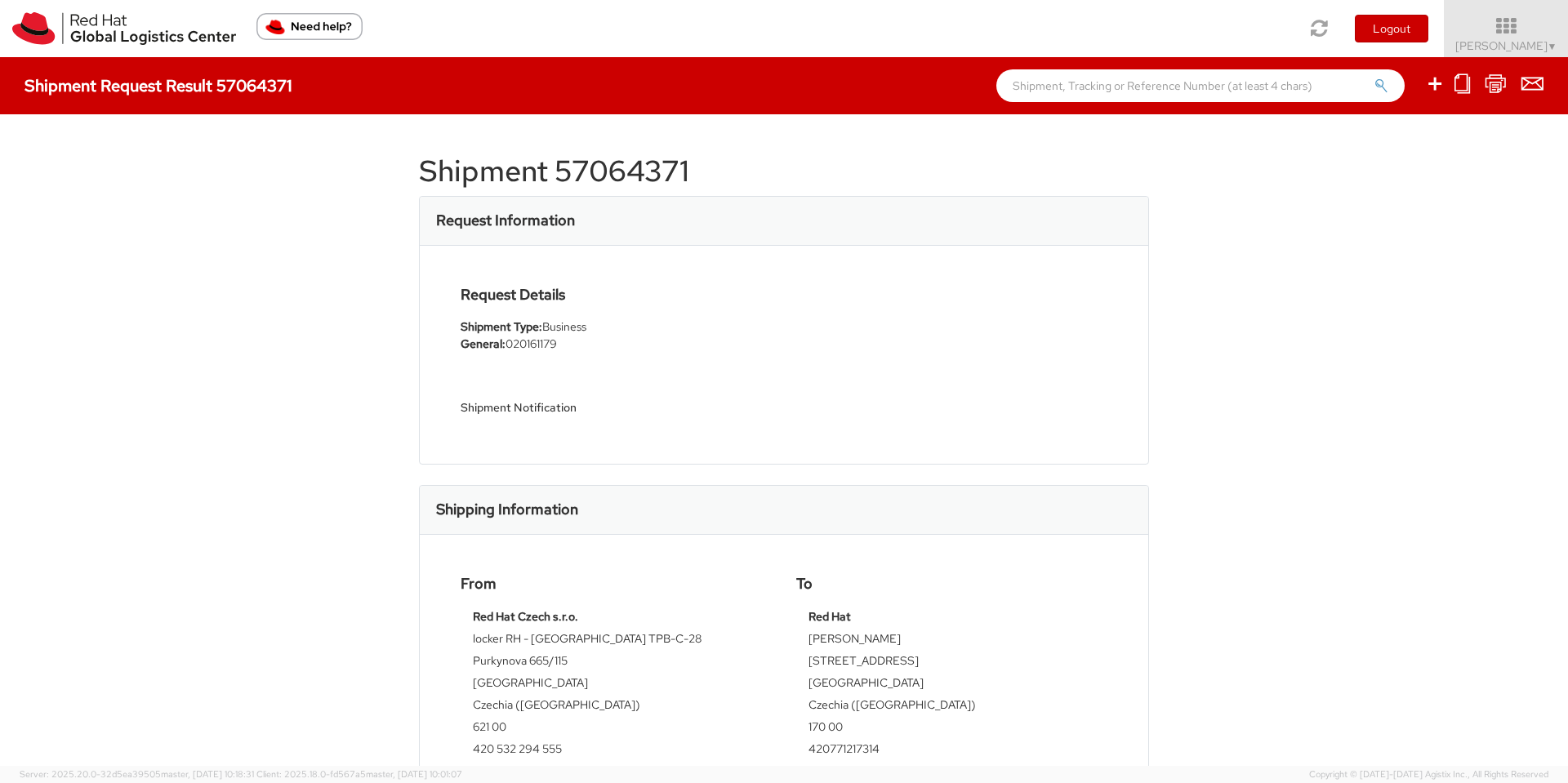
click at [197, 270] on div "Shipment 57064371 Request Information Request Details Shipment Type: Business G…" at bounding box center [784, 440] width 1568 height 651
click at [602, 175] on h1 "Shipment 57064371" at bounding box center [784, 171] width 729 height 33
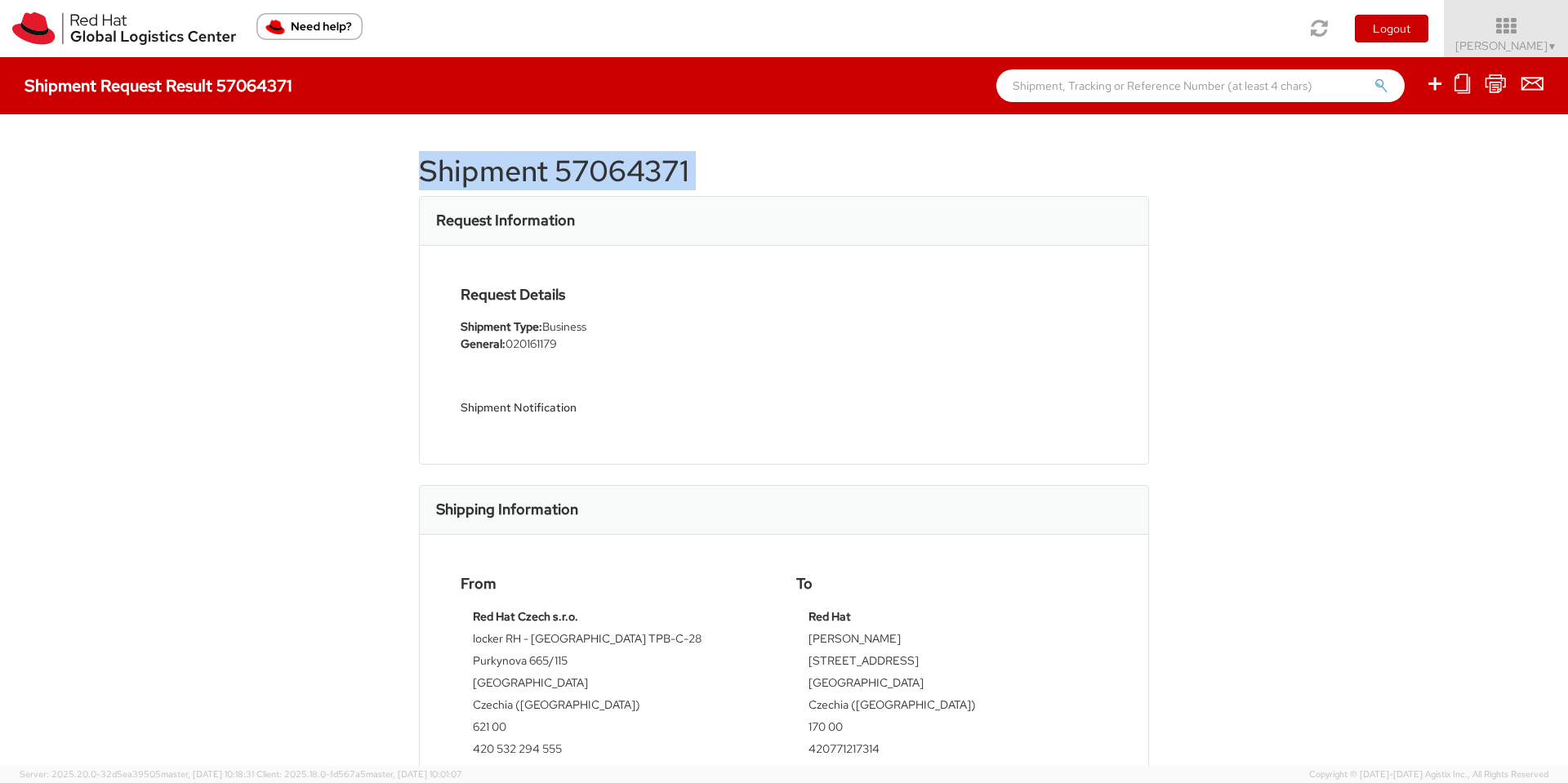
click at [602, 175] on h1 "Shipment 57064371" at bounding box center [784, 171] width 729 height 33
